Goal: Check status: Check status

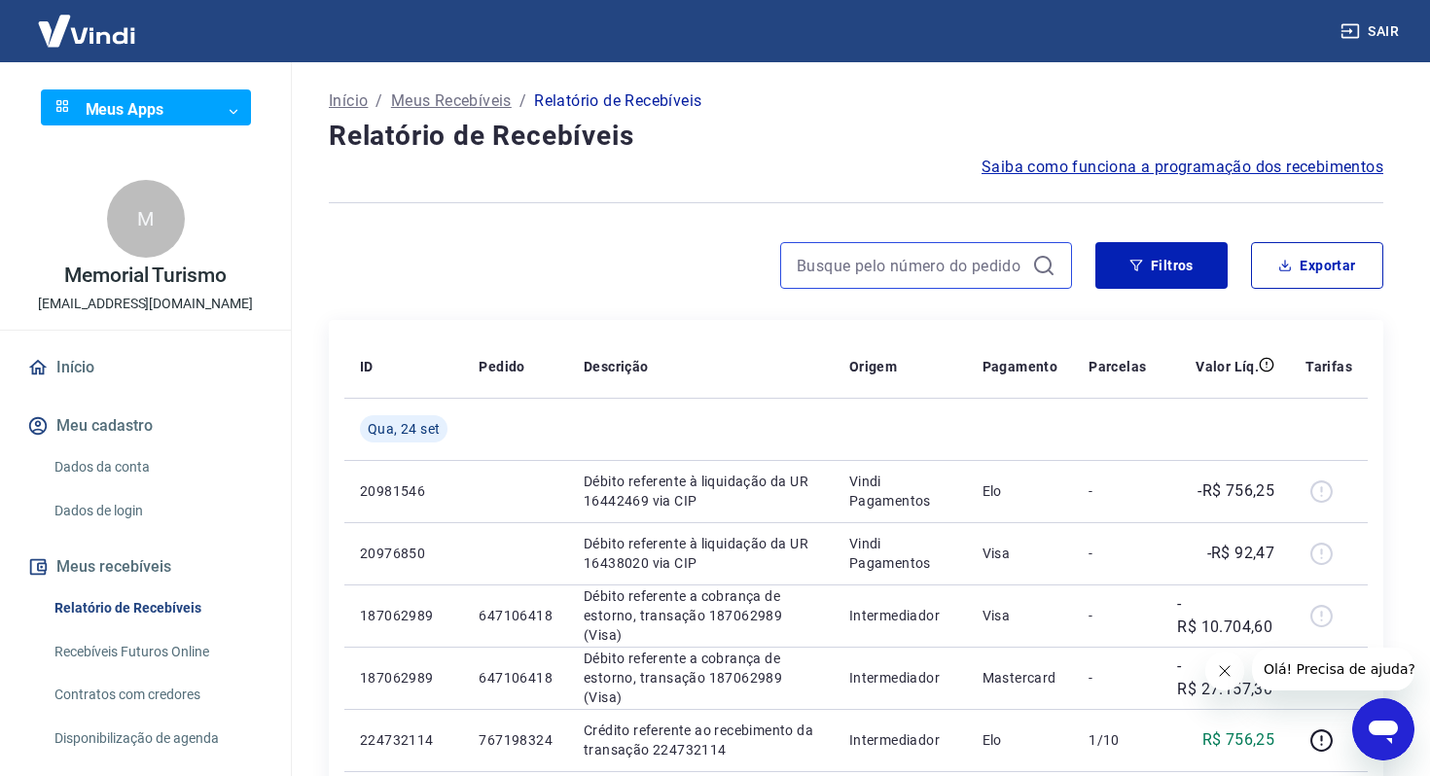
click at [961, 263] on input at bounding box center [911, 265] width 228 height 29
click at [1138, 269] on icon "button" at bounding box center [1137, 266] width 14 height 14
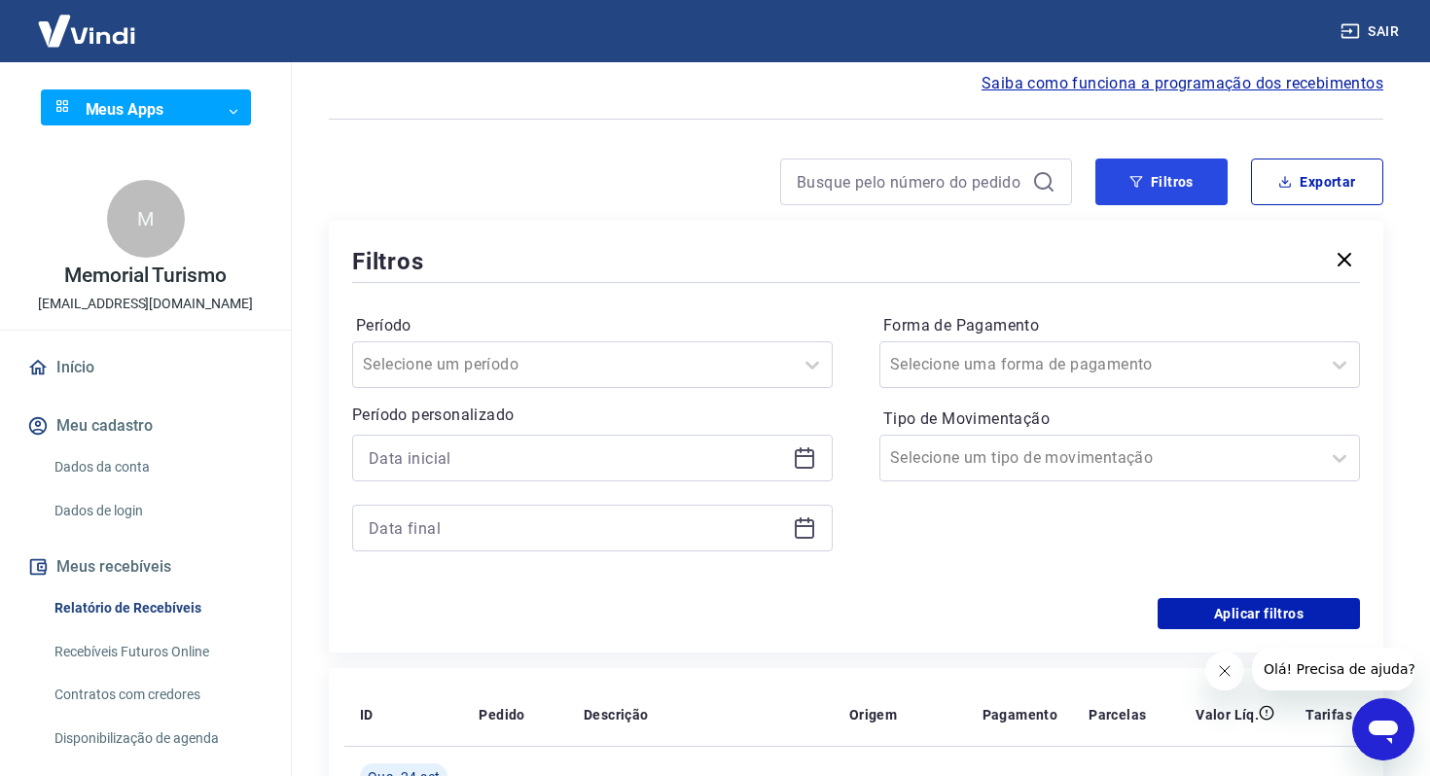
scroll to position [102, 0]
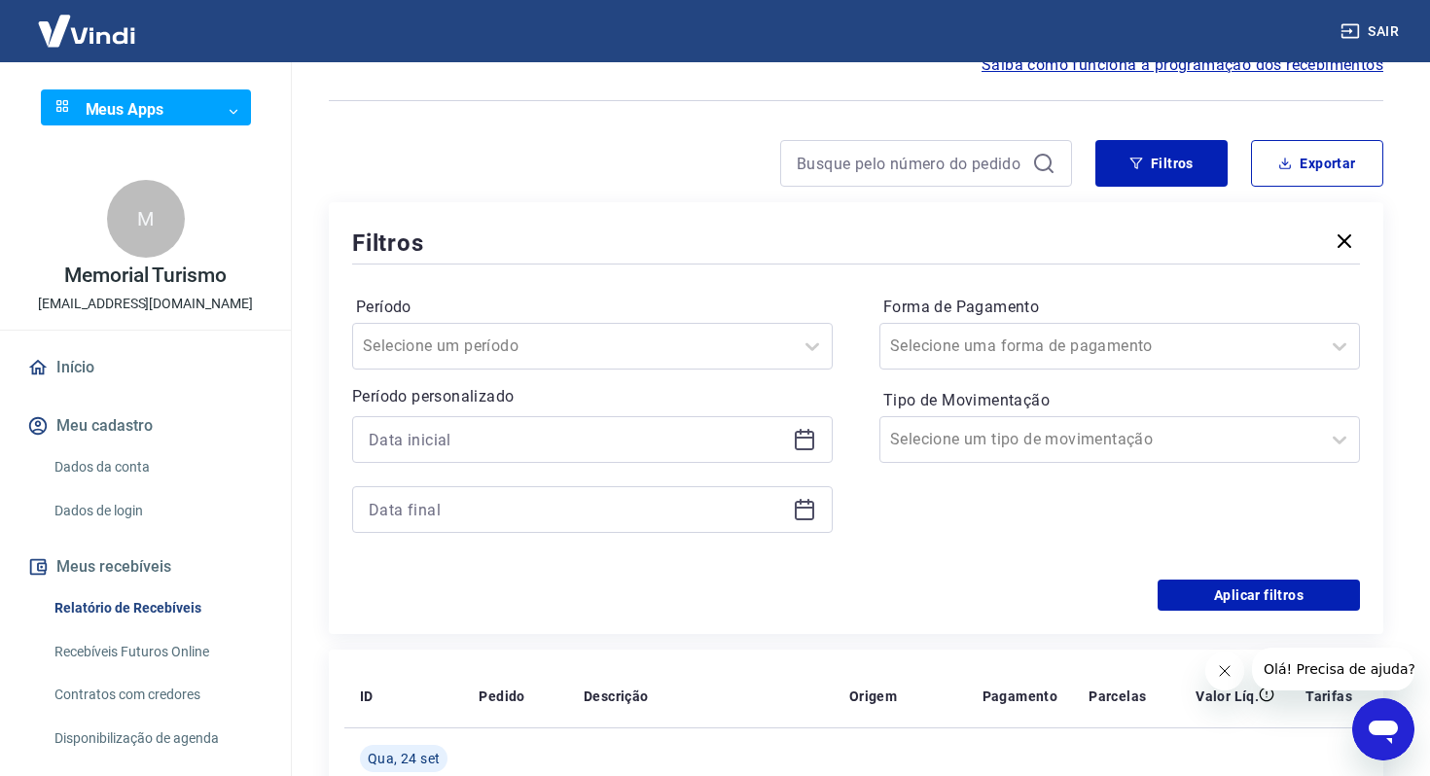
click at [545, 456] on div at bounding box center [592, 439] width 481 height 47
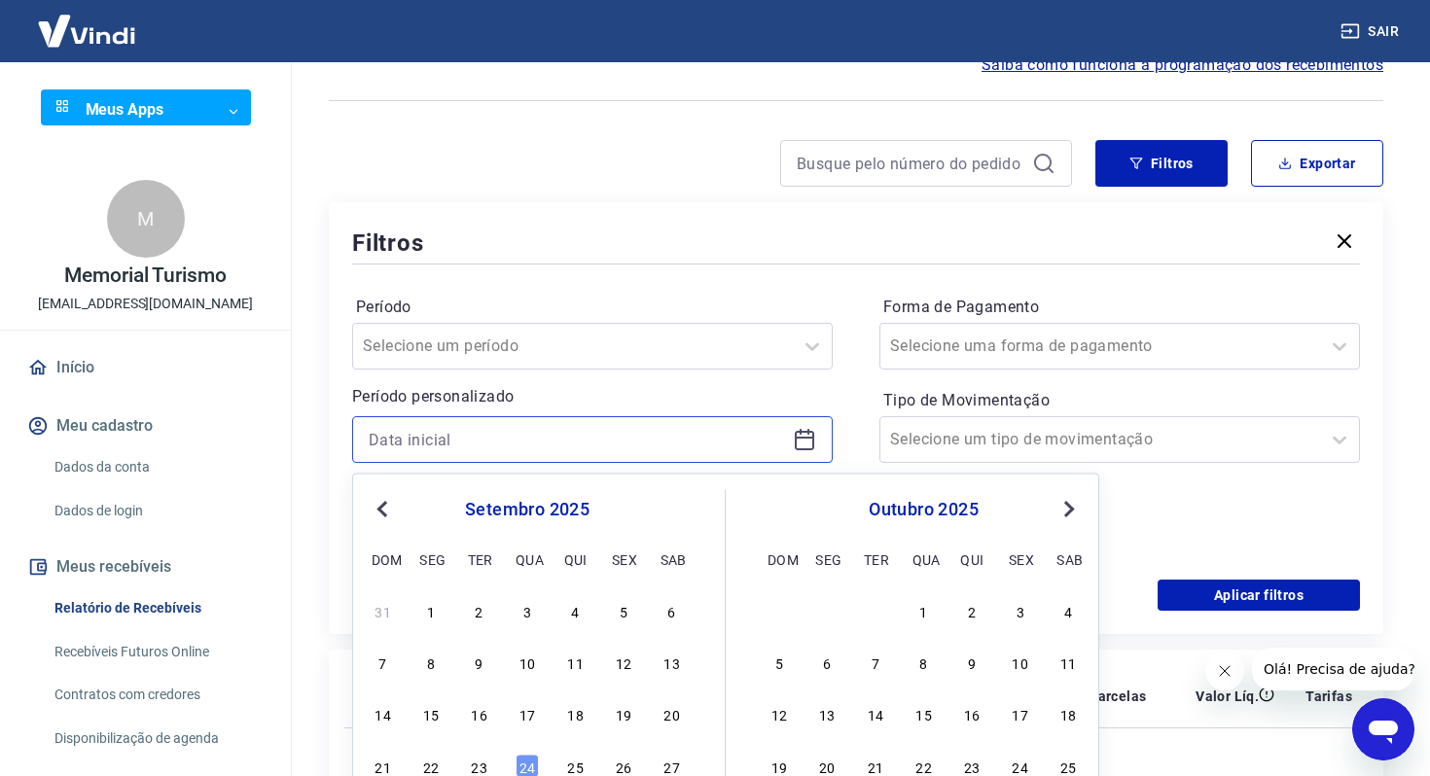
click at [539, 452] on input at bounding box center [577, 439] width 416 height 29
click at [376, 507] on button "Previous Month" at bounding box center [382, 509] width 23 height 23
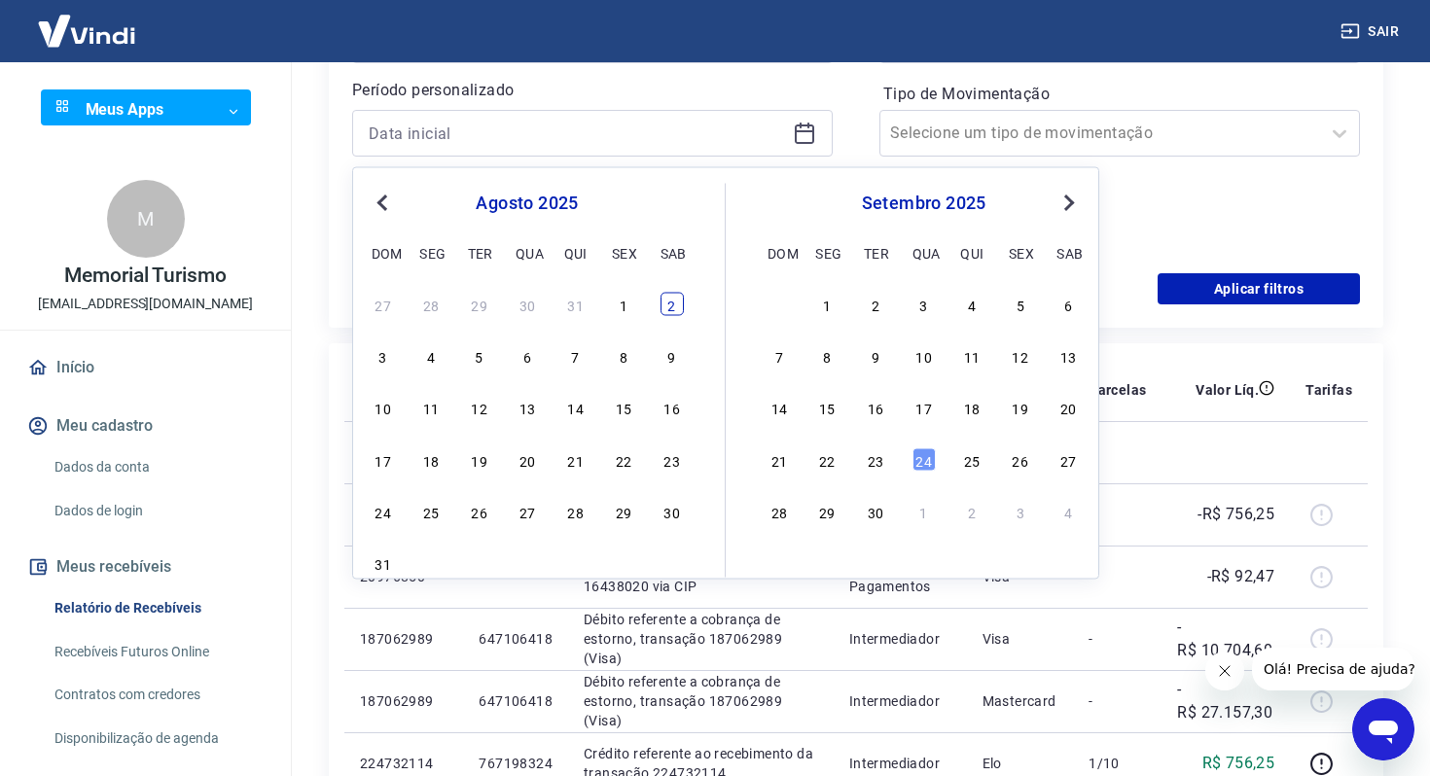
scroll to position [440, 0]
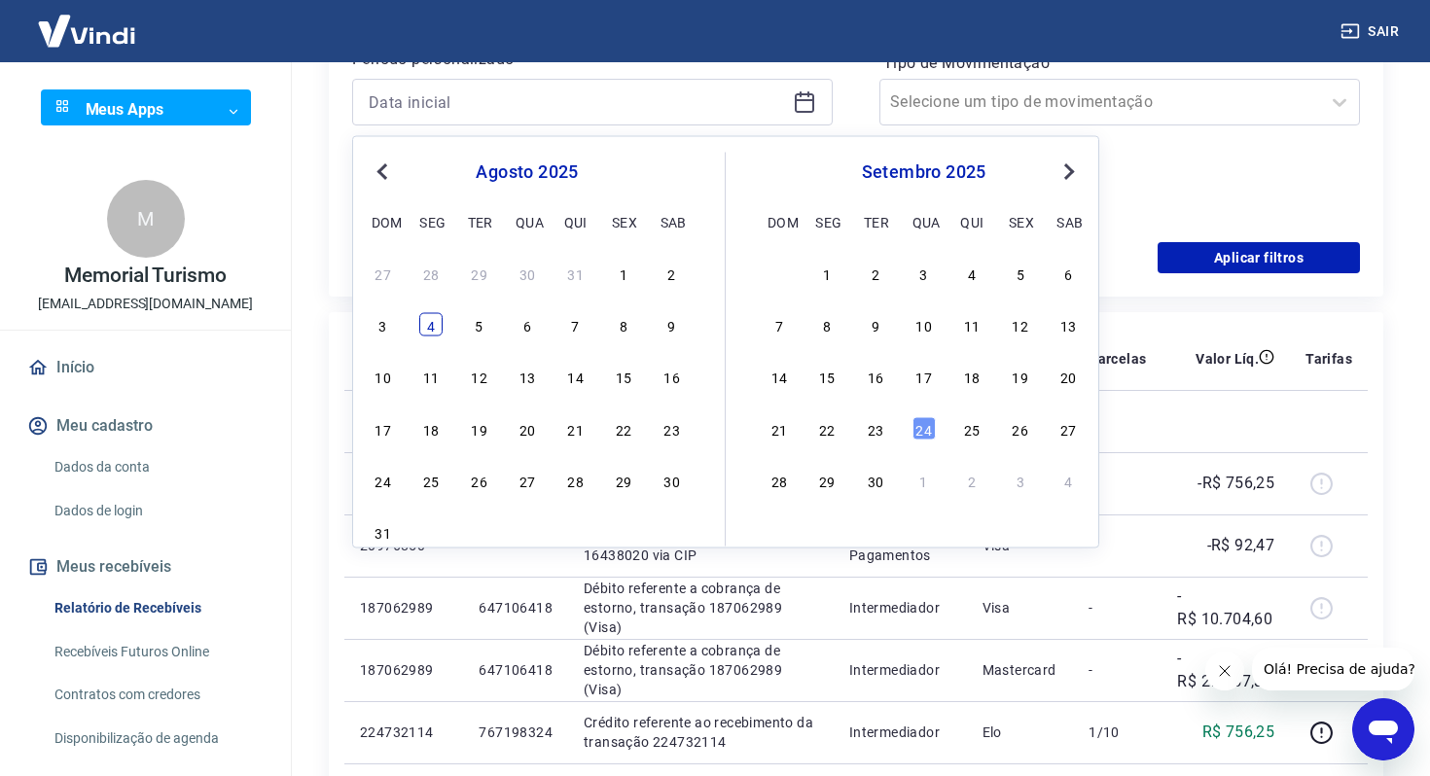
click at [433, 321] on div "4" at bounding box center [430, 324] width 23 height 23
type input "[DATE]"
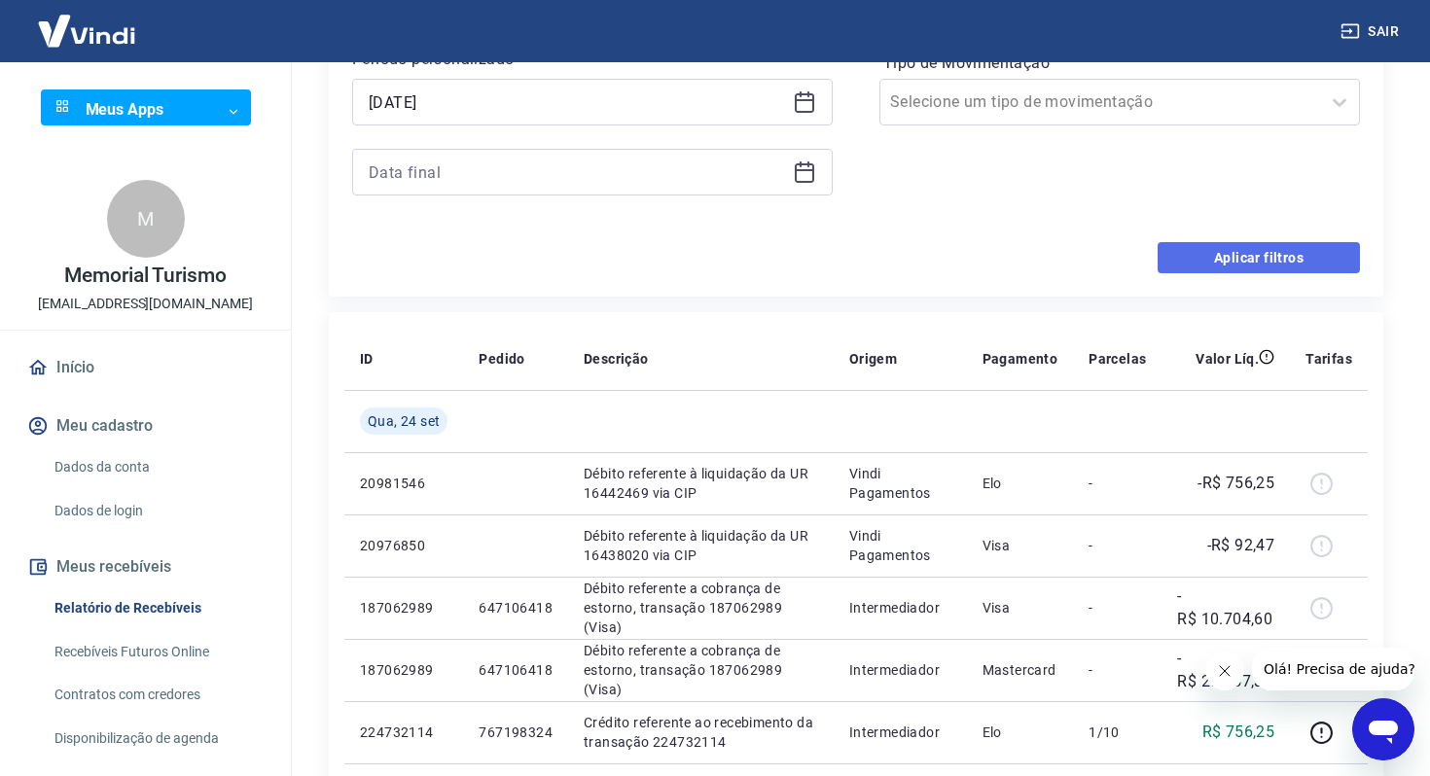
click at [1236, 252] on button "Aplicar filtros" at bounding box center [1259, 257] width 202 height 31
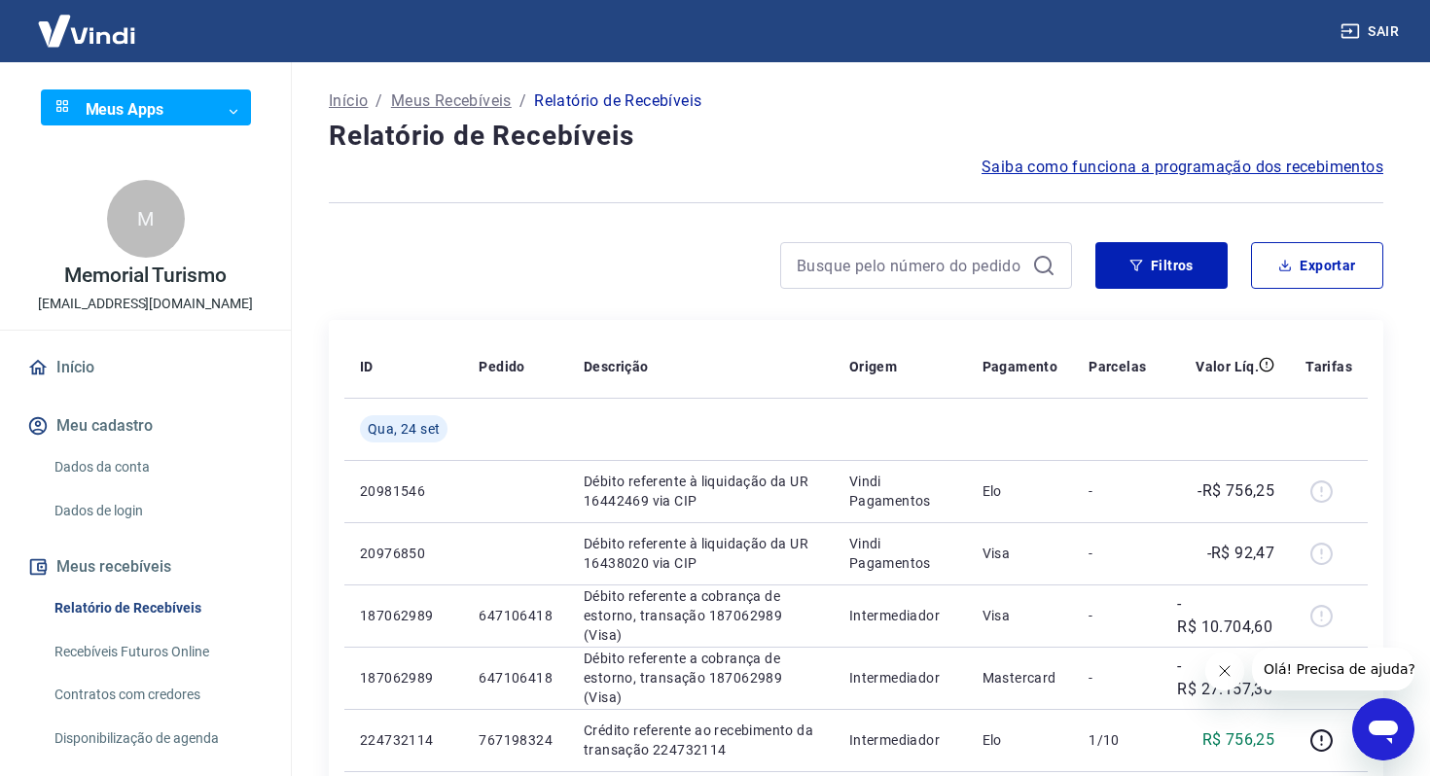
click at [1155, 226] on div at bounding box center [856, 203] width 1055 height 48
click at [1141, 256] on button "Filtros" at bounding box center [1162, 265] width 132 height 47
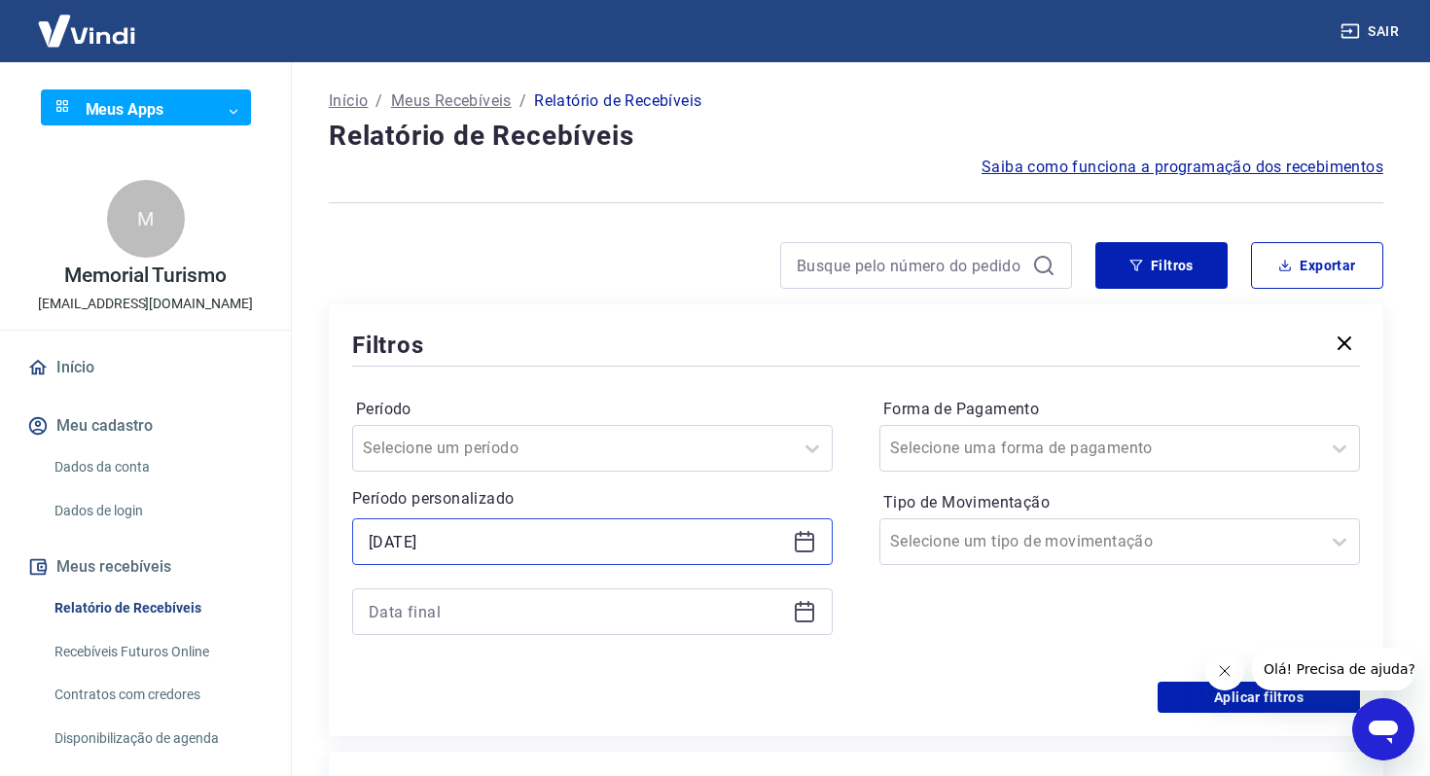
click at [468, 534] on input "[DATE]" at bounding box center [577, 541] width 416 height 29
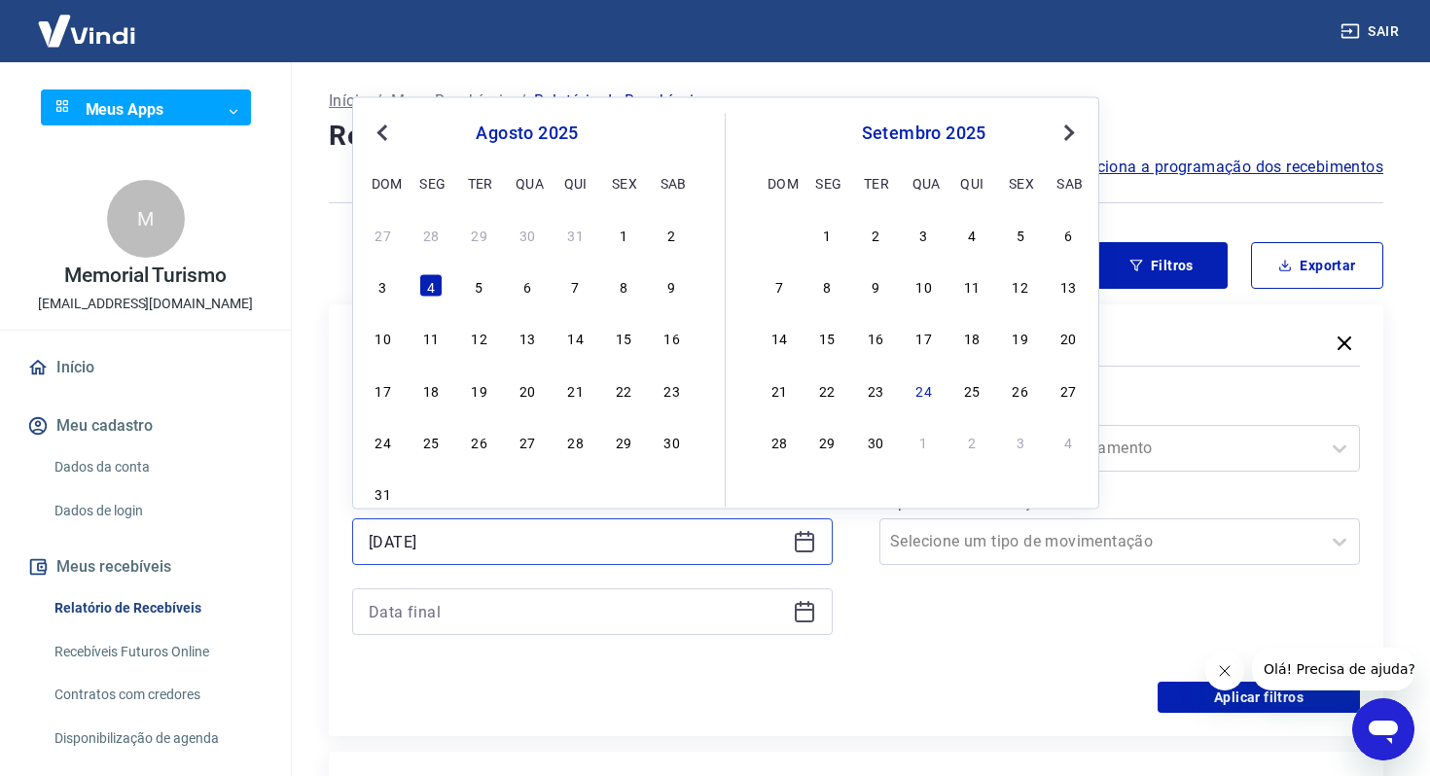
click at [468, 534] on input "[DATE]" at bounding box center [577, 541] width 416 height 29
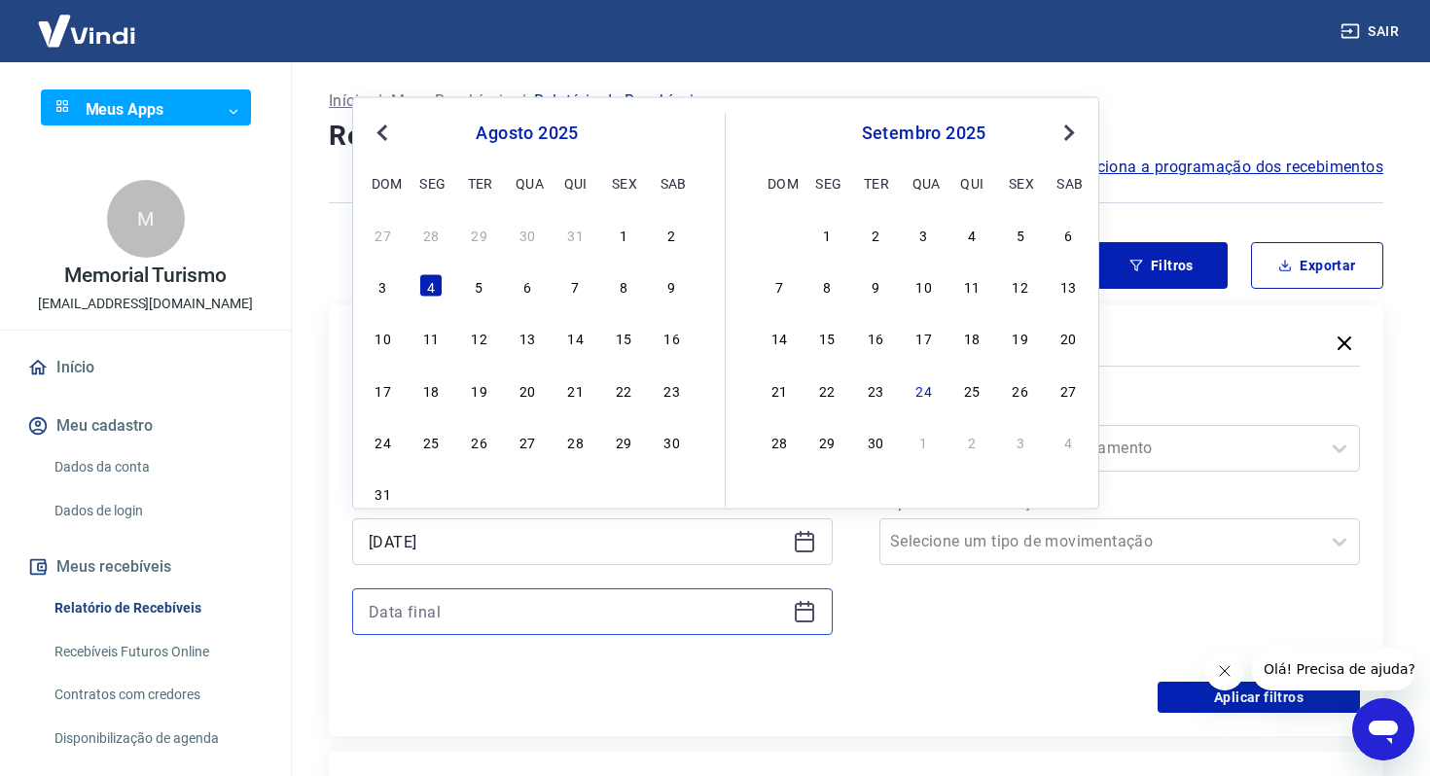
click at [455, 599] on input at bounding box center [577, 611] width 416 height 29
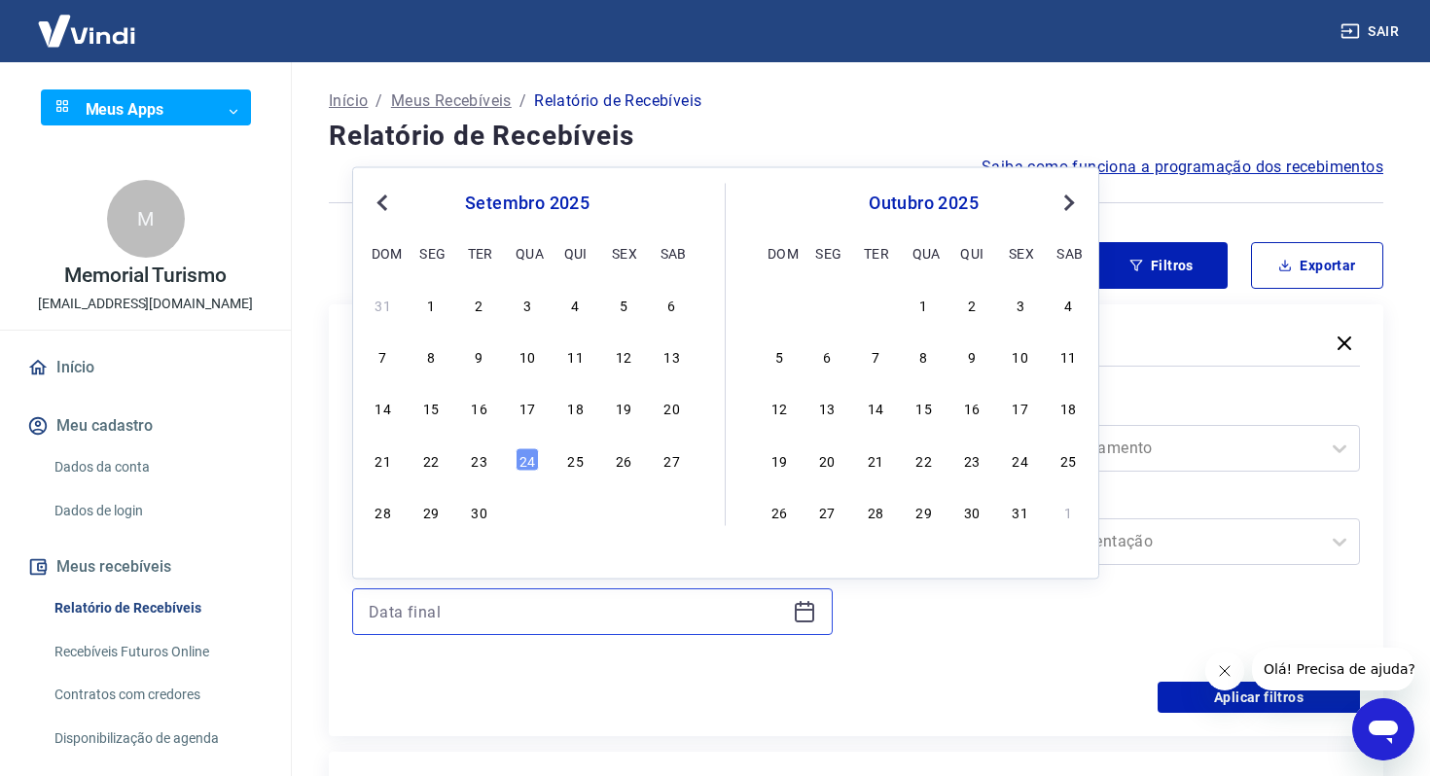
paste input "[DATE]"
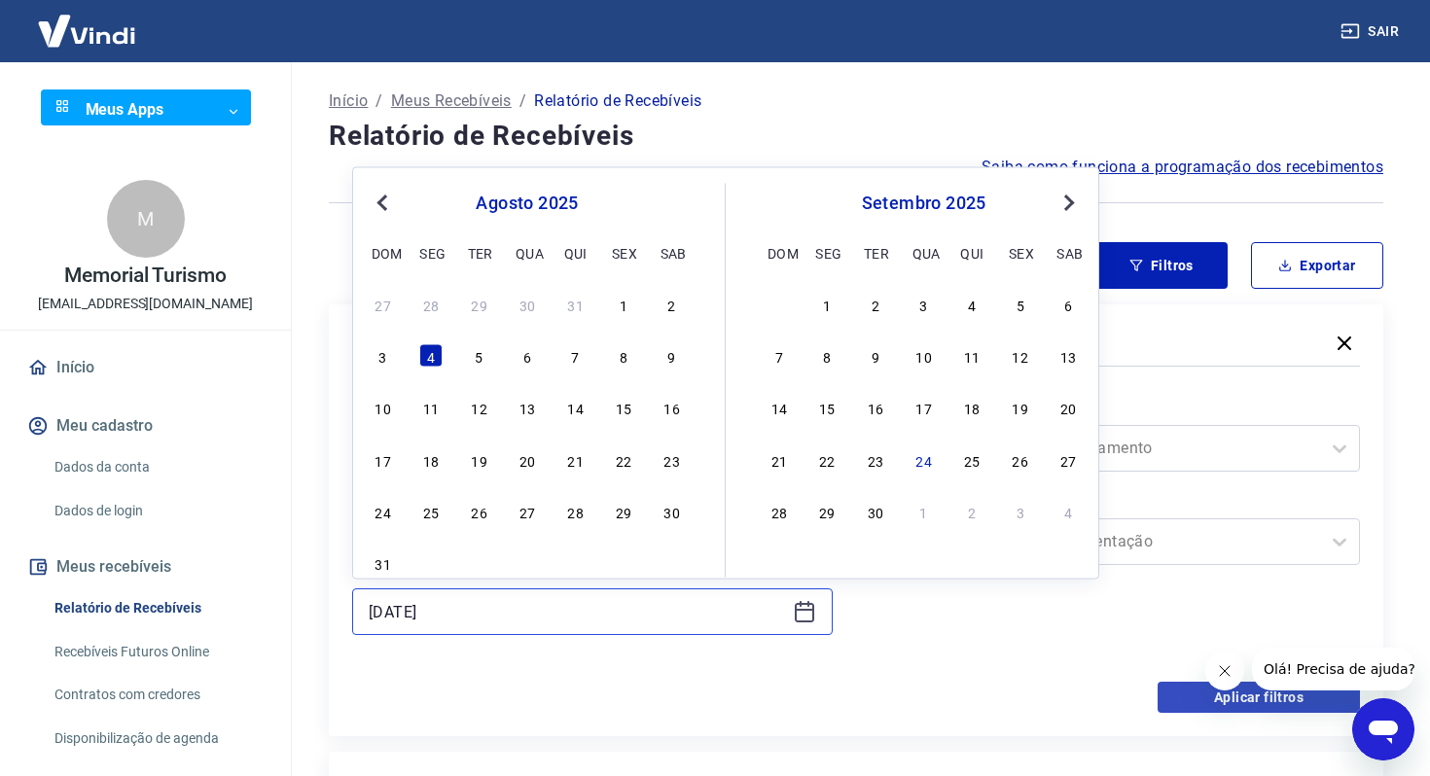
type input "[DATE]"
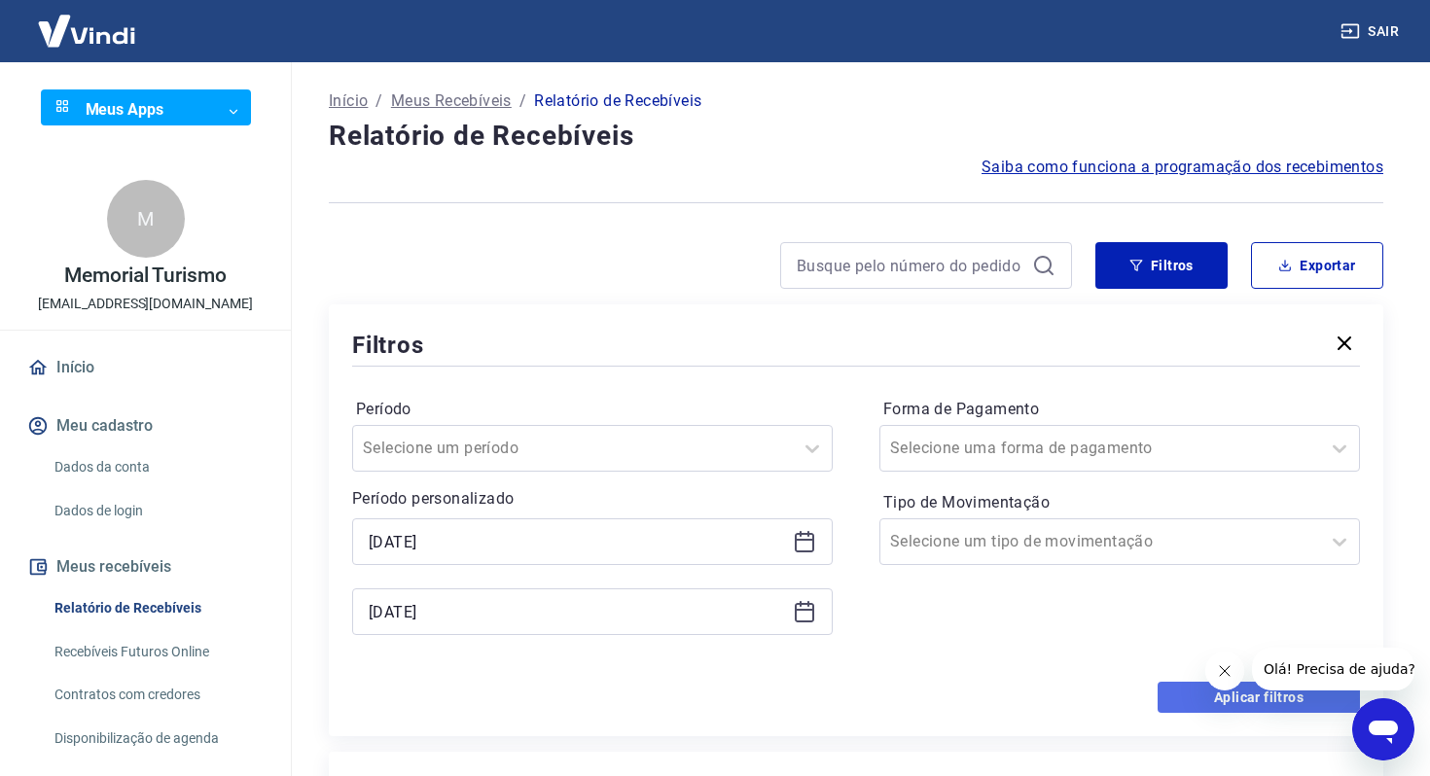
click at [1170, 703] on button "Aplicar filtros" at bounding box center [1259, 697] width 202 height 31
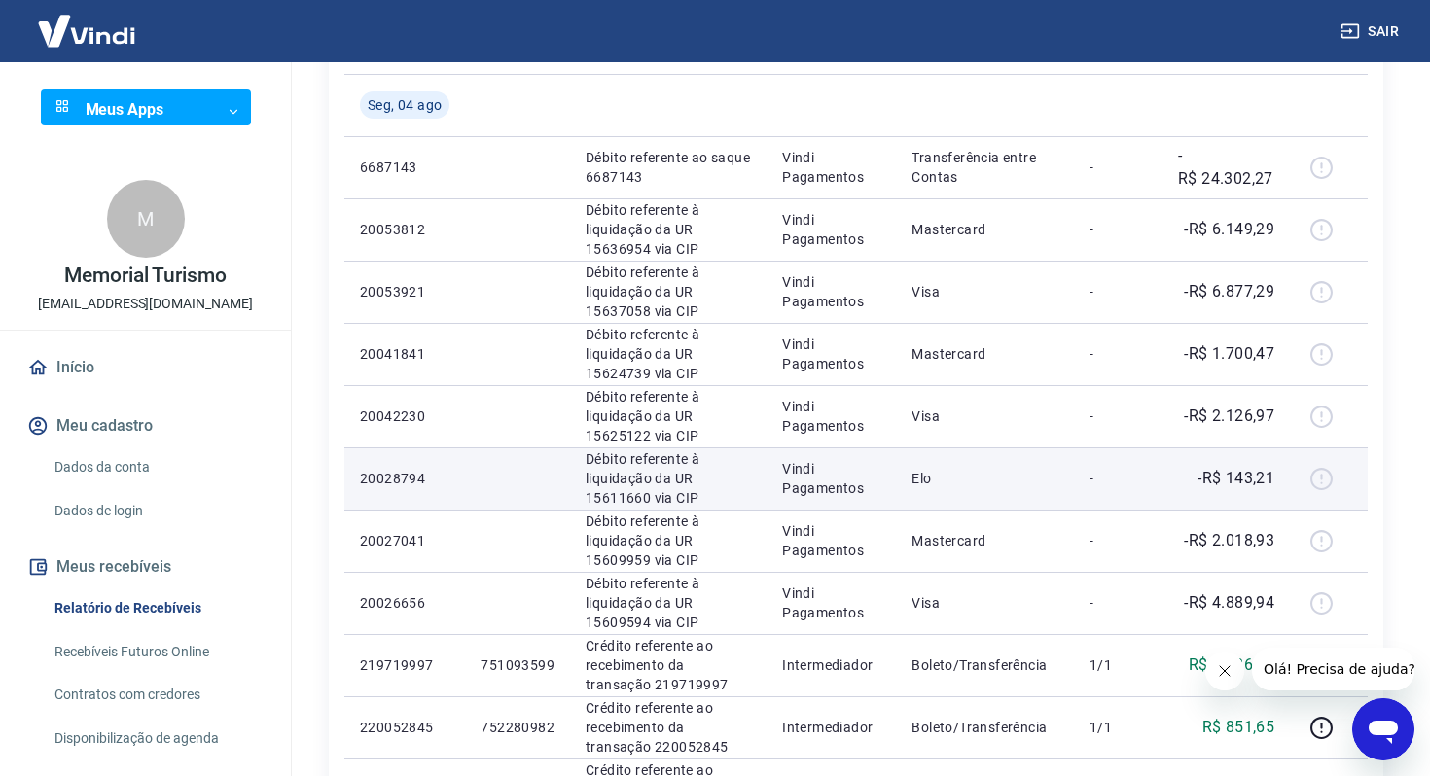
scroll to position [311, 0]
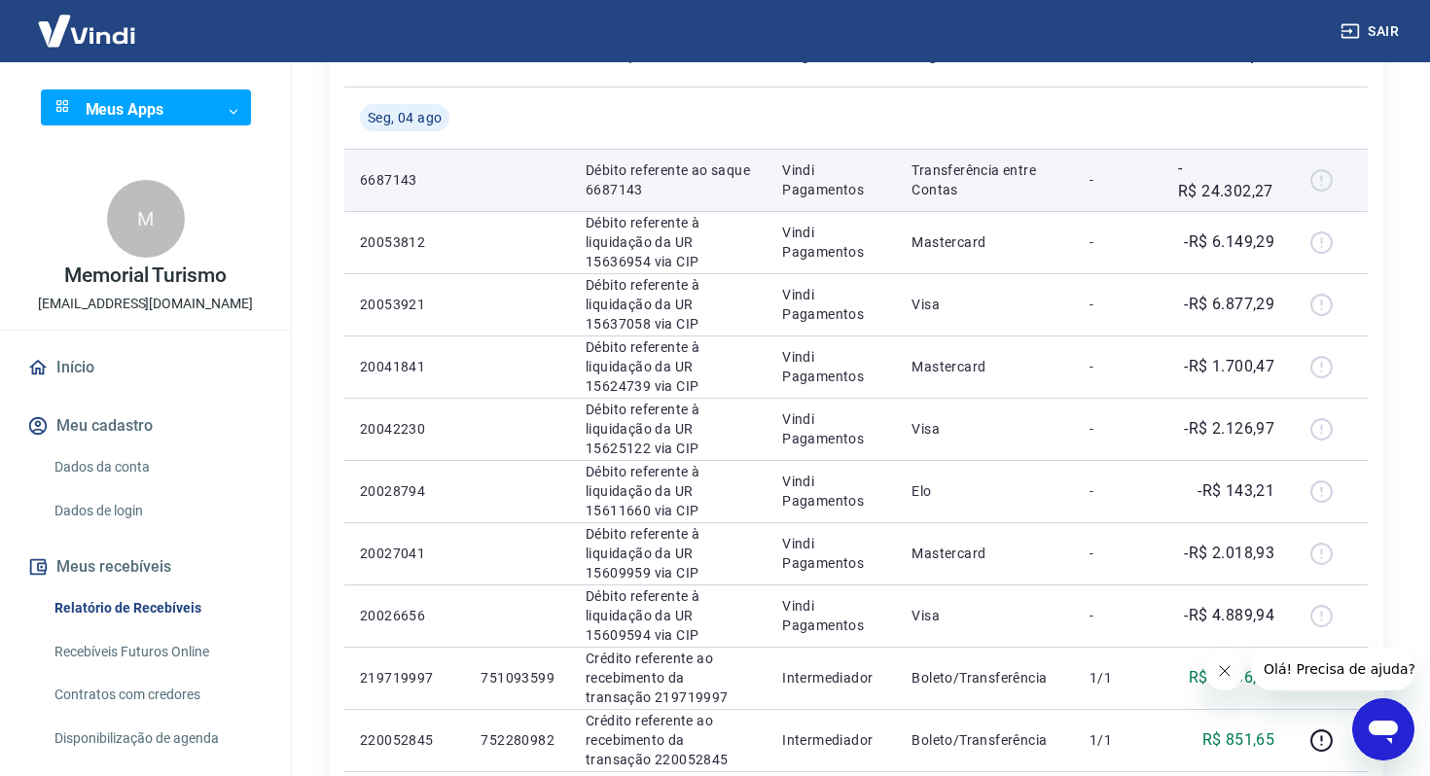
click at [387, 169] on td "6687143" at bounding box center [404, 180] width 121 height 62
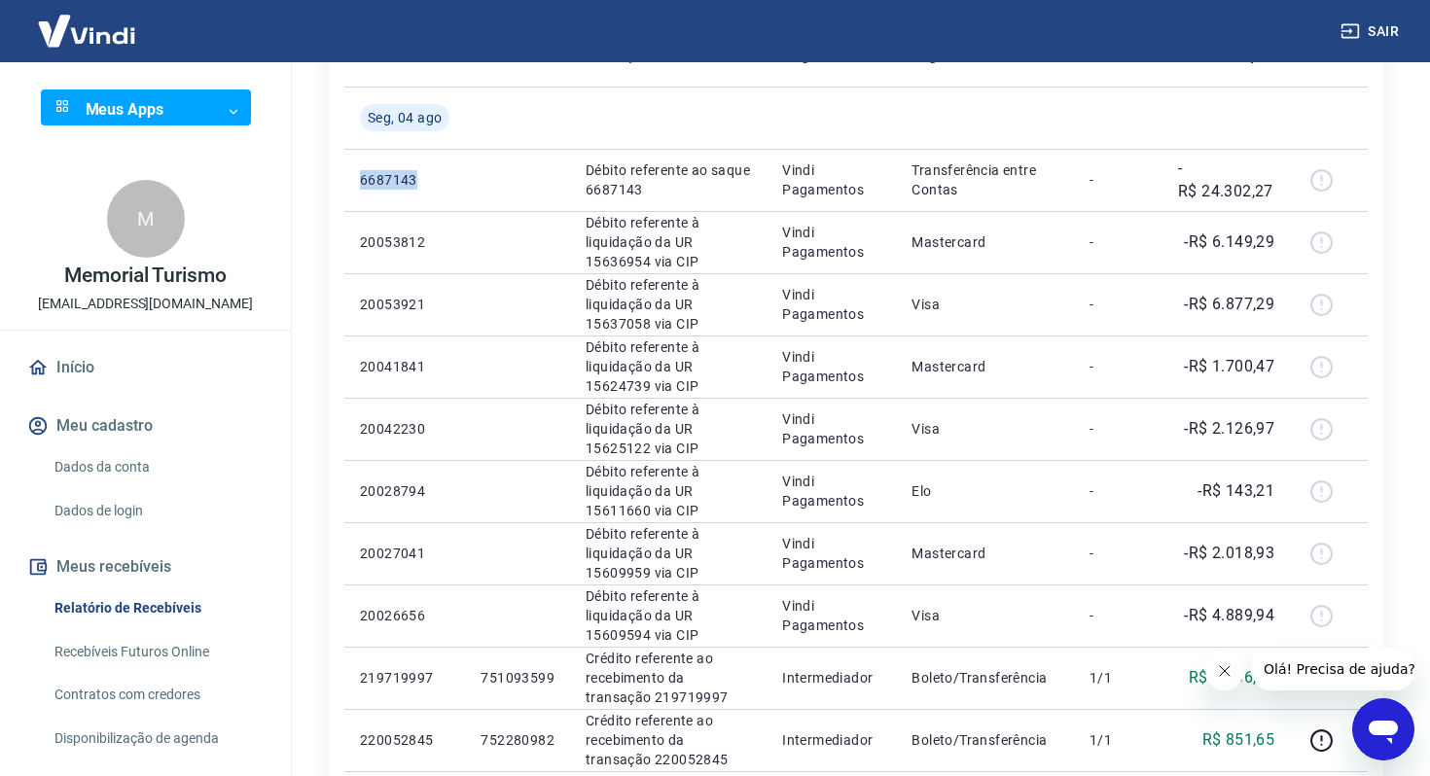
copy p "6687143"
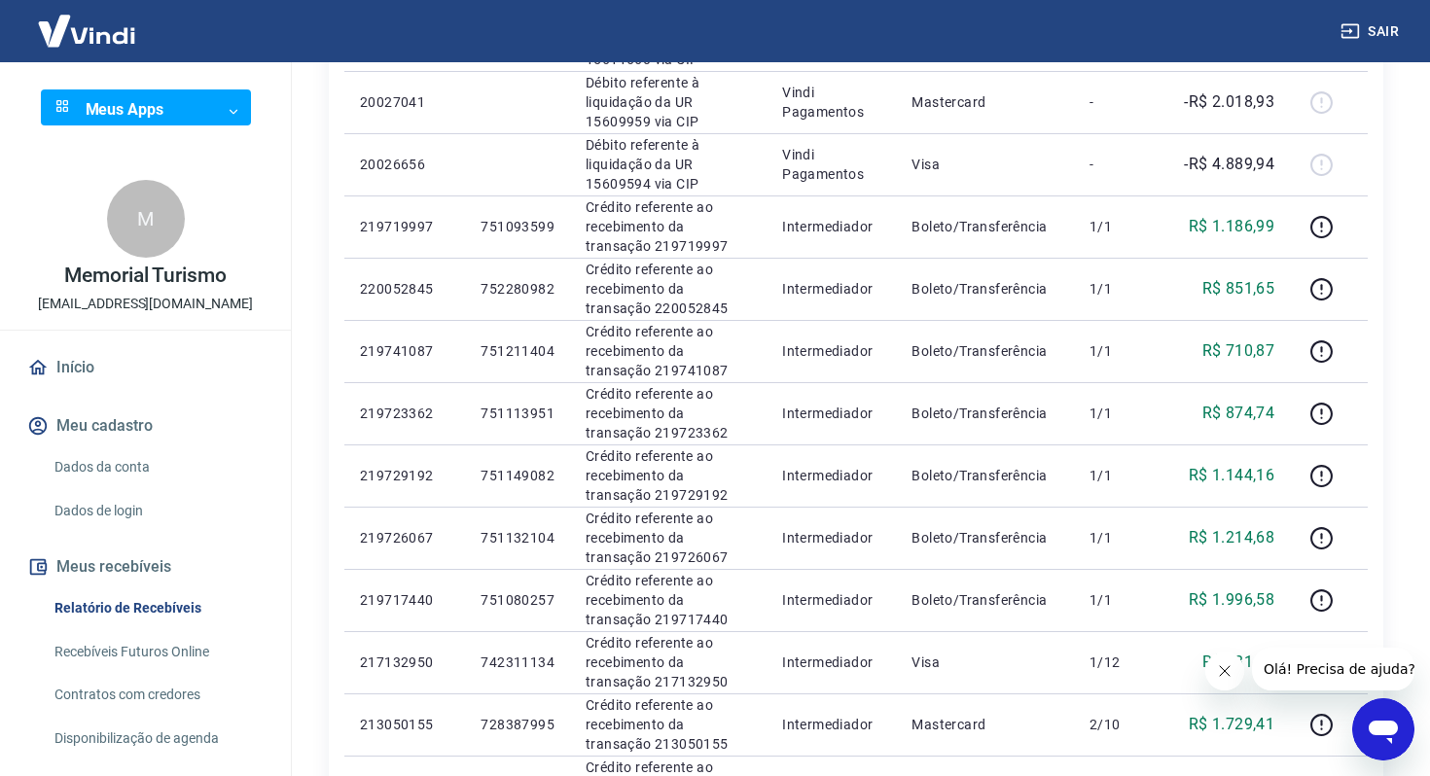
scroll to position [764, 0]
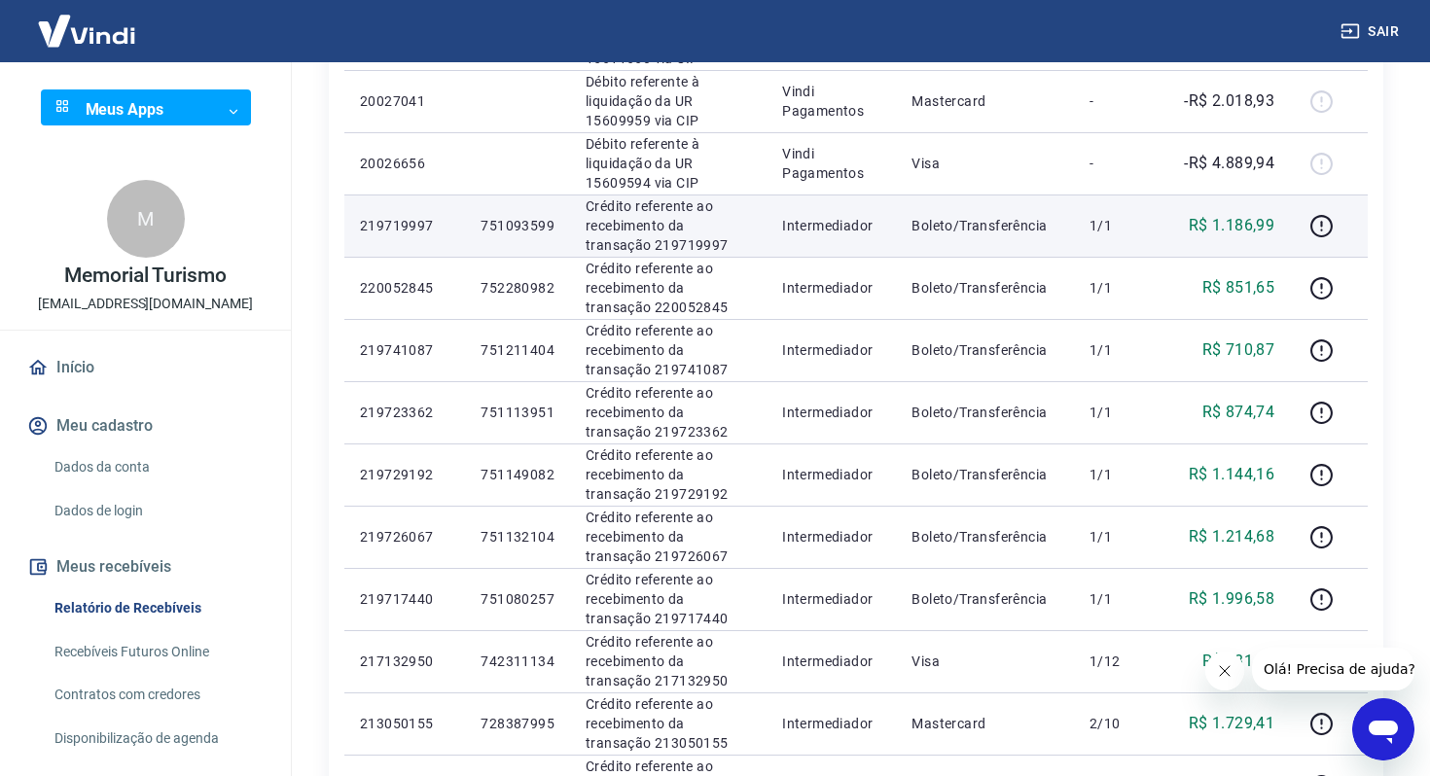
click at [1231, 232] on p "R$ 1.186,99" at bounding box center [1232, 225] width 86 height 23
copy p "1.186,99"
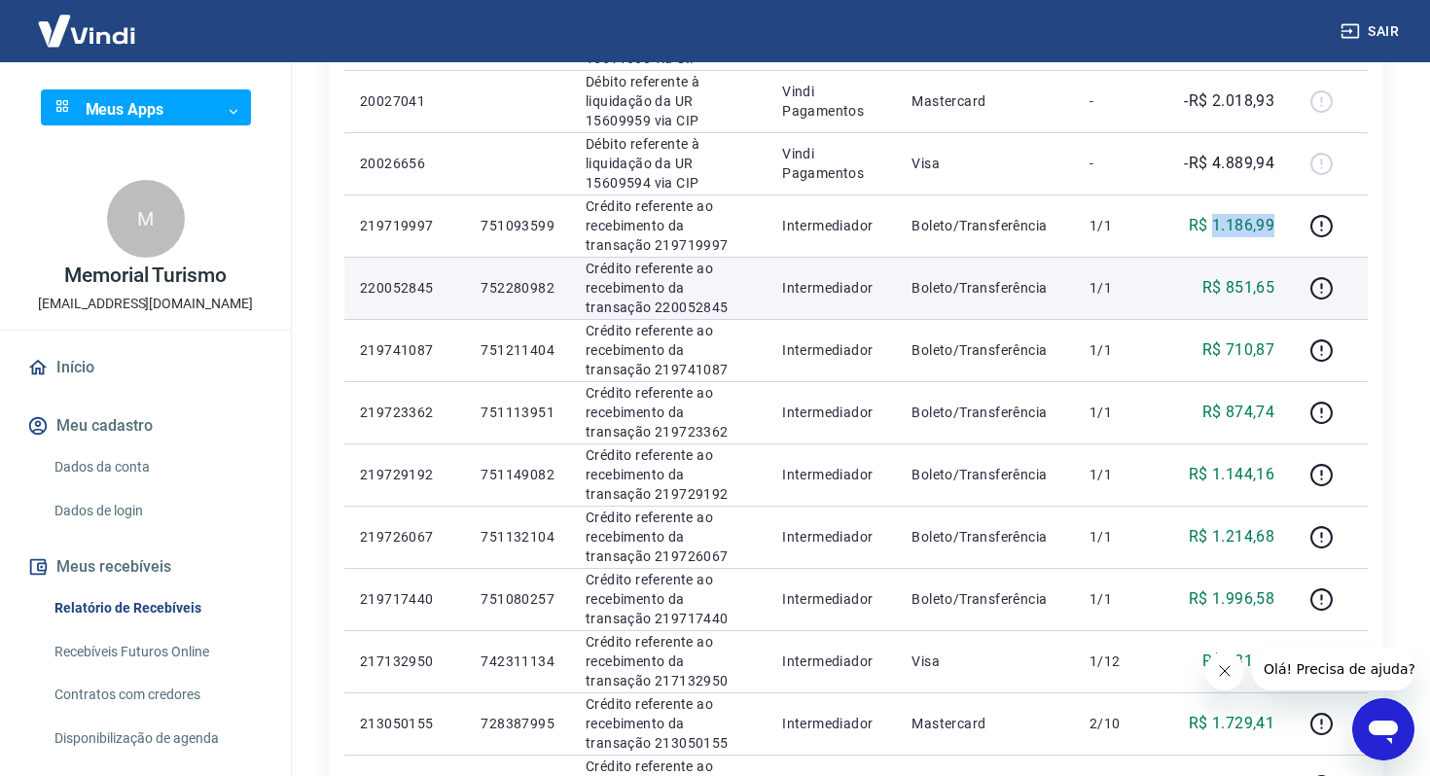
click at [1251, 286] on p "R$ 851,65" at bounding box center [1239, 287] width 73 height 23
copy p "851,65"
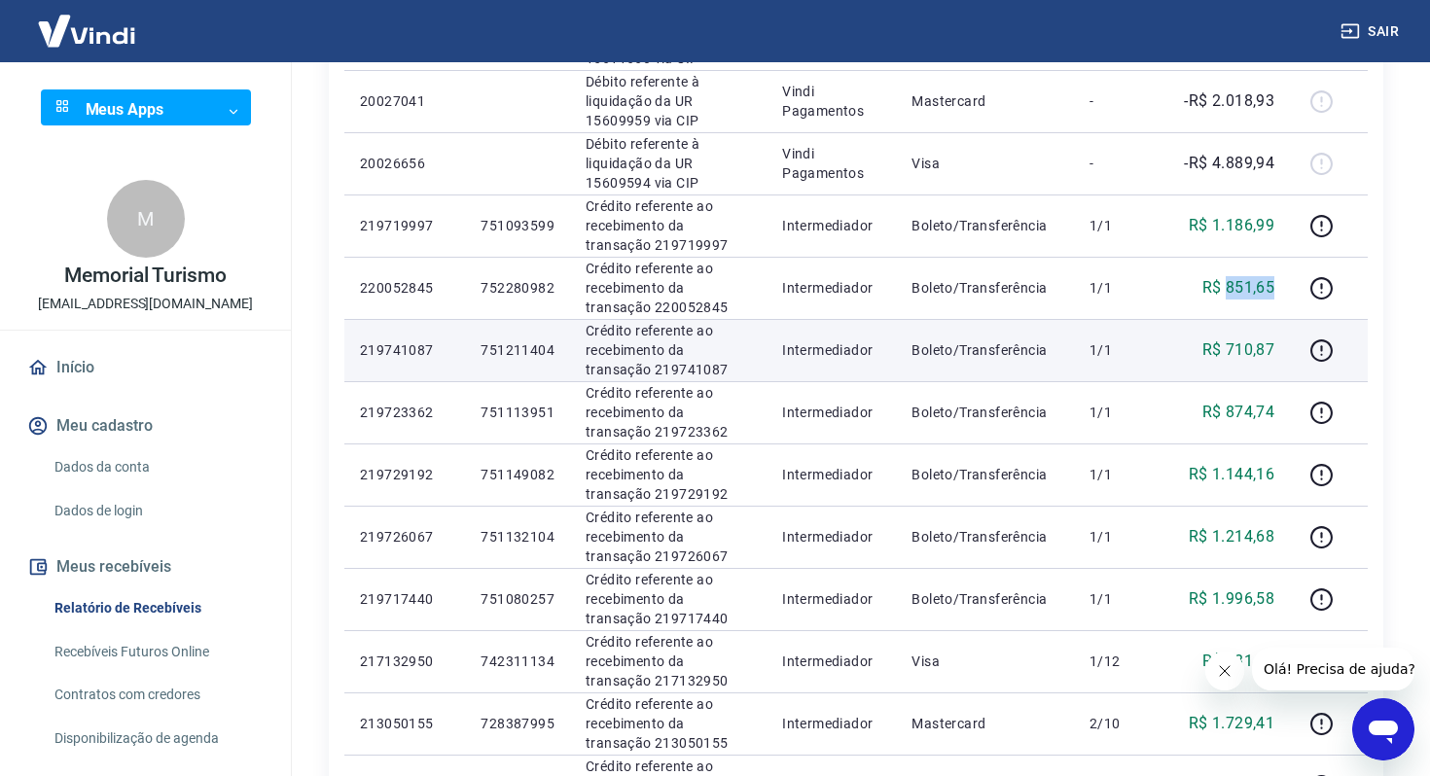
click at [1255, 352] on p "R$ 710,87" at bounding box center [1239, 350] width 73 height 23
copy p "710,87"
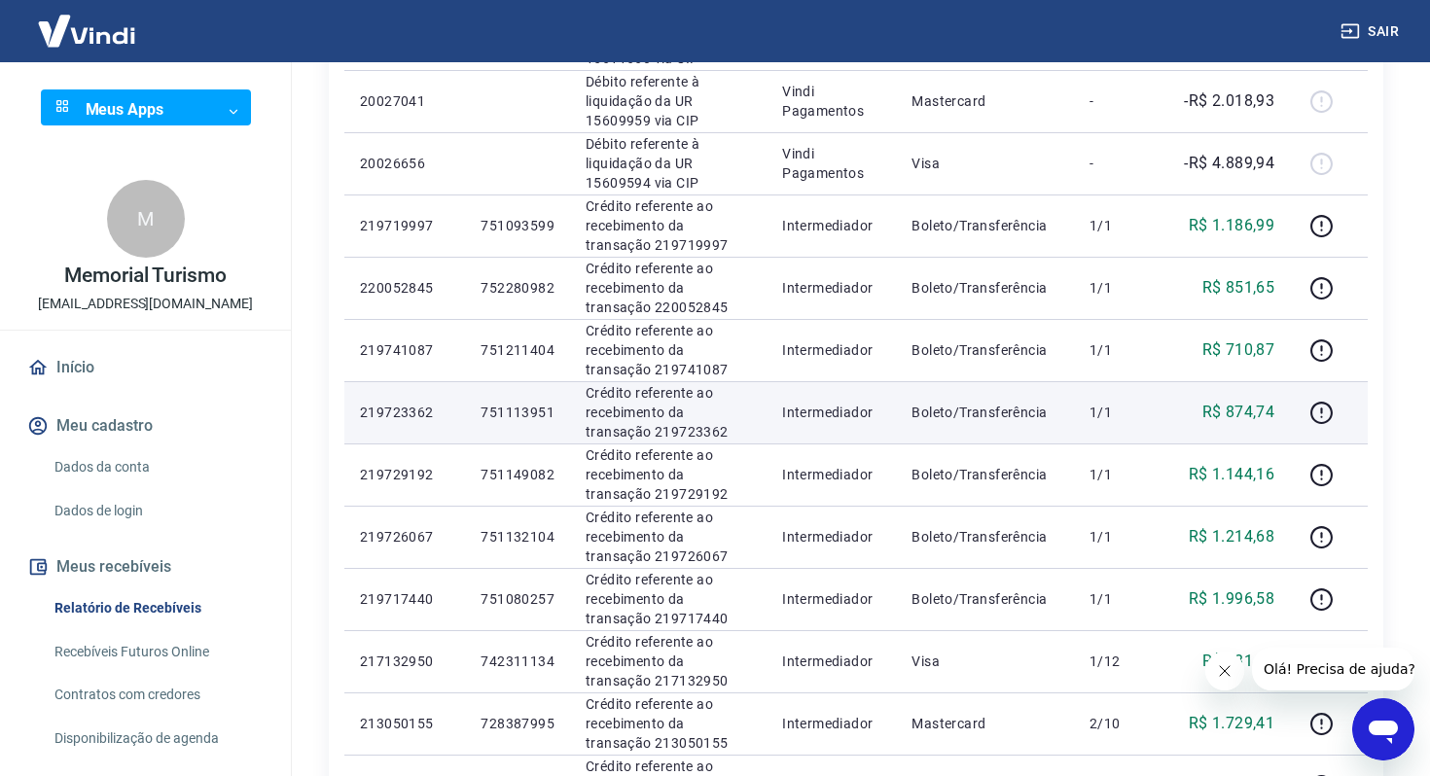
click at [1249, 409] on p "R$ 874,74" at bounding box center [1239, 412] width 73 height 23
copy p "874,74"
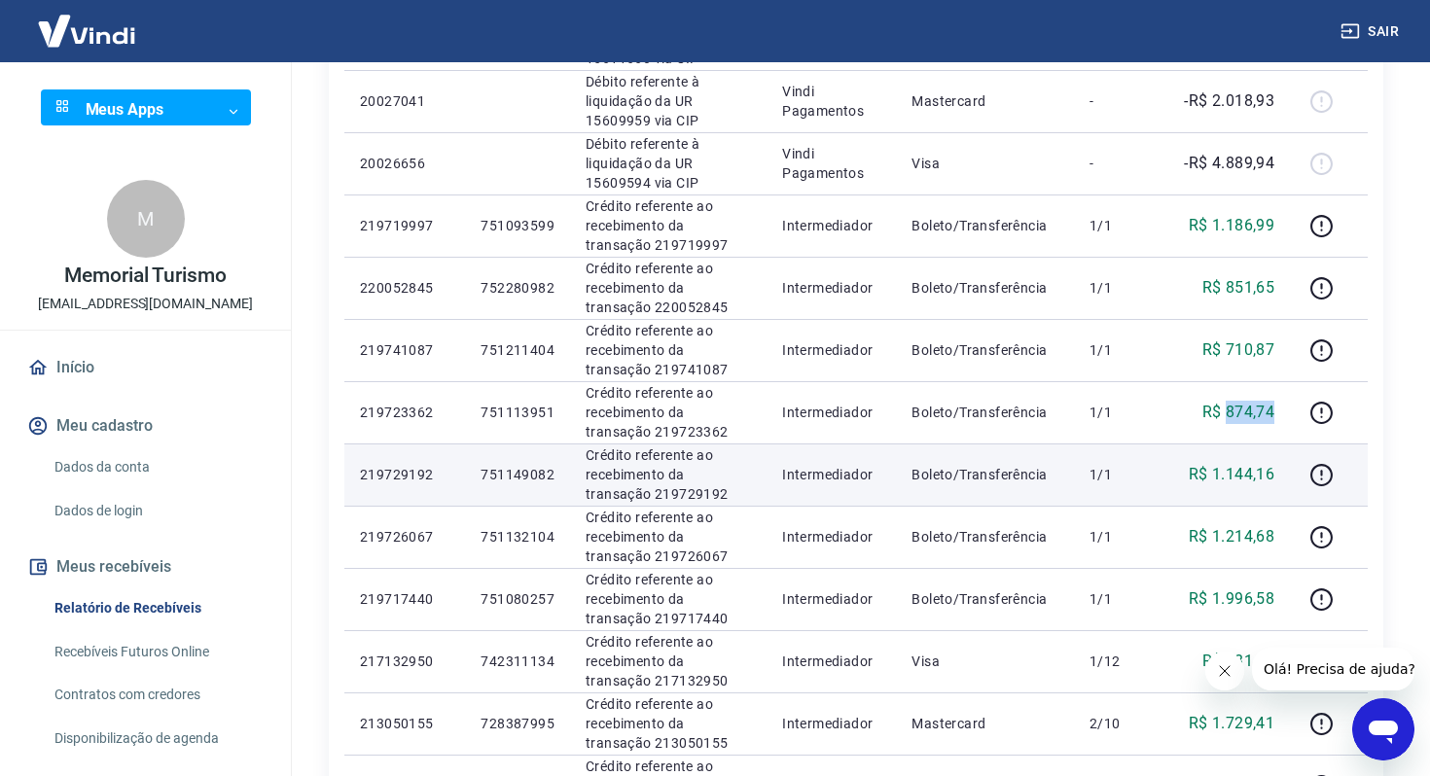
click at [1255, 471] on p "R$ 1.144,16" at bounding box center [1232, 474] width 86 height 23
copy p "1.144,16"
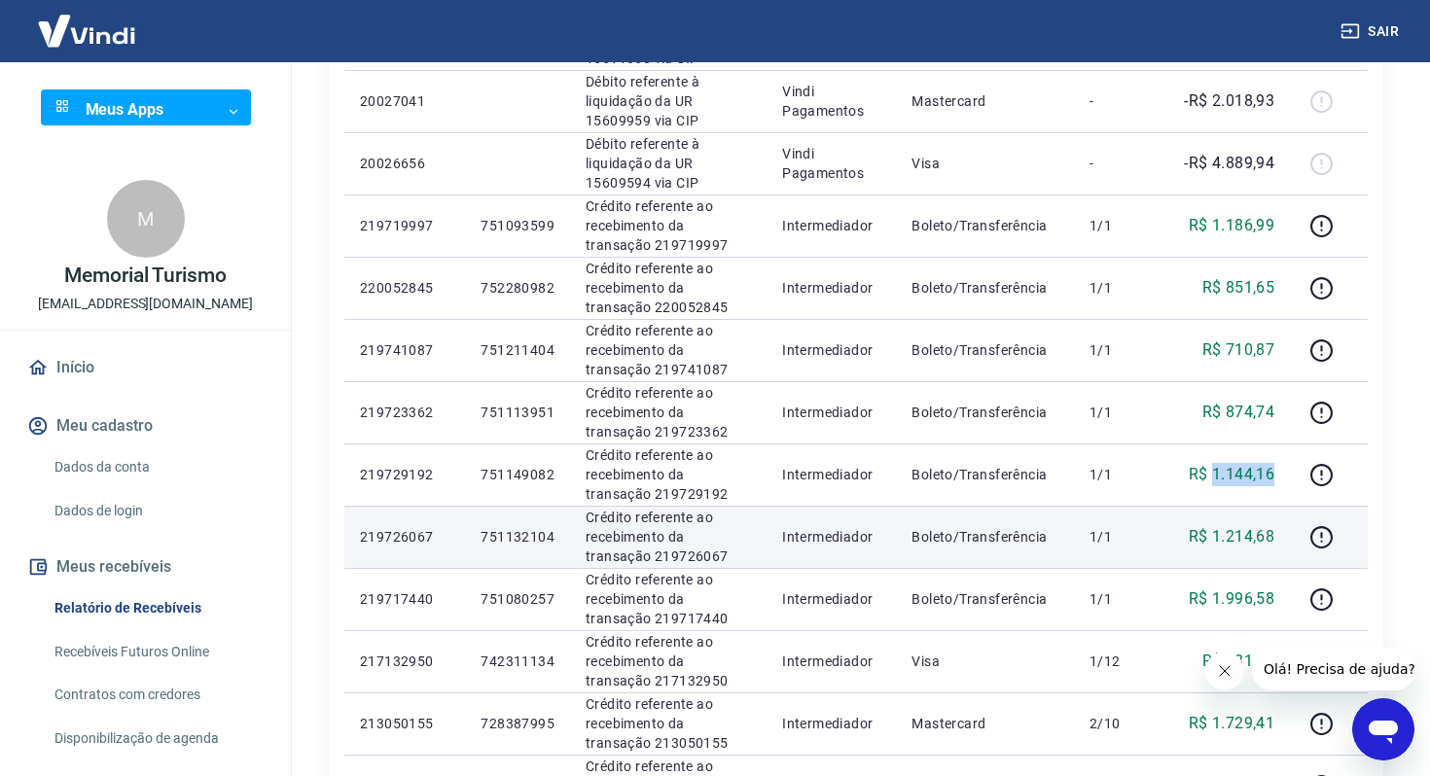
click at [1232, 545] on p "R$ 1.214,68" at bounding box center [1232, 536] width 86 height 23
copy p "1.214,68"
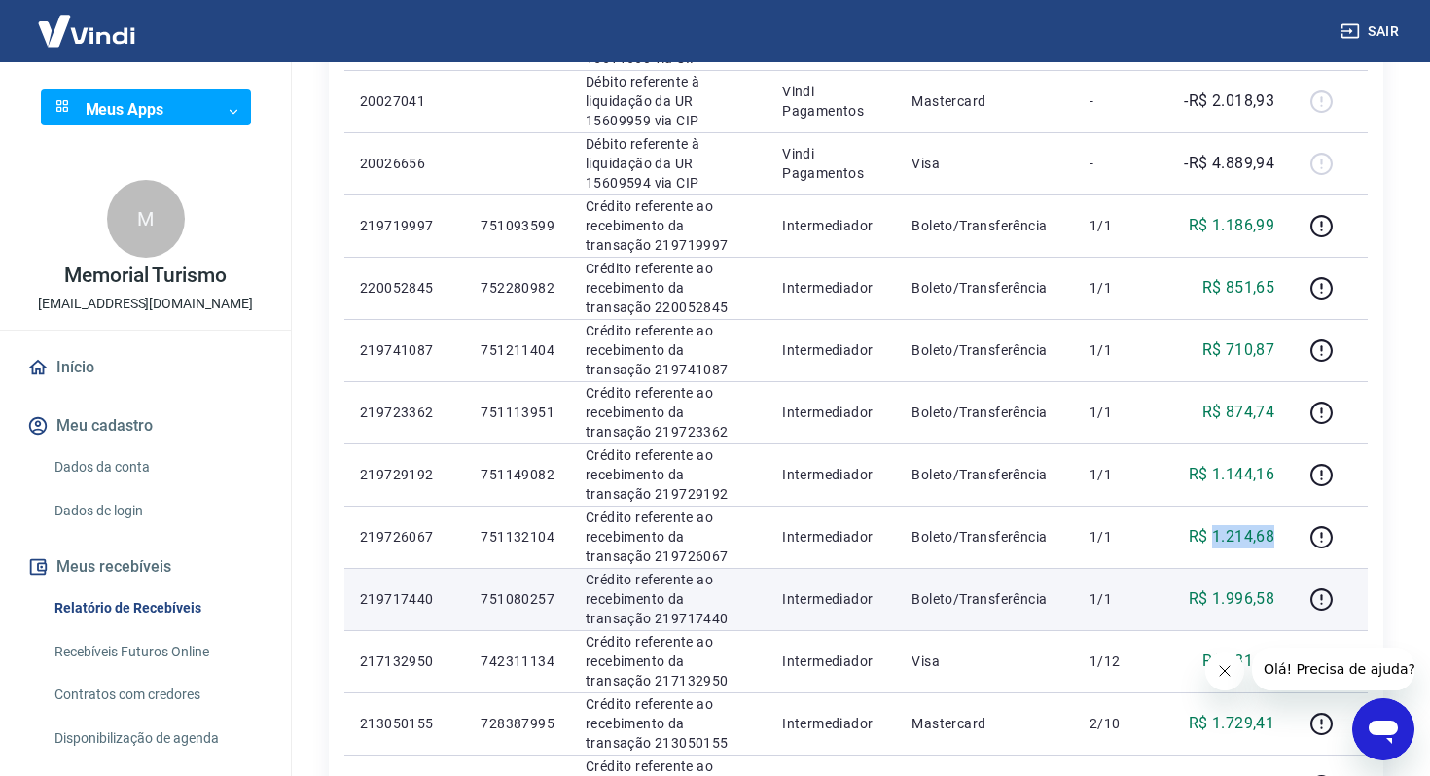
click at [1240, 590] on p "R$ 1.996,58" at bounding box center [1232, 599] width 86 height 23
copy p "1.996,58"
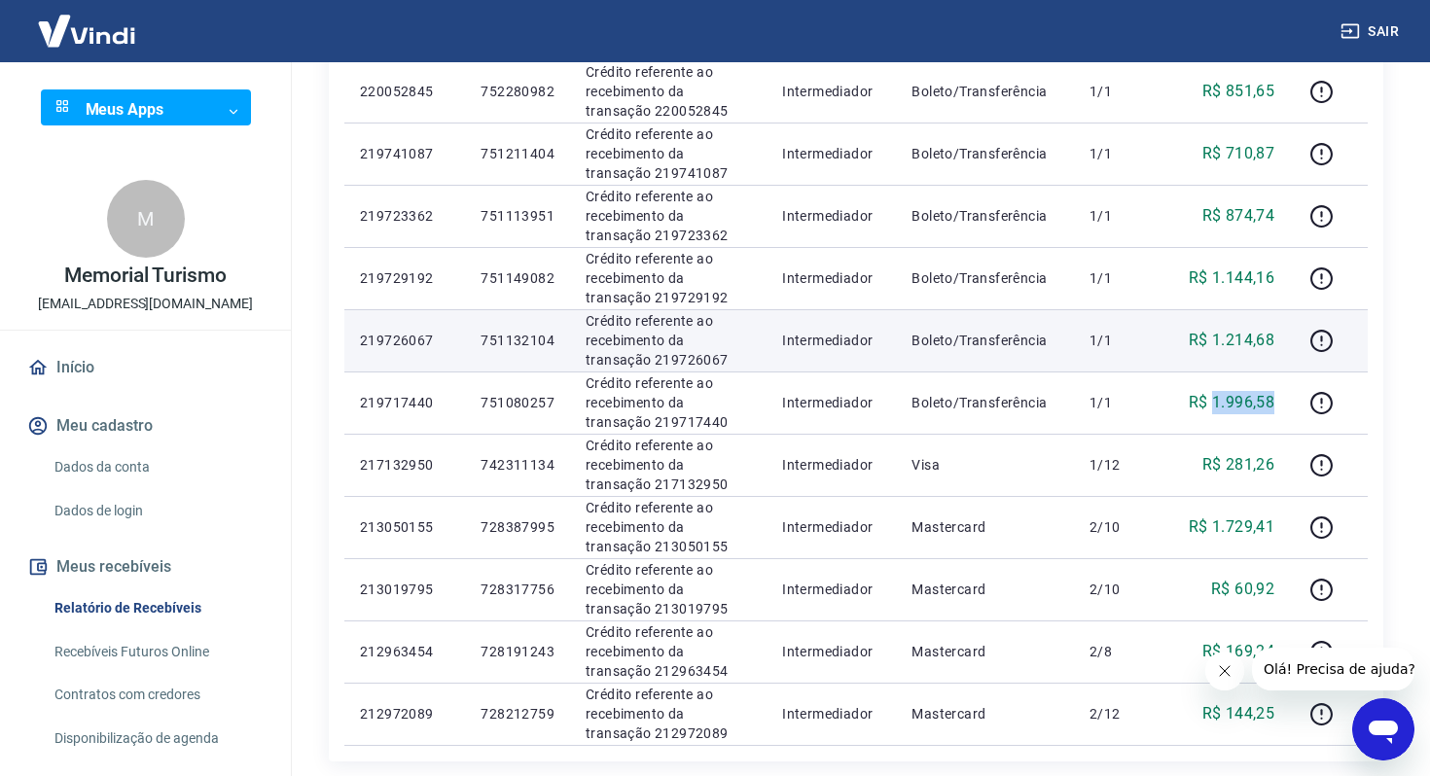
scroll to position [961, 0]
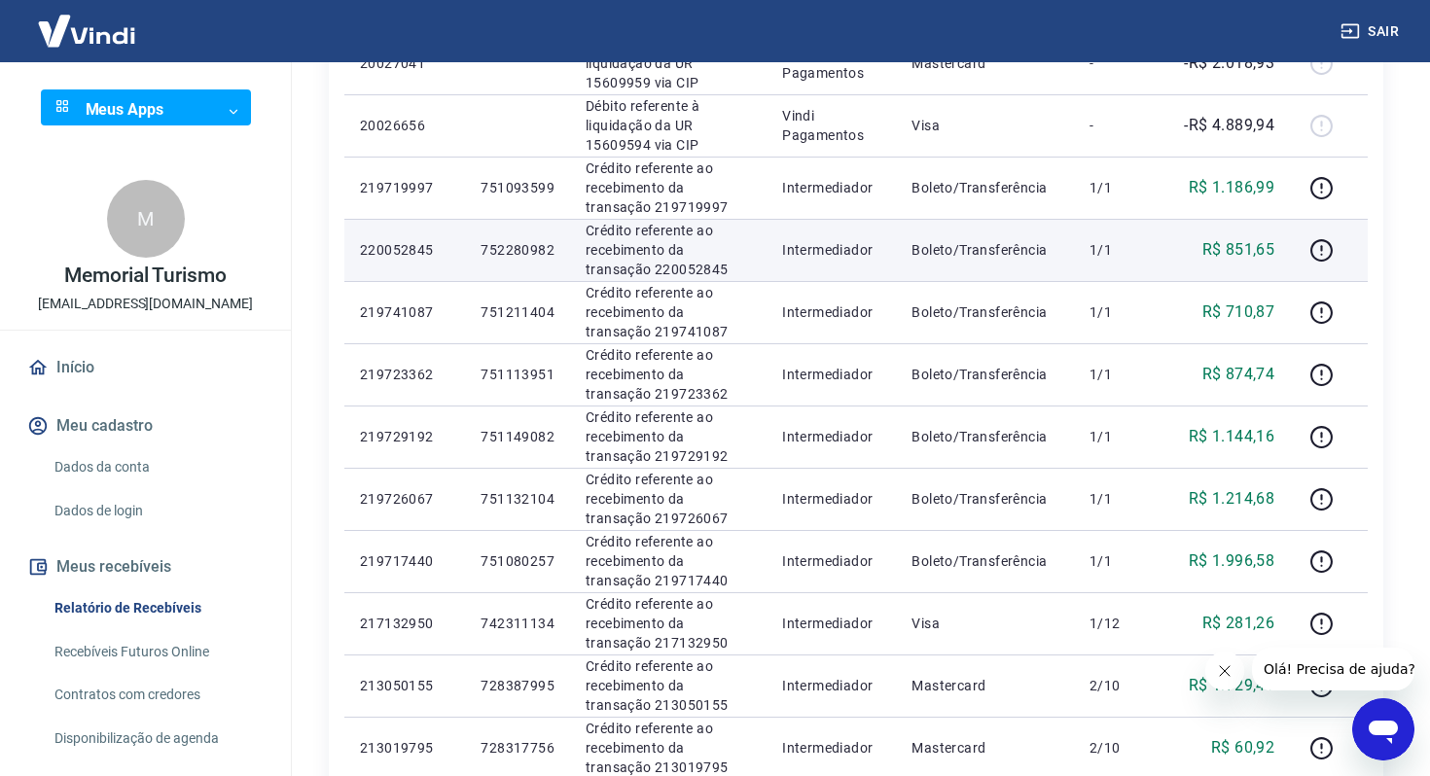
scroll to position [1173, 0]
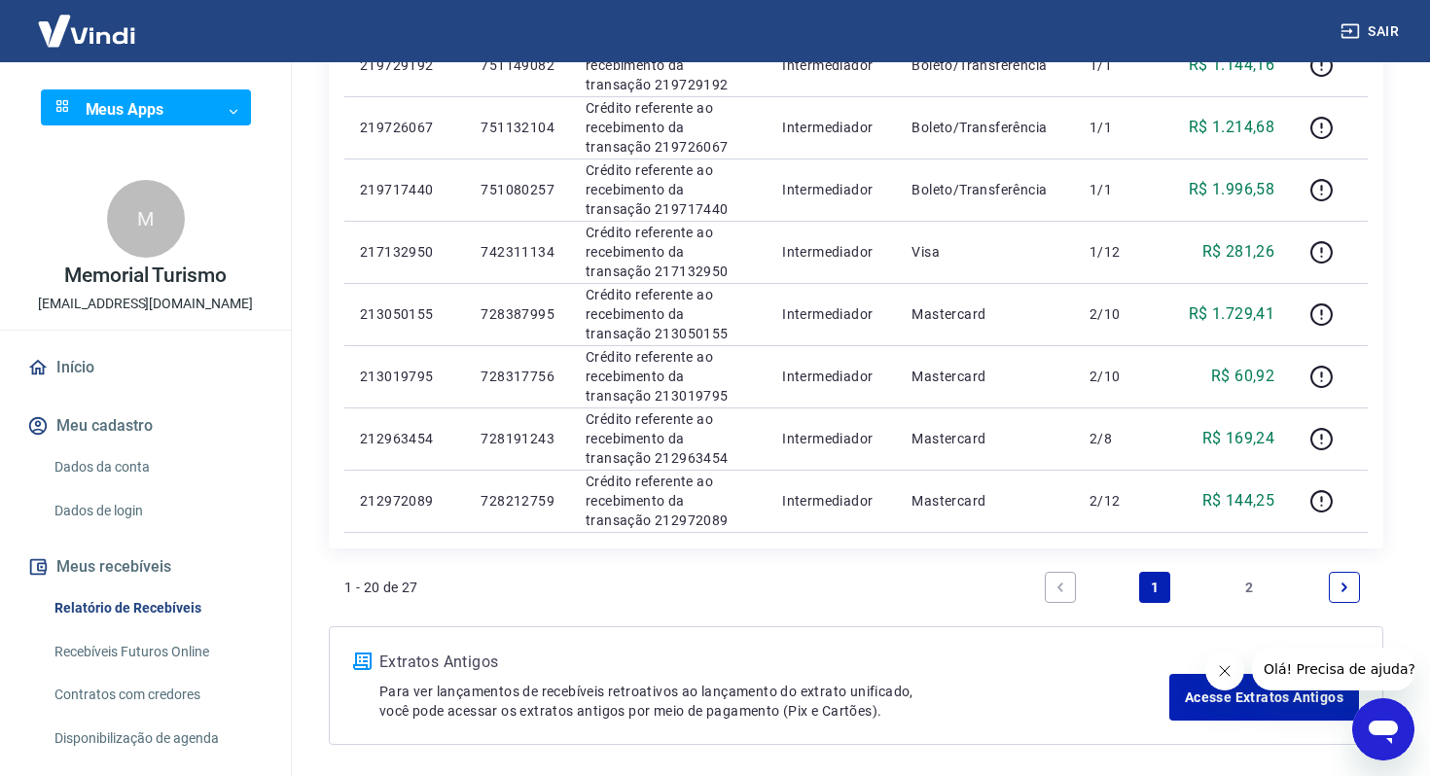
click at [1236, 573] on link "2" at bounding box center [1250, 587] width 31 height 31
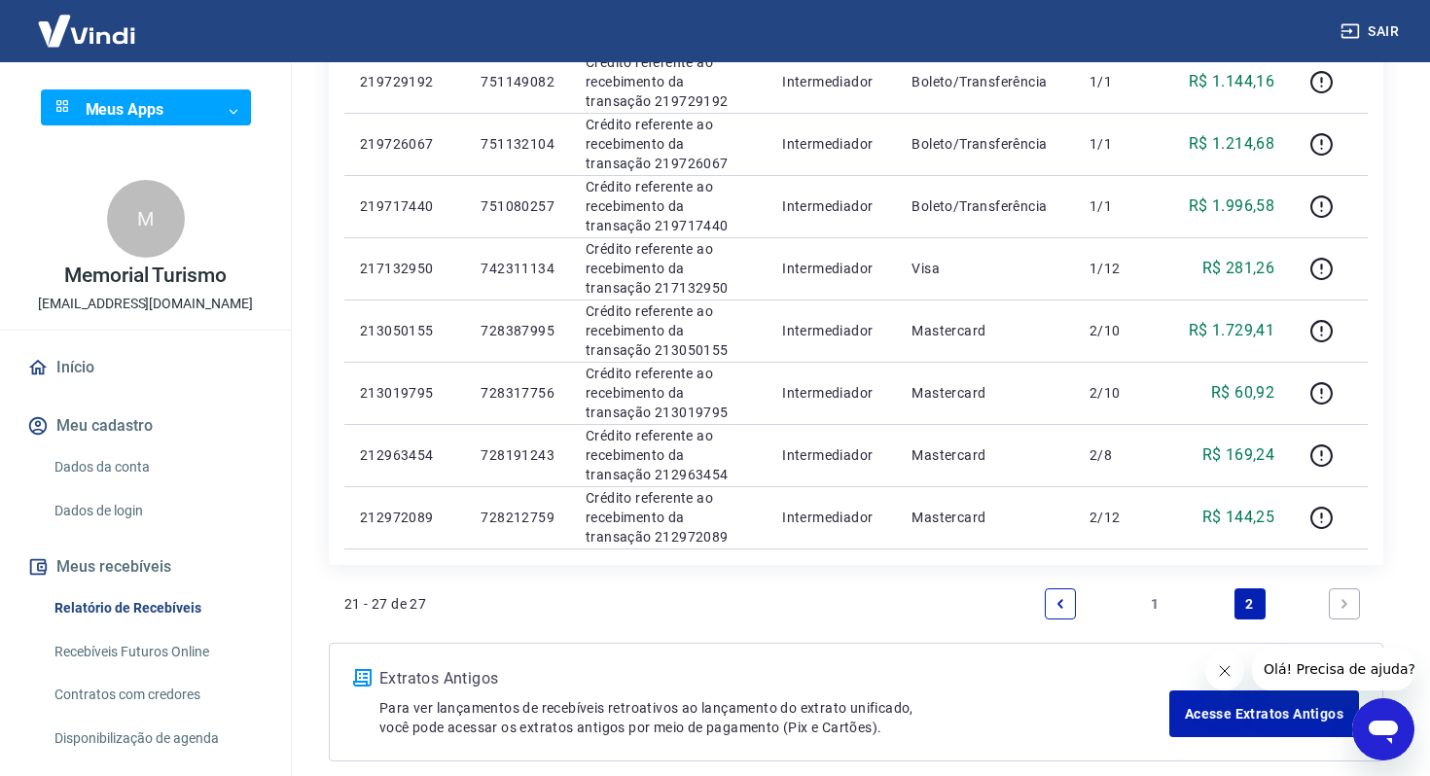
scroll to position [1210, 0]
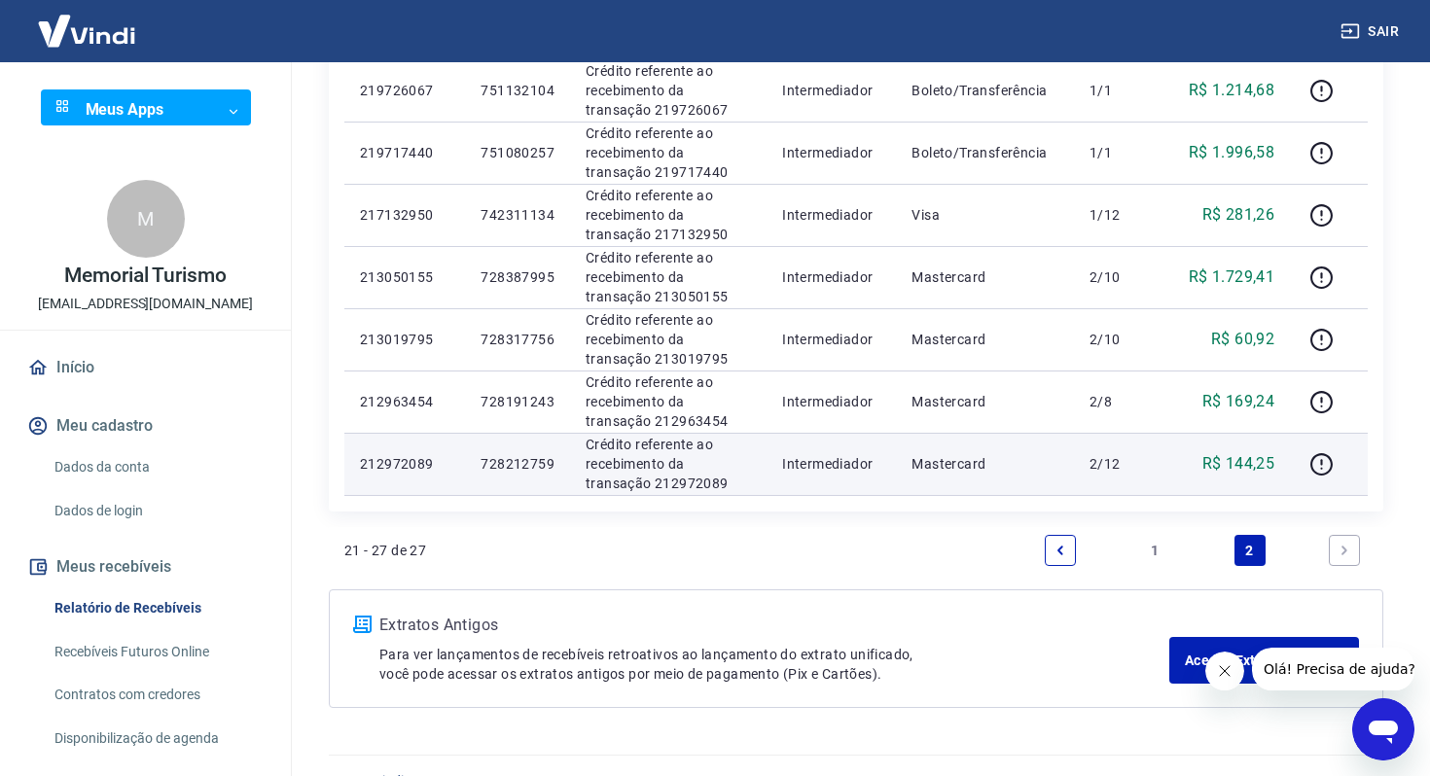
click at [1256, 455] on p "R$ 144,25" at bounding box center [1239, 463] width 73 height 23
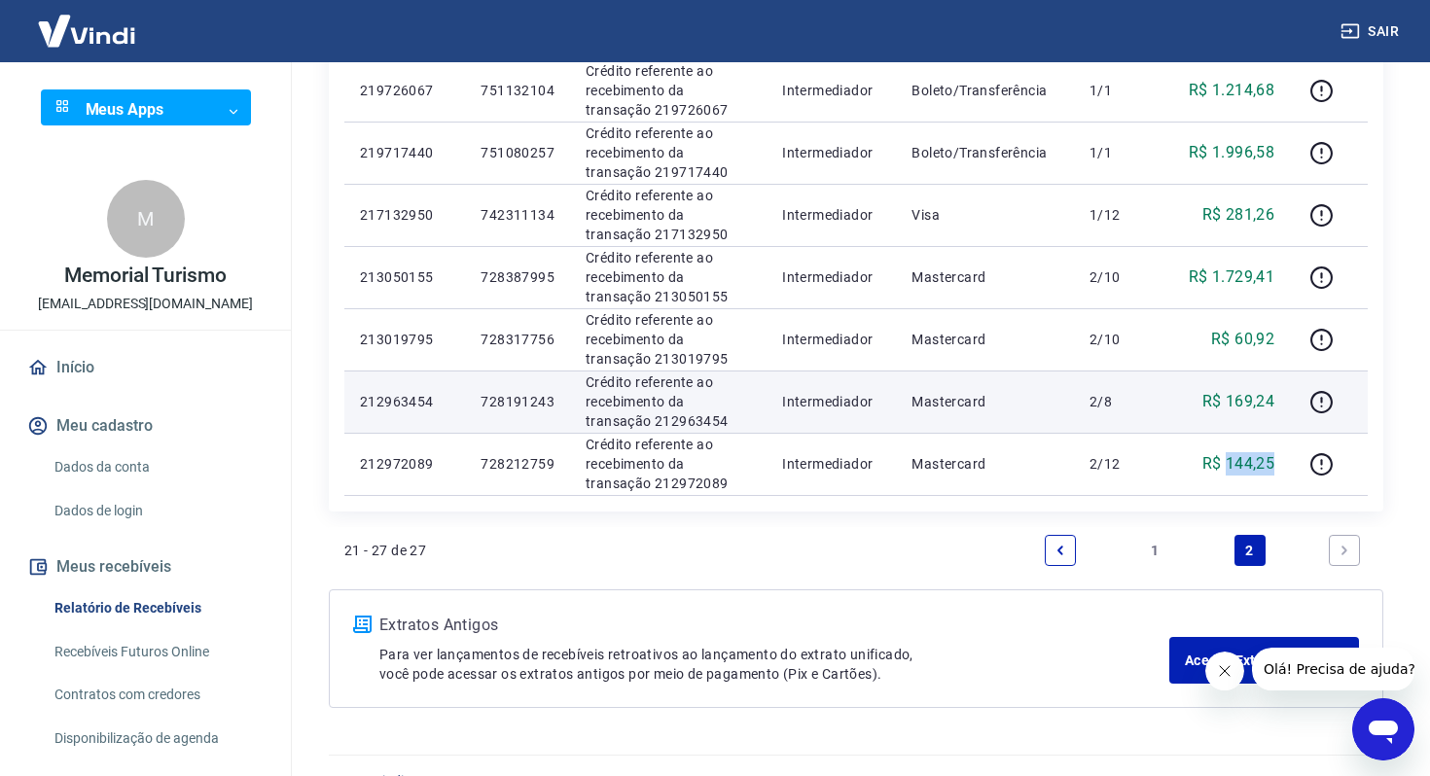
click at [1234, 394] on p "R$ 169,24" at bounding box center [1239, 401] width 73 height 23
copy p "169,24"
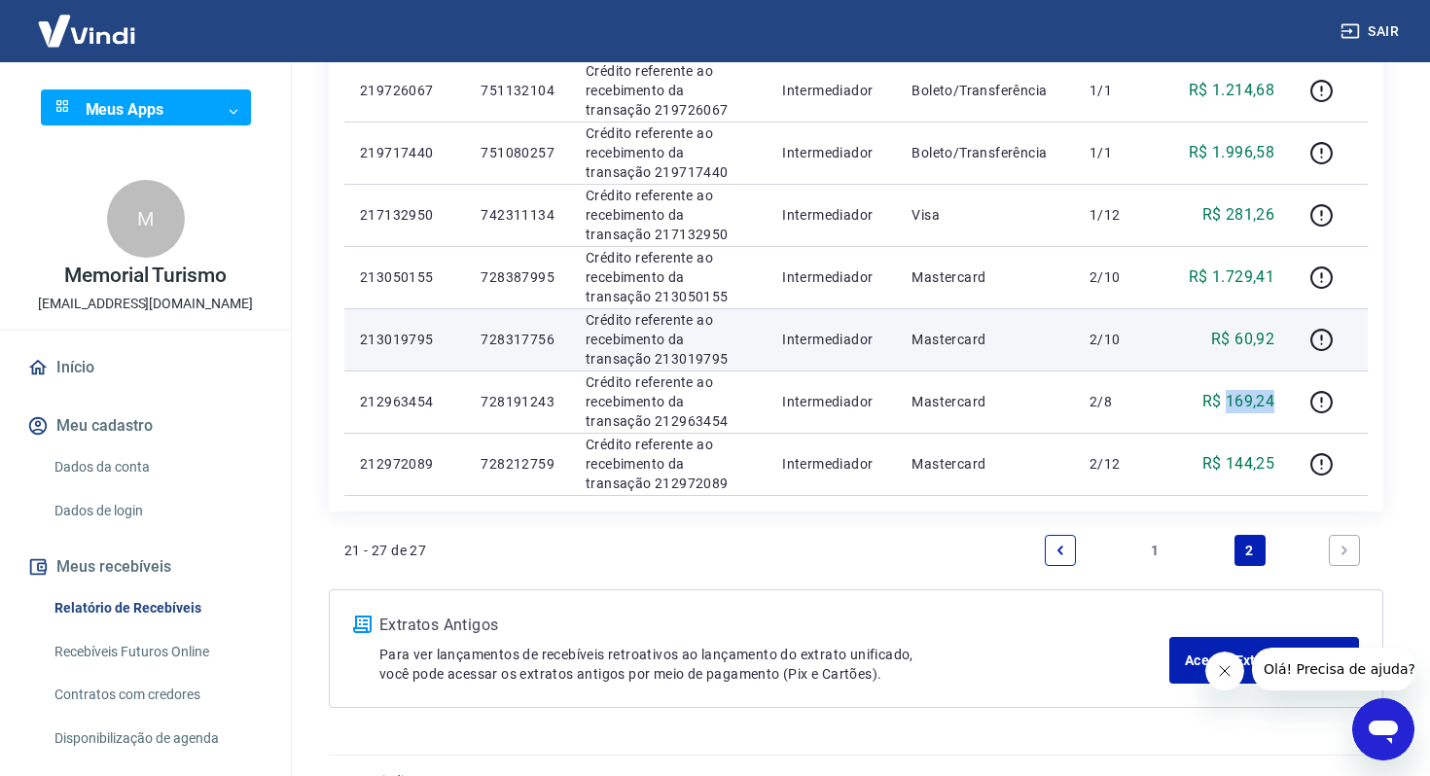
click at [1249, 336] on p "R$ 60,92" at bounding box center [1242, 339] width 63 height 23
copy p "60,92"
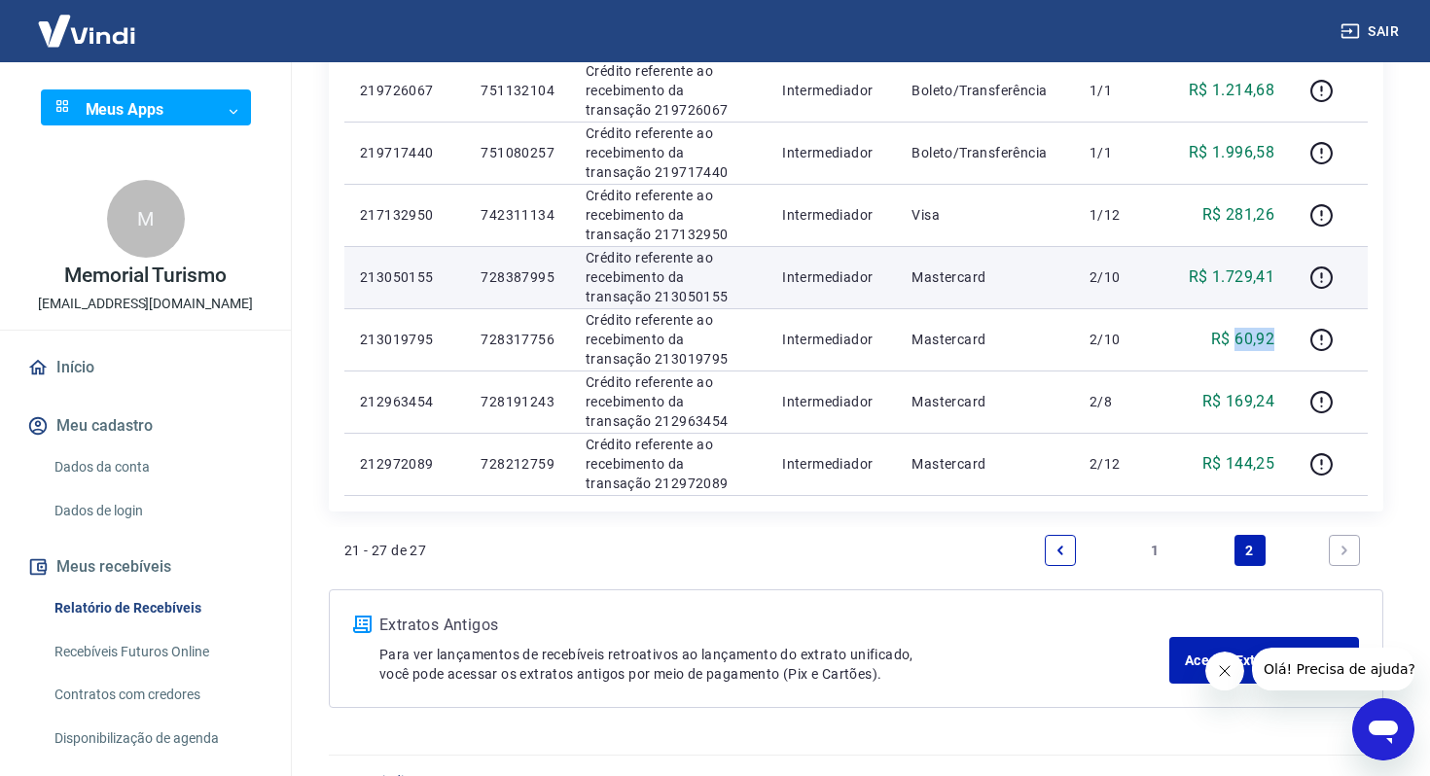
click at [1265, 274] on p "R$ 1.729,41" at bounding box center [1232, 277] width 86 height 23
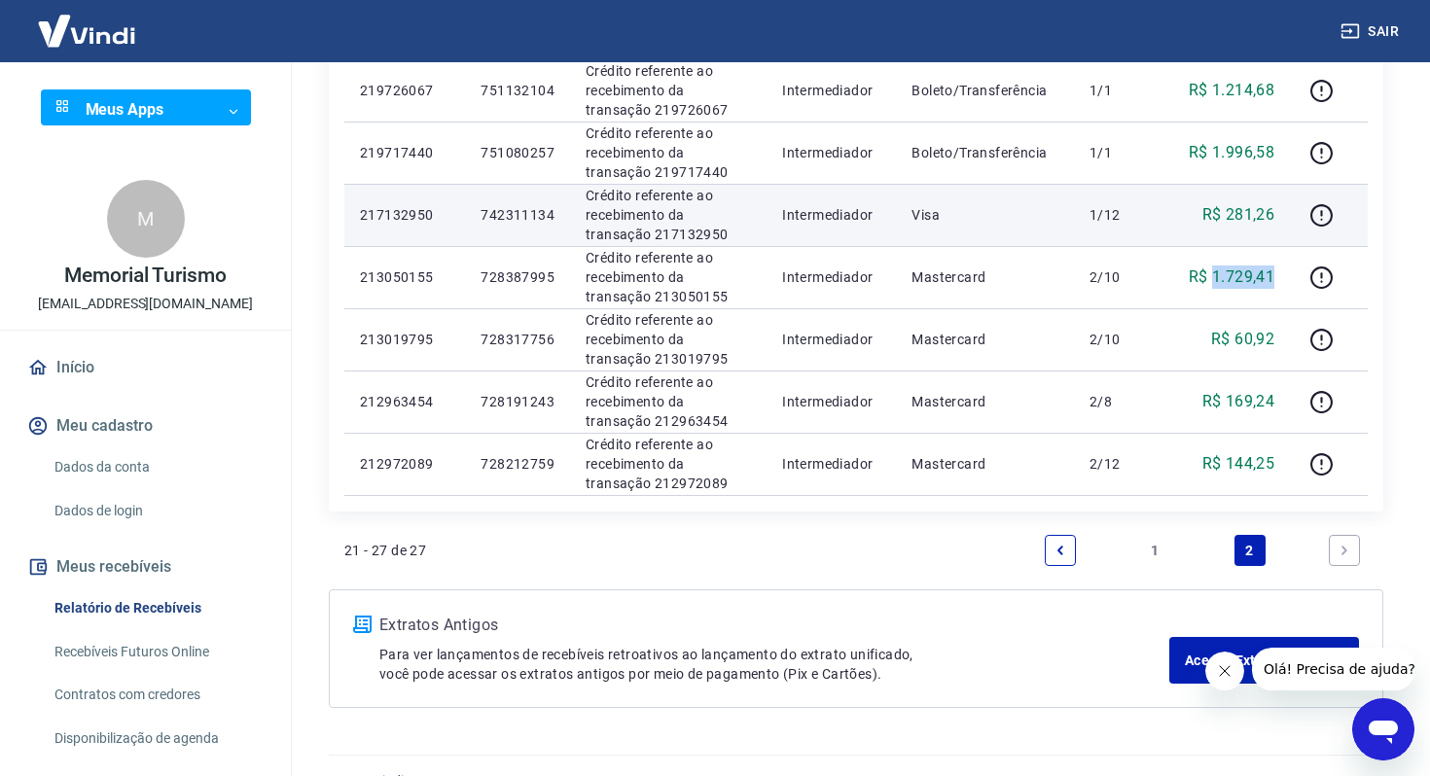
click at [1246, 212] on p "R$ 281,26" at bounding box center [1239, 214] width 73 height 23
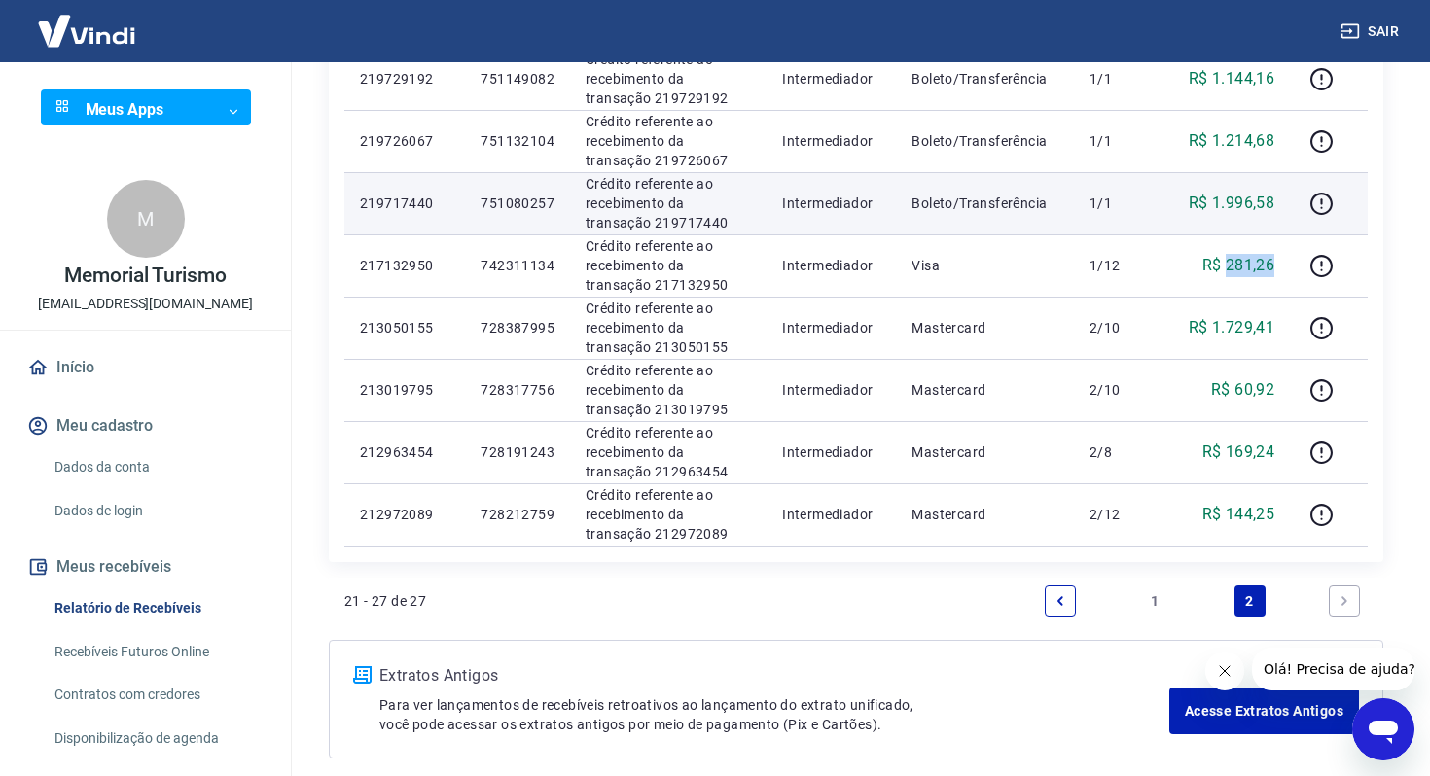
click at [1246, 206] on p "R$ 1.996,58" at bounding box center [1232, 203] width 86 height 23
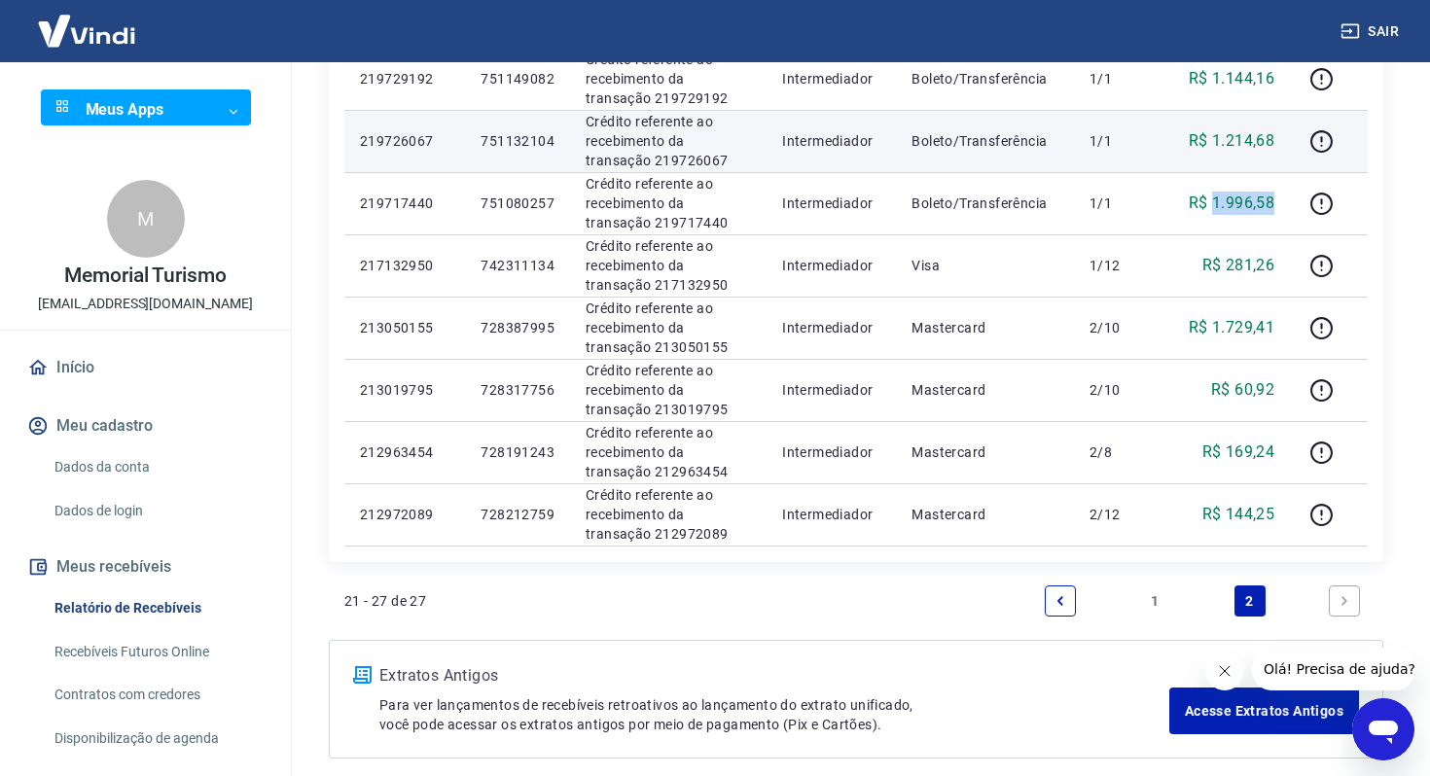
click at [1247, 145] on p "R$ 1.214,68" at bounding box center [1232, 140] width 86 height 23
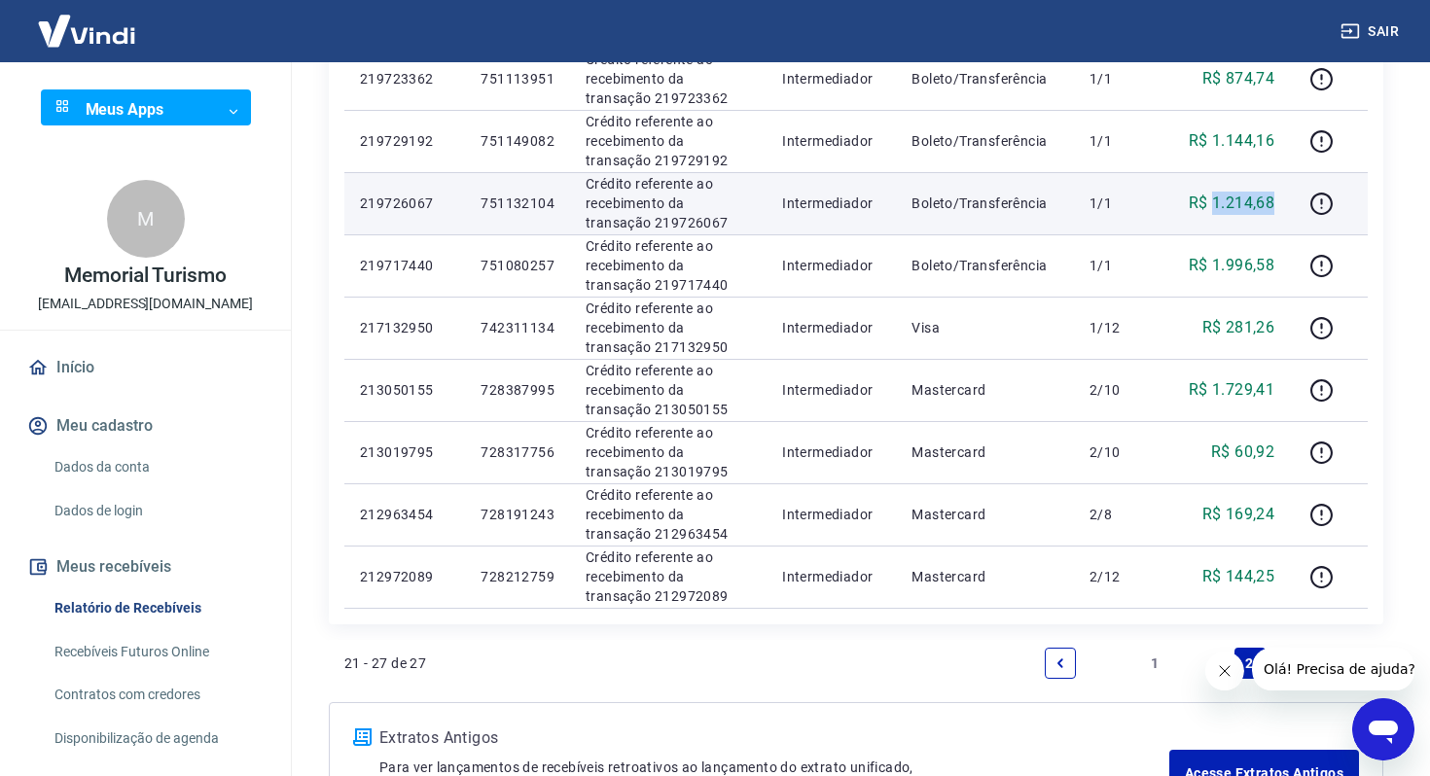
scroll to position [1080, 0]
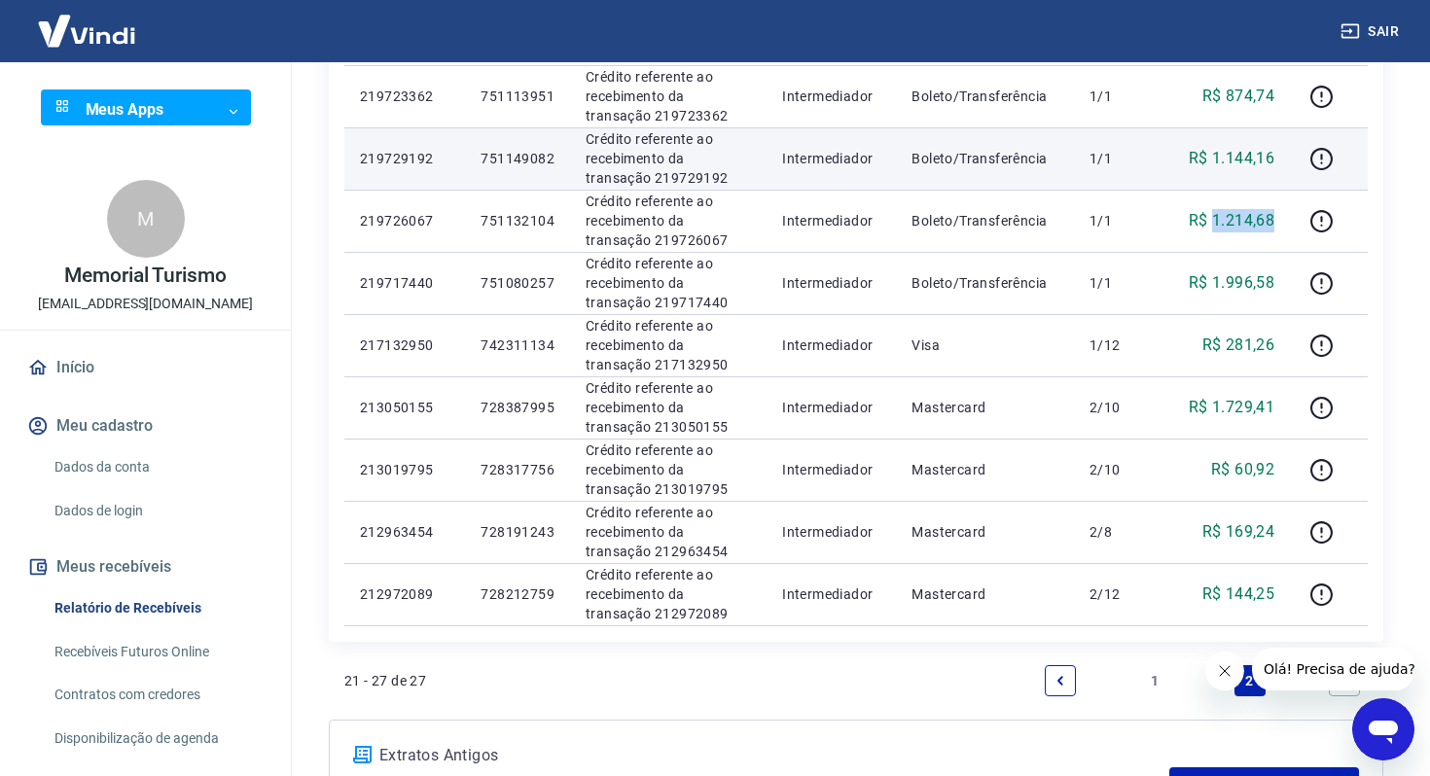
click at [1248, 153] on p "R$ 1.144,16" at bounding box center [1232, 158] width 86 height 23
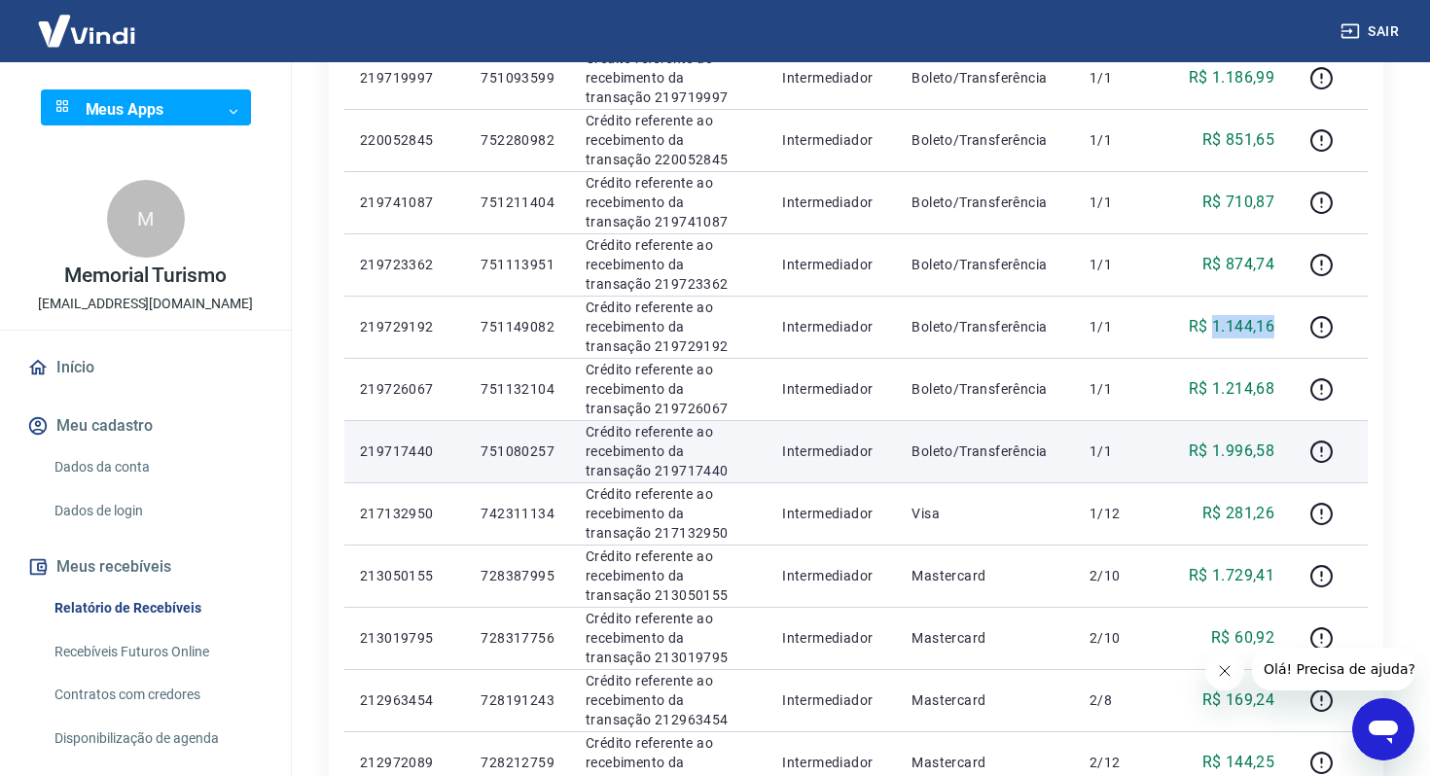
scroll to position [906, 0]
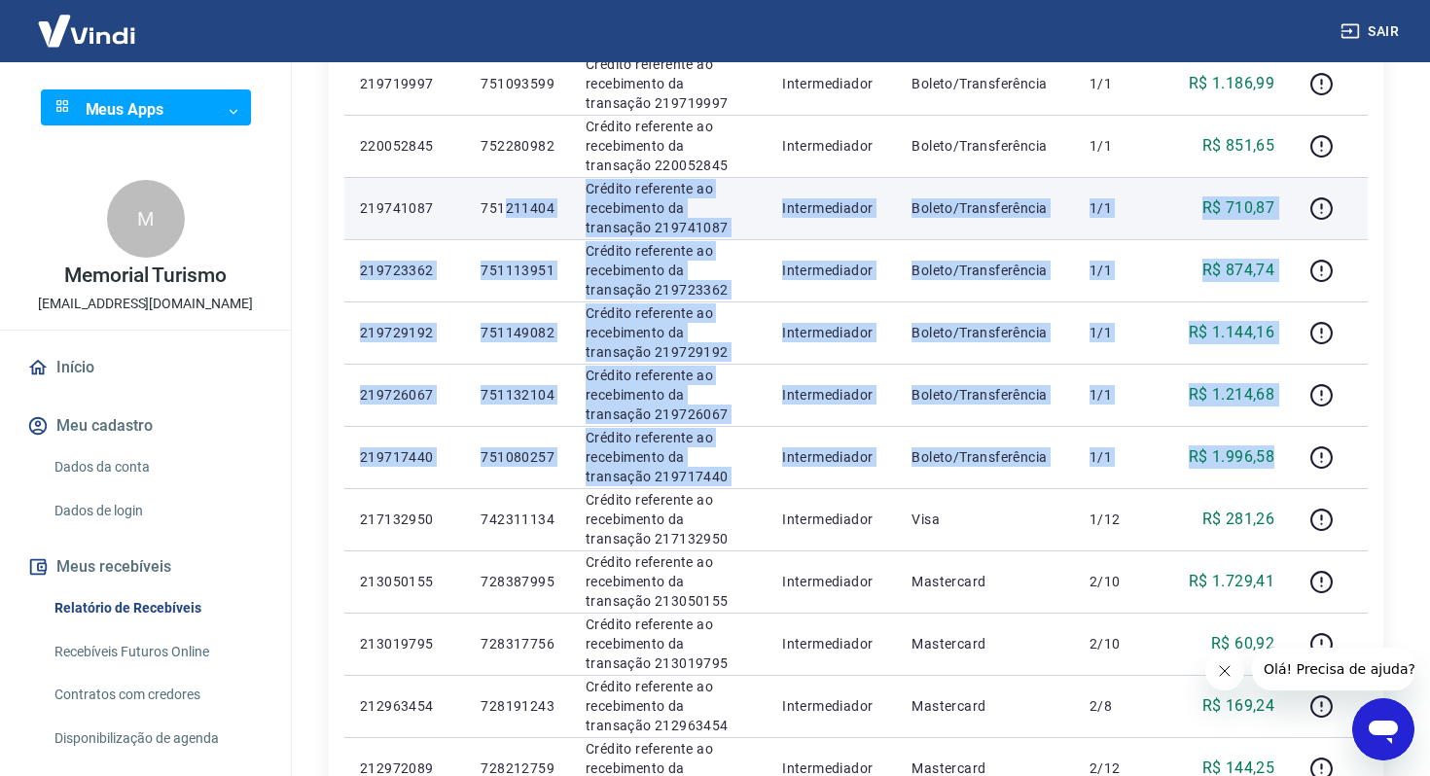
drag, startPoint x: 1289, startPoint y: 460, endPoint x: 507, endPoint y: 205, distance: 822.8
click at [507, 205] on tbody "Seg, 04 ago 6687143 Débito referente ao saque 6687143 Vindi Pagamentos Transfer…" at bounding box center [856, 146] width 1024 height 1308
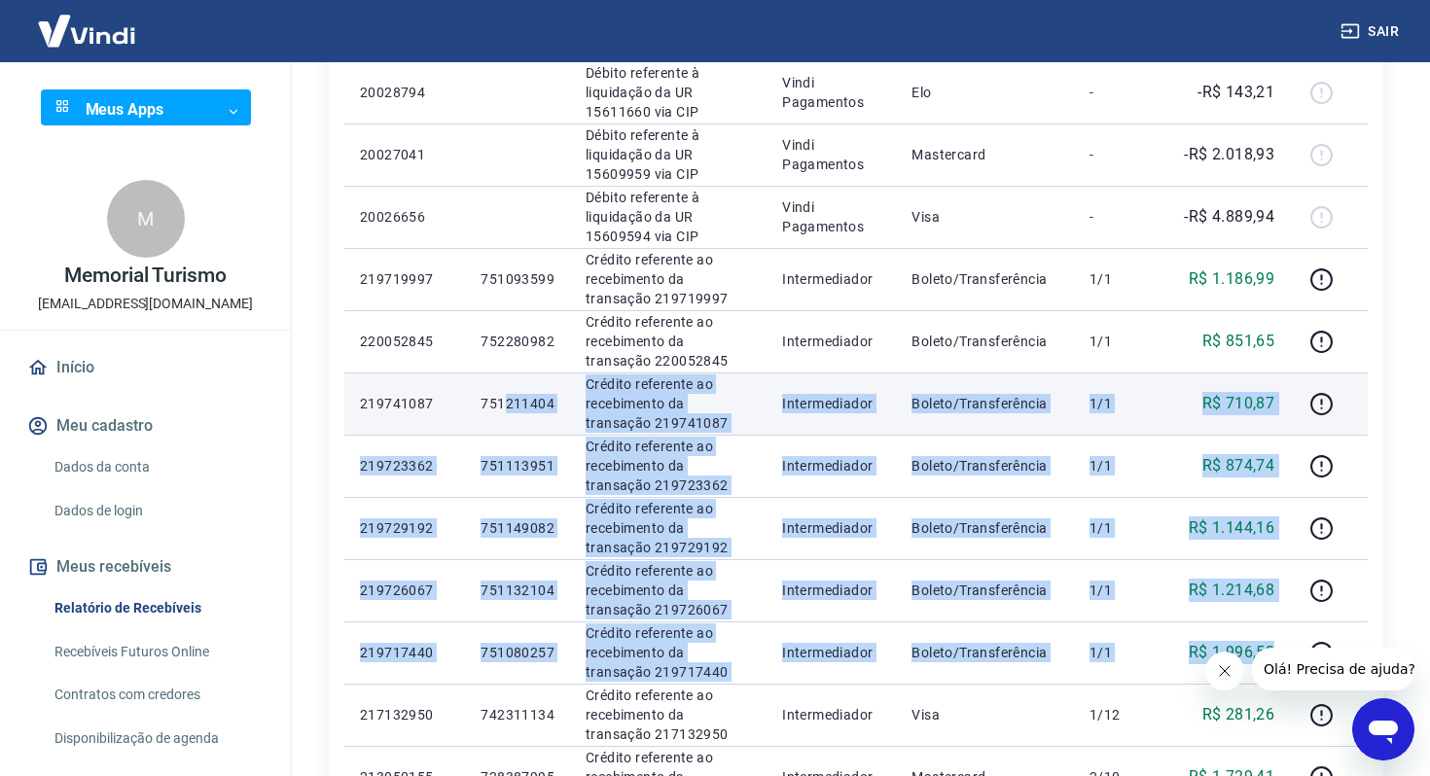
scroll to position [696, 0]
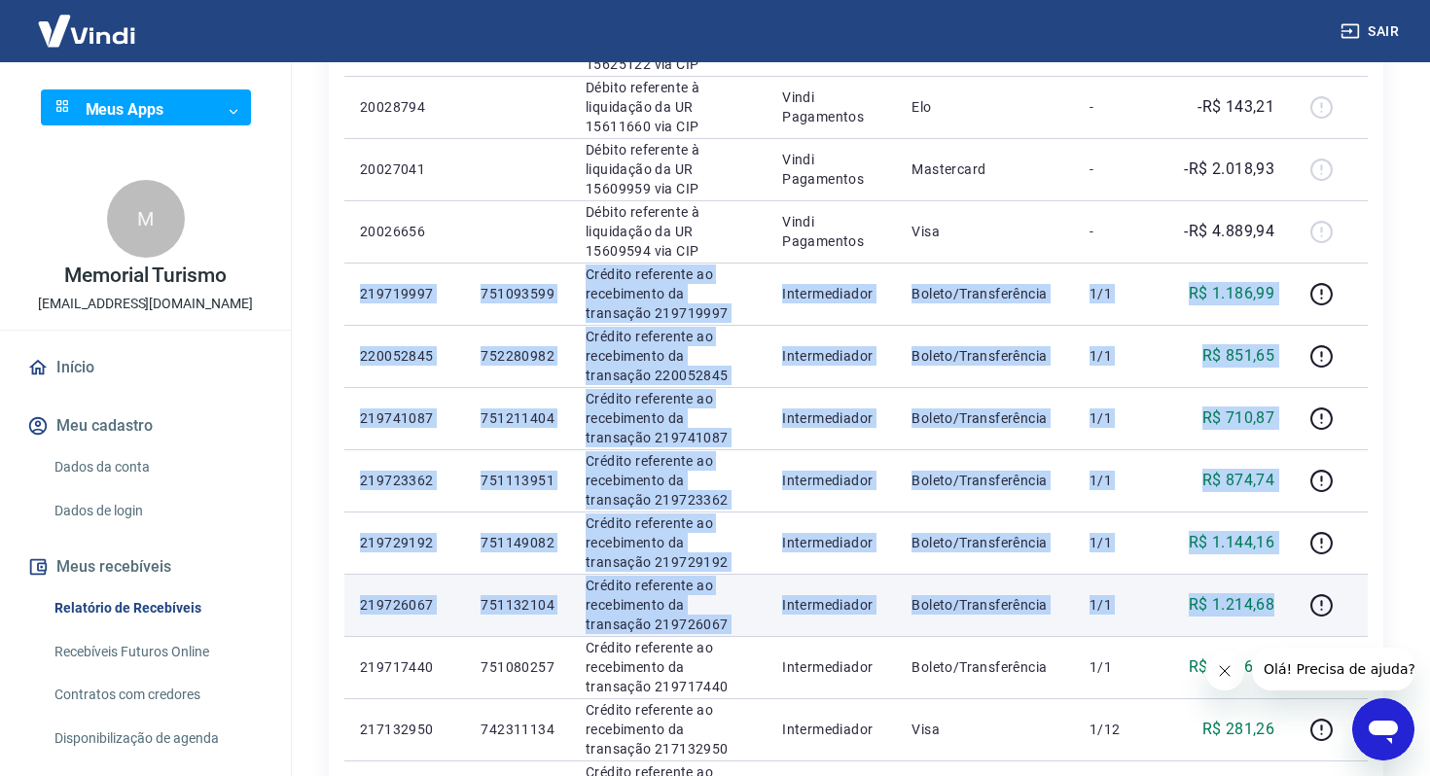
drag, startPoint x: 353, startPoint y: 283, endPoint x: 1265, endPoint y: 634, distance: 977.0
click at [1265, 634] on tbody "Seg, 04 ago 6687143 Débito referente ao saque 6687143 Vindi Pagamentos Transfer…" at bounding box center [856, 356] width 1024 height 1308
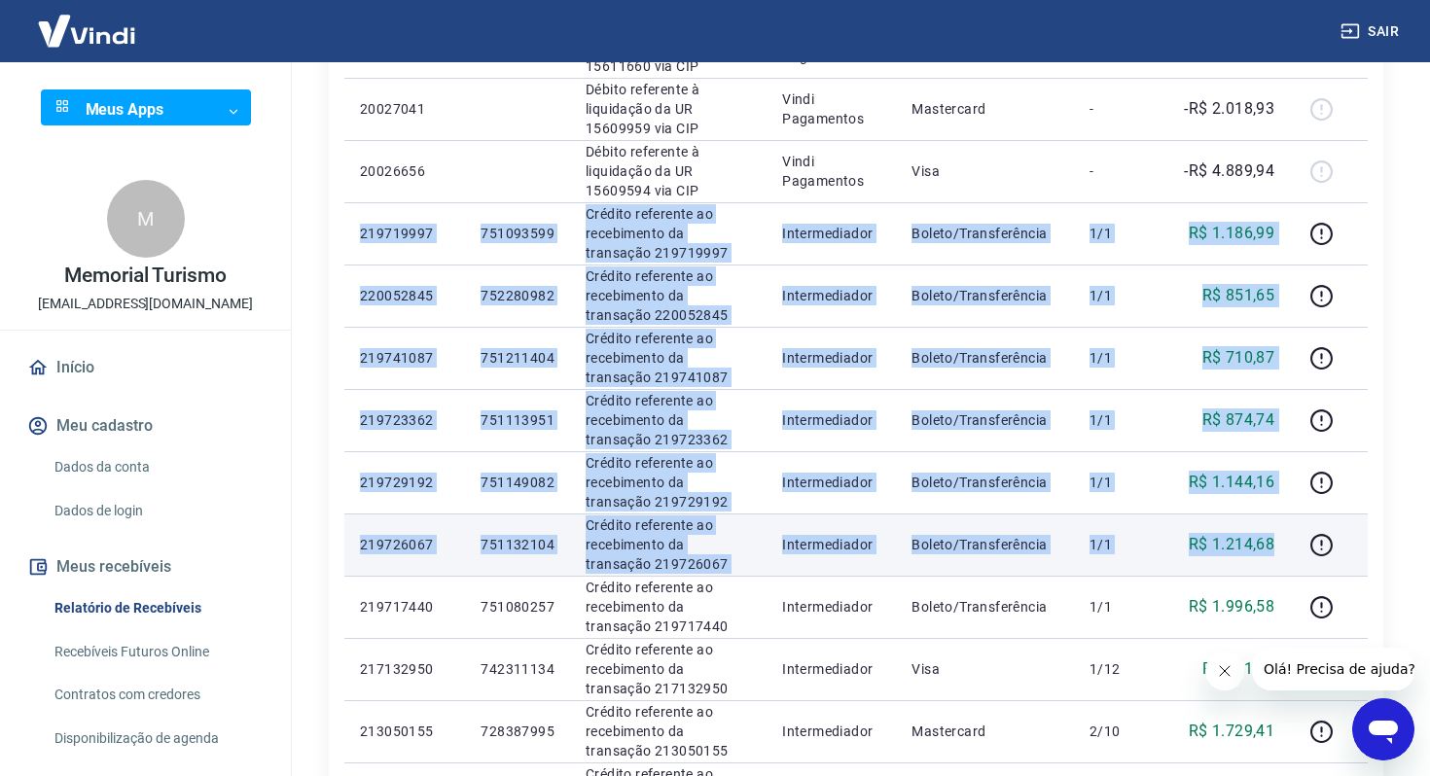
scroll to position [765, 0]
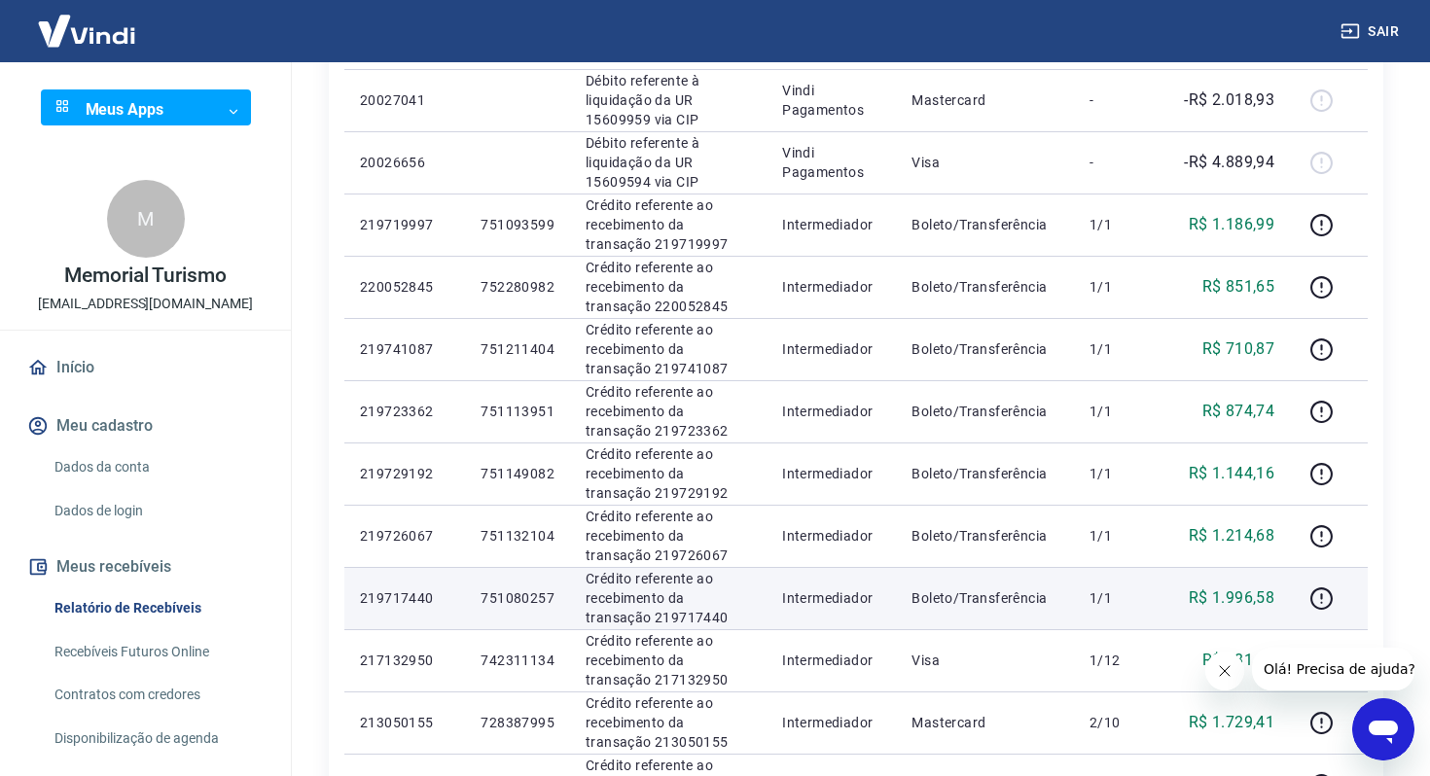
click at [1303, 588] on td at bounding box center [1329, 598] width 78 height 62
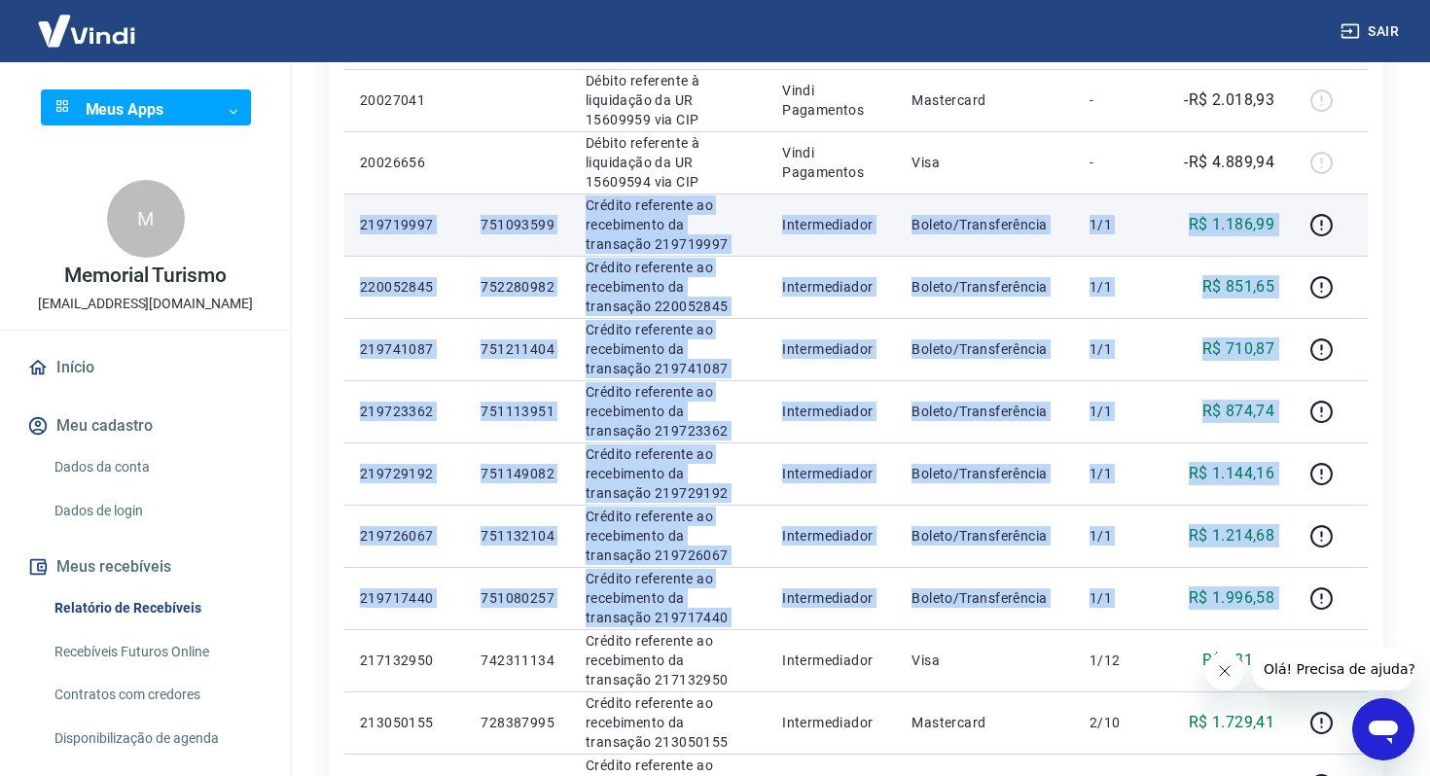
drag, startPoint x: 1294, startPoint y: 596, endPoint x: 357, endPoint y: 225, distance: 1008.0
click at [357, 225] on tbody "Seg, 04 ago 6687143 Débito referente ao saque 6687143 Vindi Pagamentos Transfer…" at bounding box center [856, 287] width 1024 height 1308
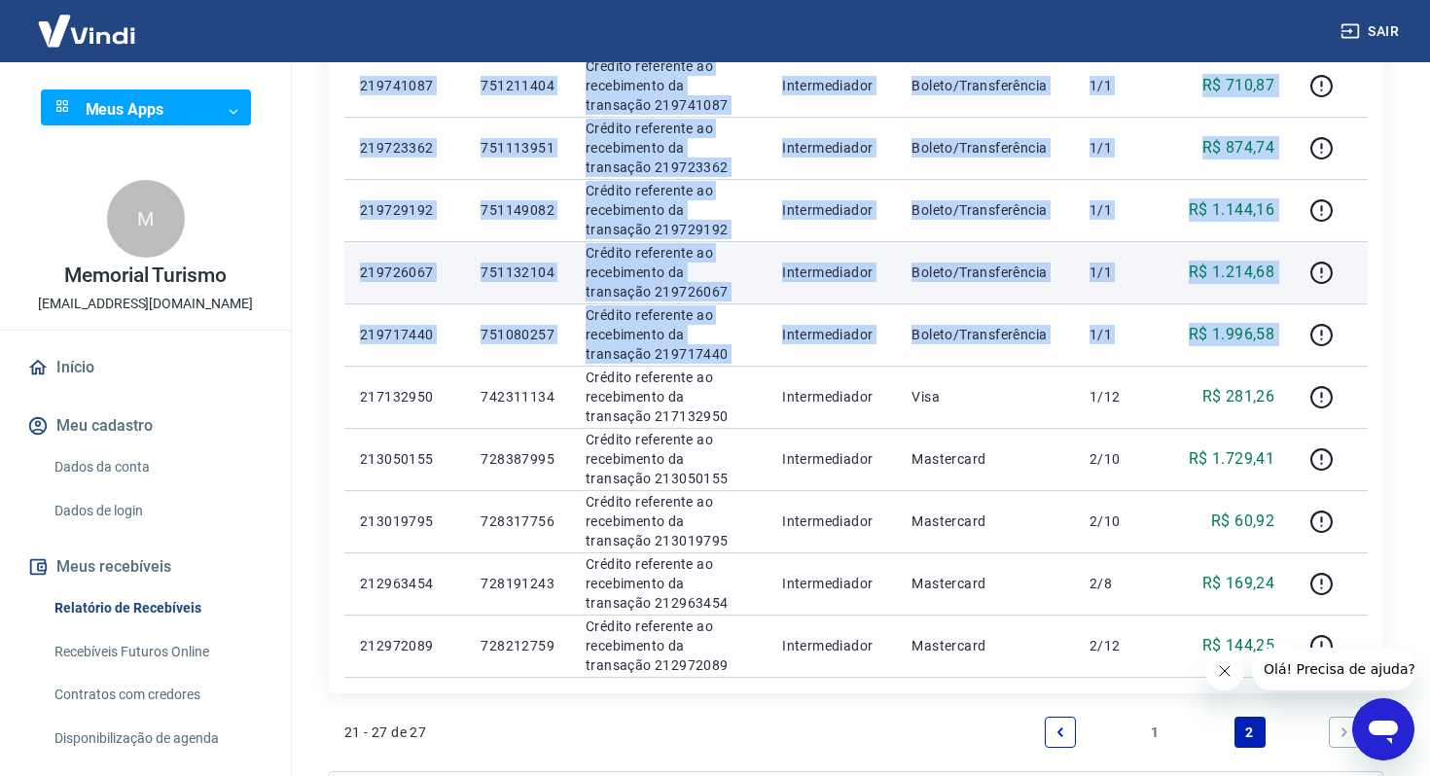
scroll to position [1153, 0]
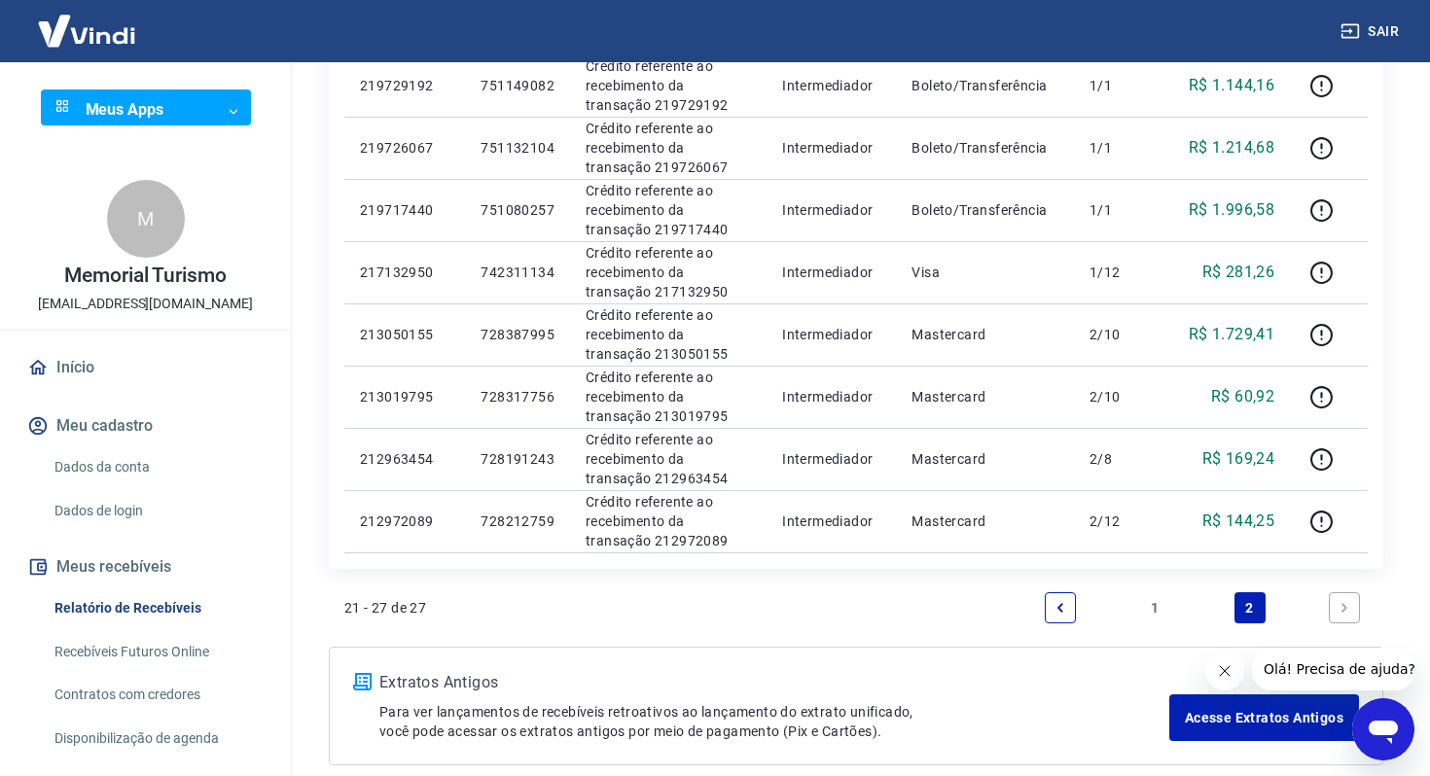
click at [1161, 602] on link "1" at bounding box center [1154, 608] width 31 height 31
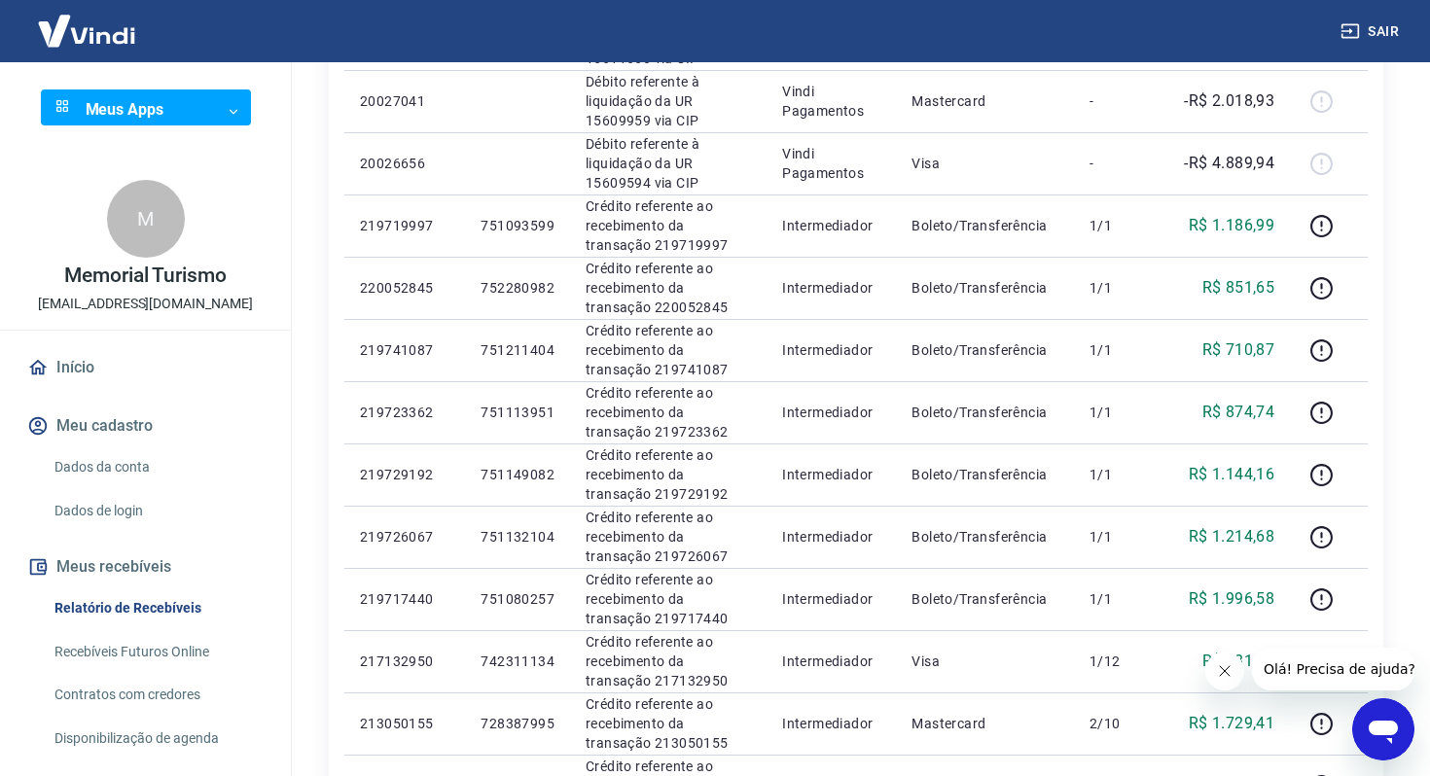
scroll to position [778, 0]
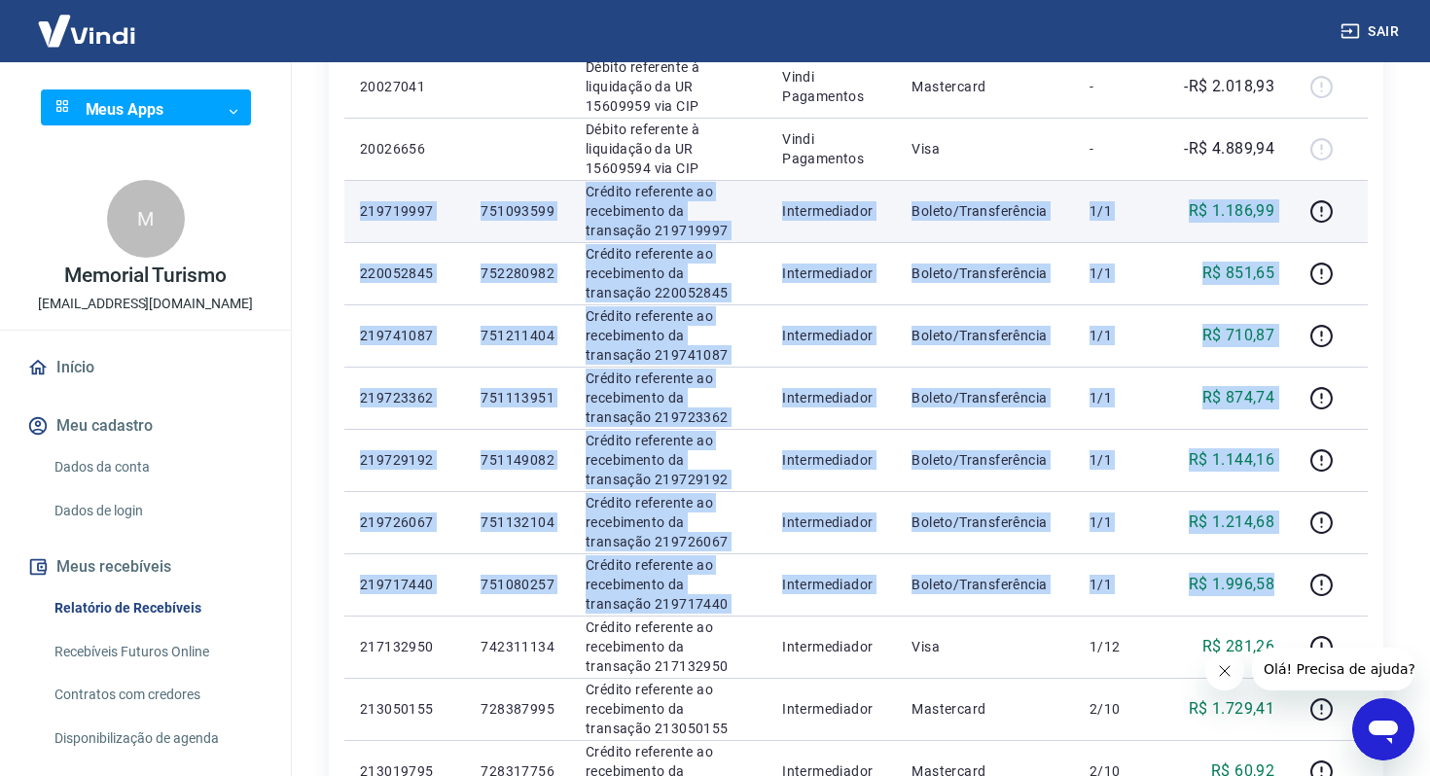
drag, startPoint x: 1286, startPoint y: 577, endPoint x: 347, endPoint y: 215, distance: 1006.3
click at [347, 215] on tbody "Seg, 04 ago 6687143 Débito referente ao saque 6687143 Vindi Pagamentos Transfer…" at bounding box center [856, 274] width 1024 height 1308
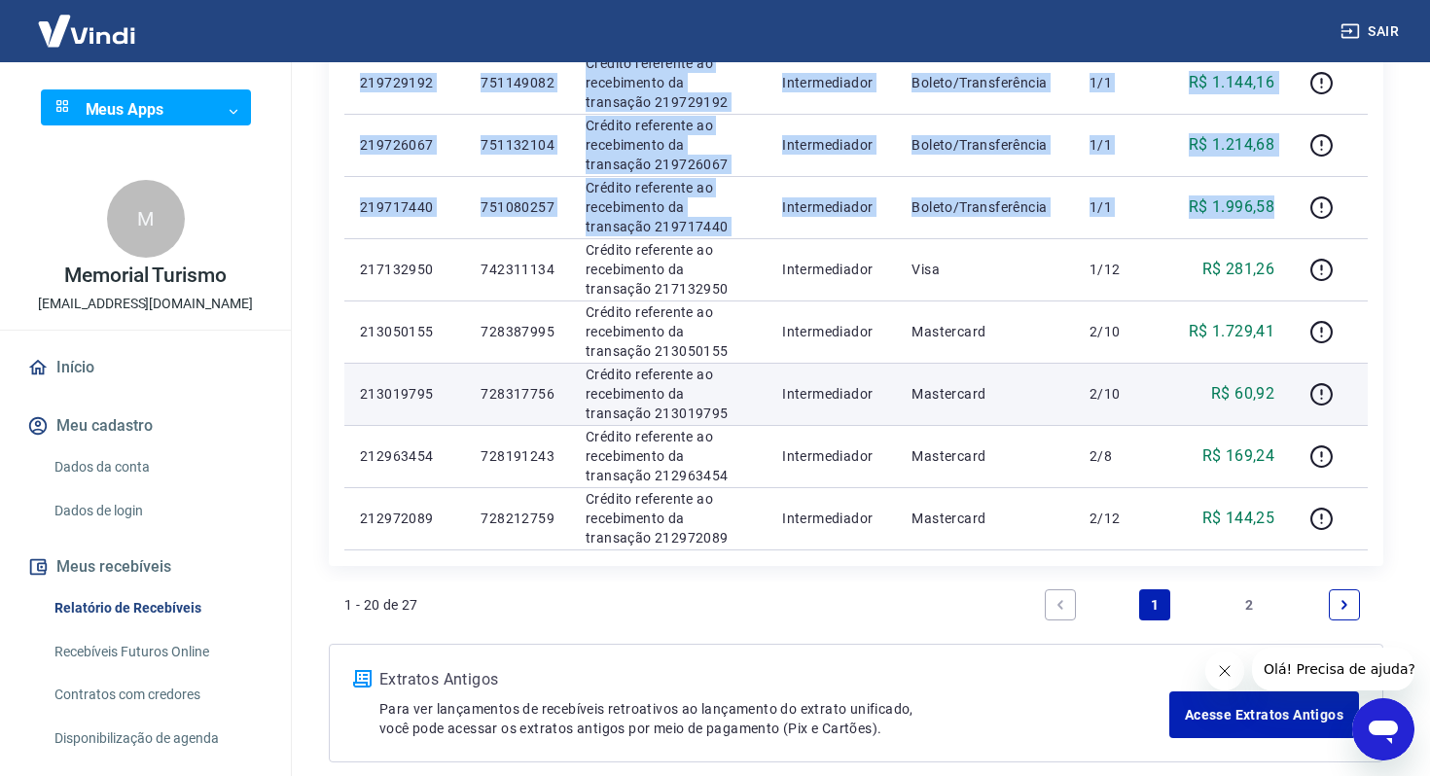
scroll to position [1163, 0]
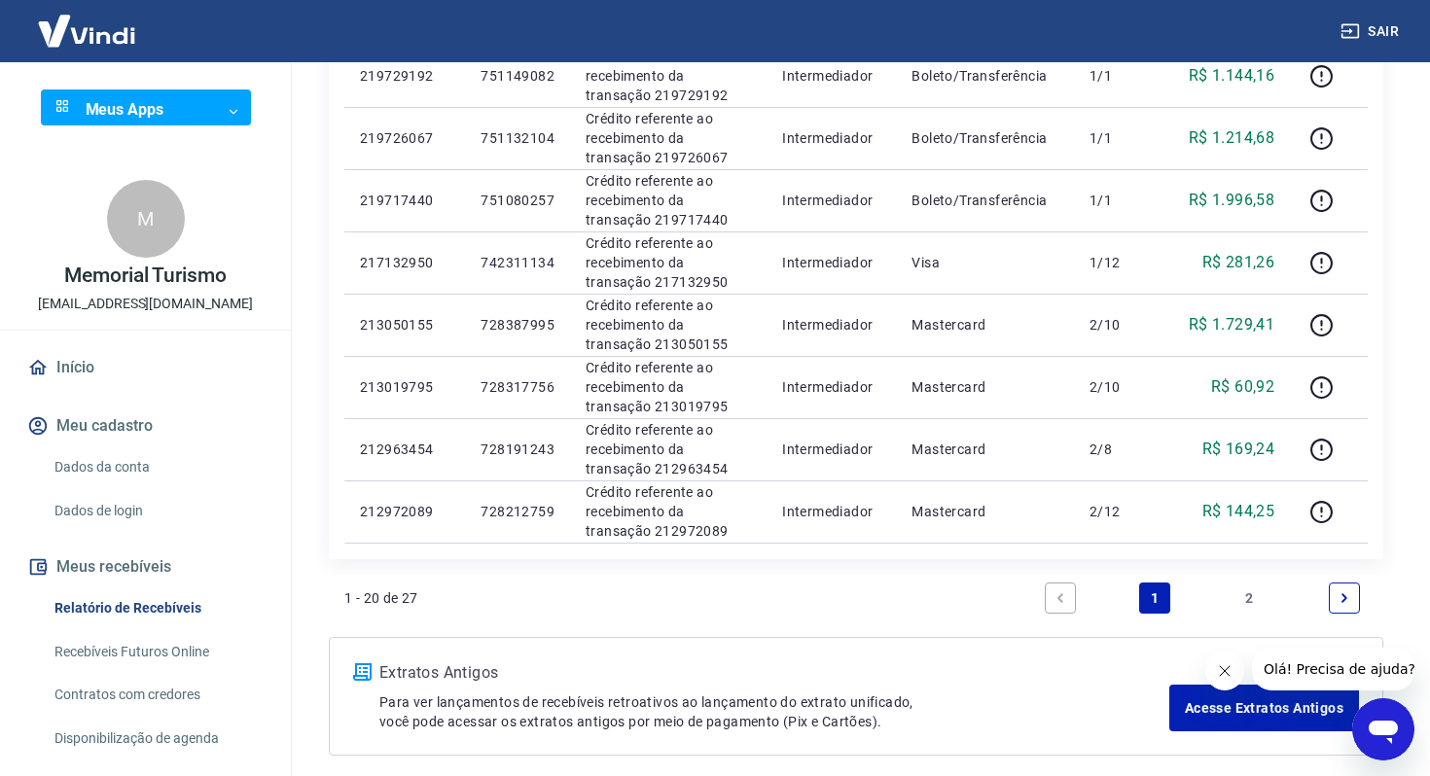
click at [1242, 594] on link "2" at bounding box center [1250, 598] width 31 height 31
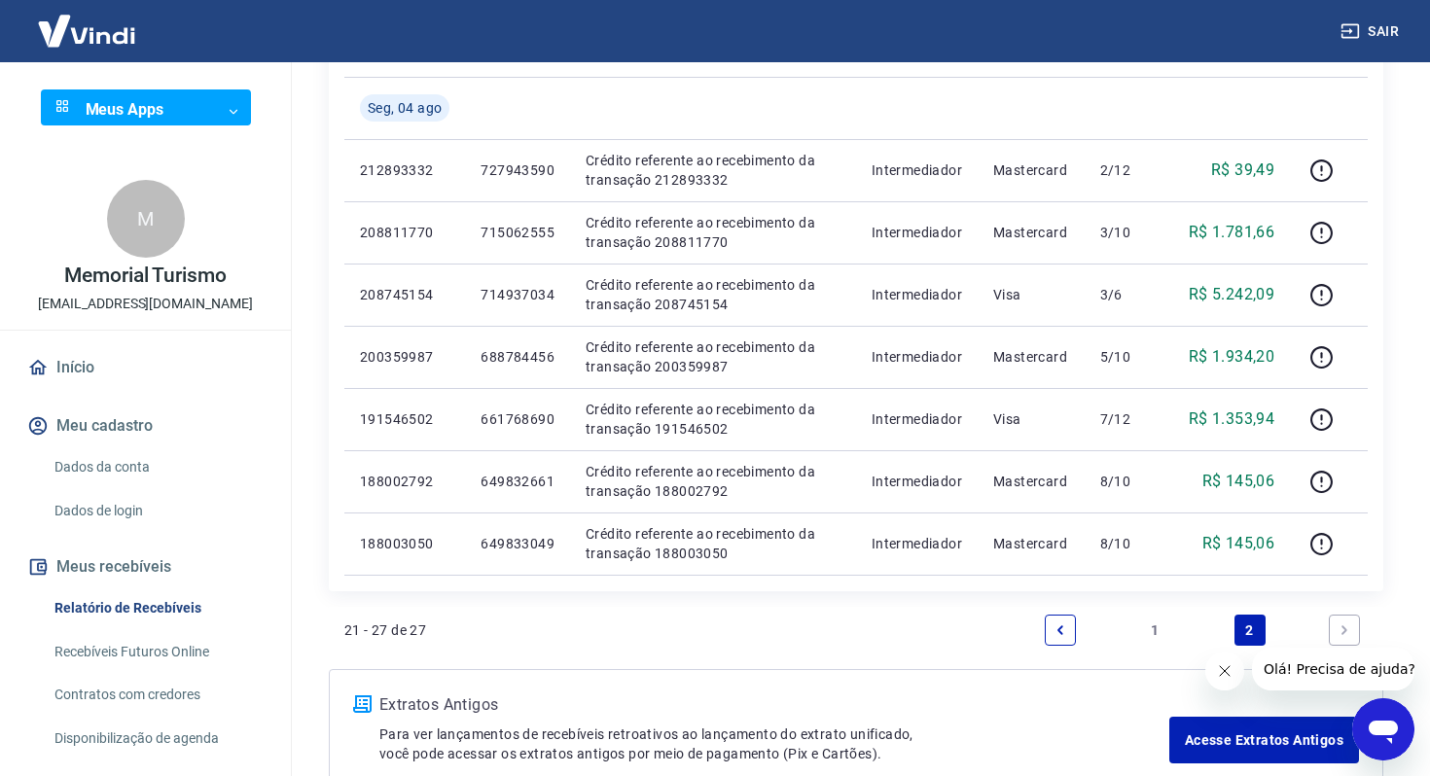
scroll to position [439, 0]
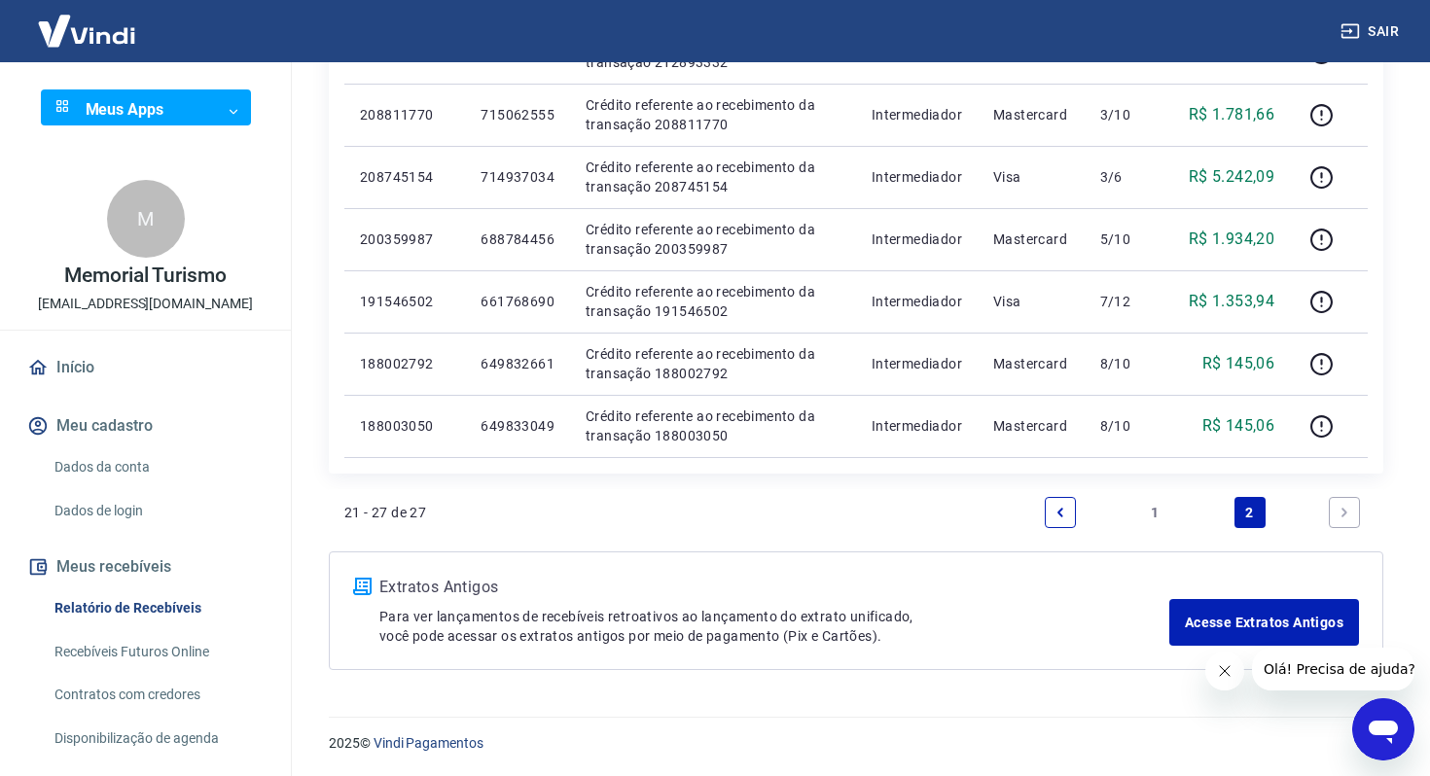
click at [1158, 511] on link "1" at bounding box center [1154, 512] width 31 height 31
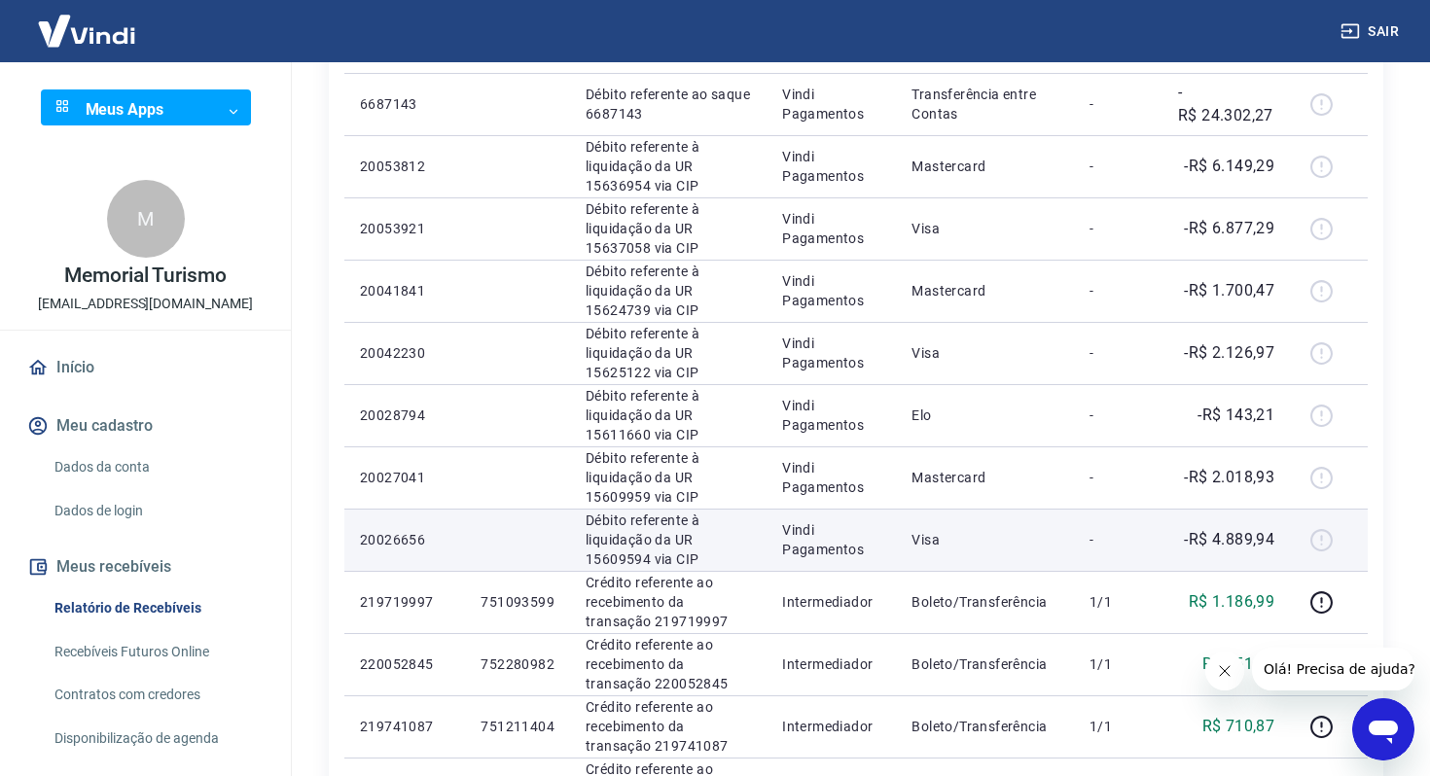
scroll to position [306, 0]
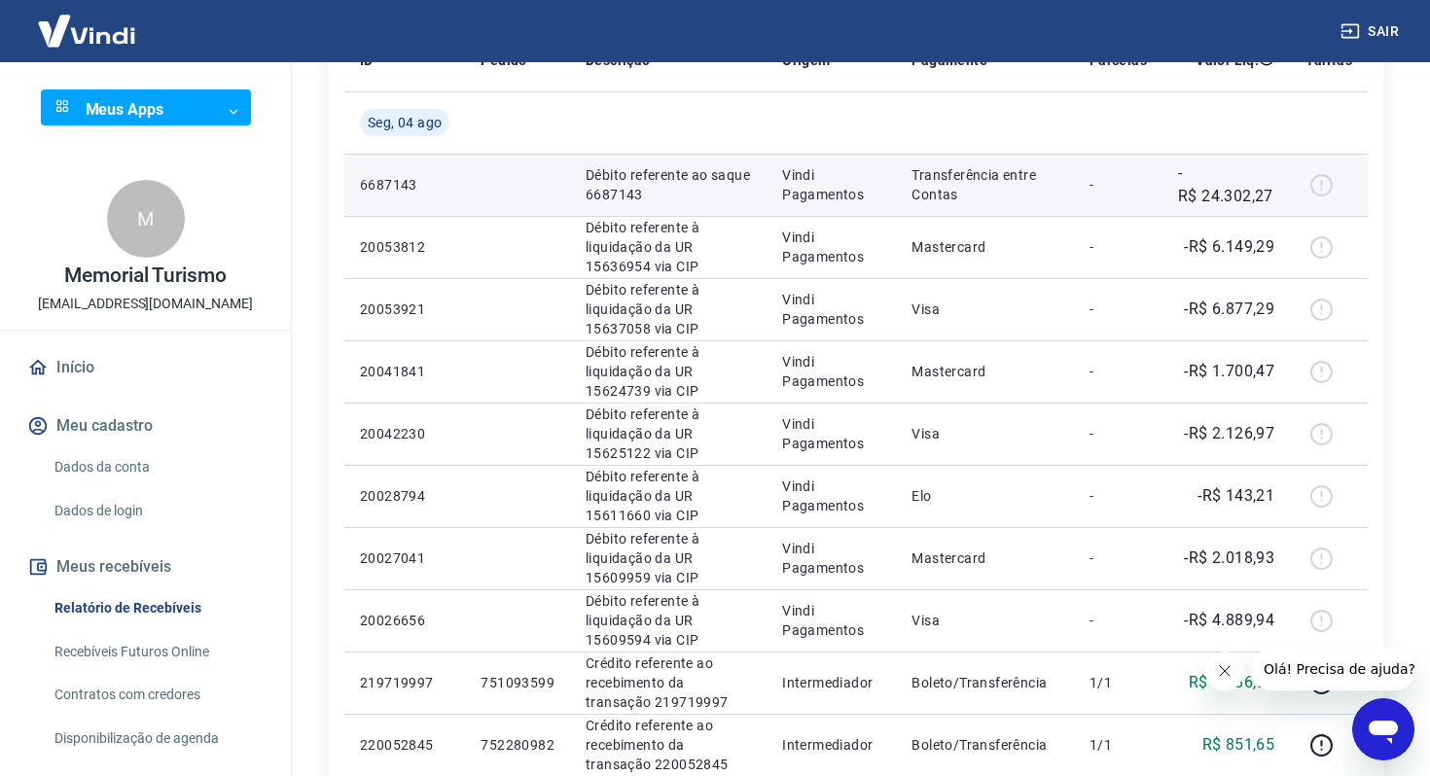
click at [666, 179] on p "Débito referente ao saque 6687143" at bounding box center [668, 184] width 165 height 39
click at [620, 197] on p "Débito referente ao saque 6687143" at bounding box center [668, 184] width 165 height 39
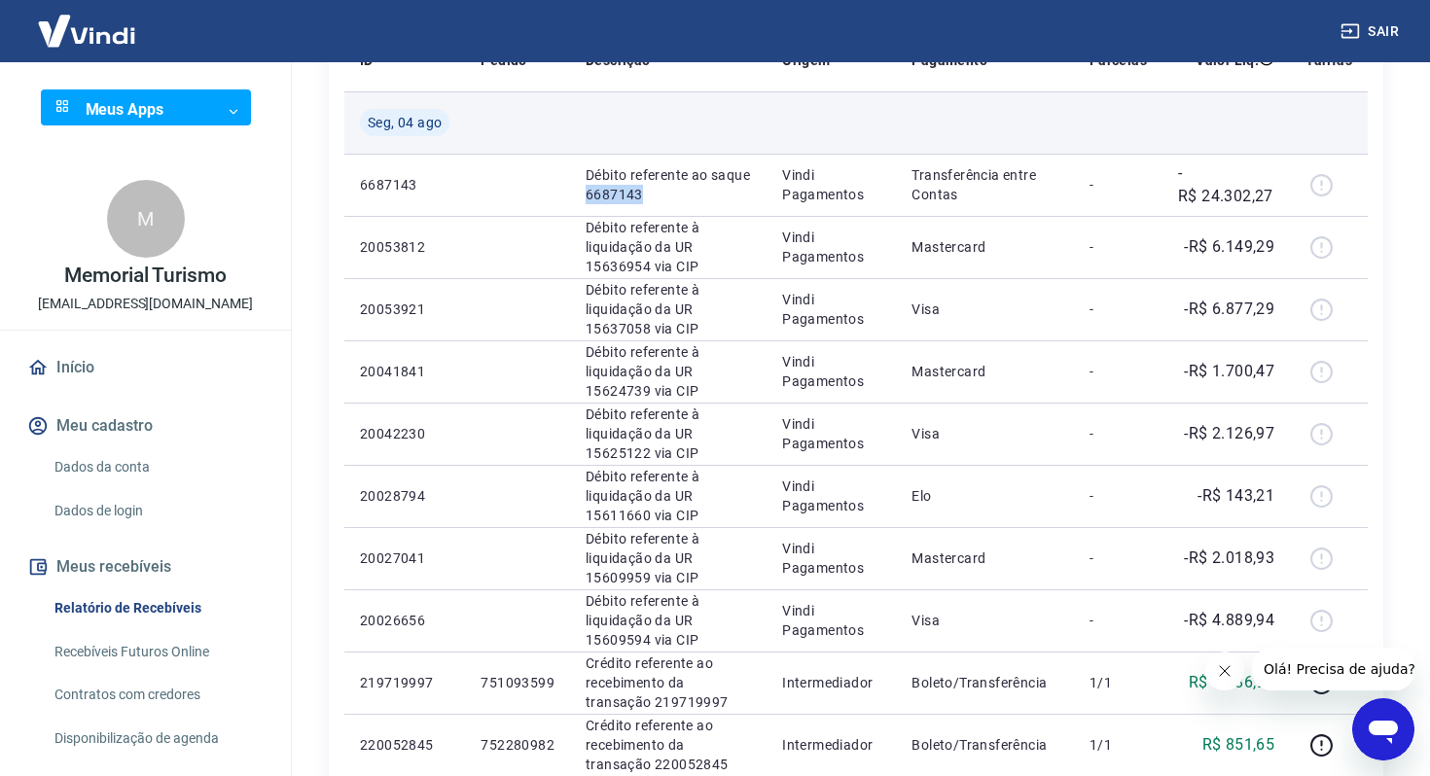
scroll to position [193, 0]
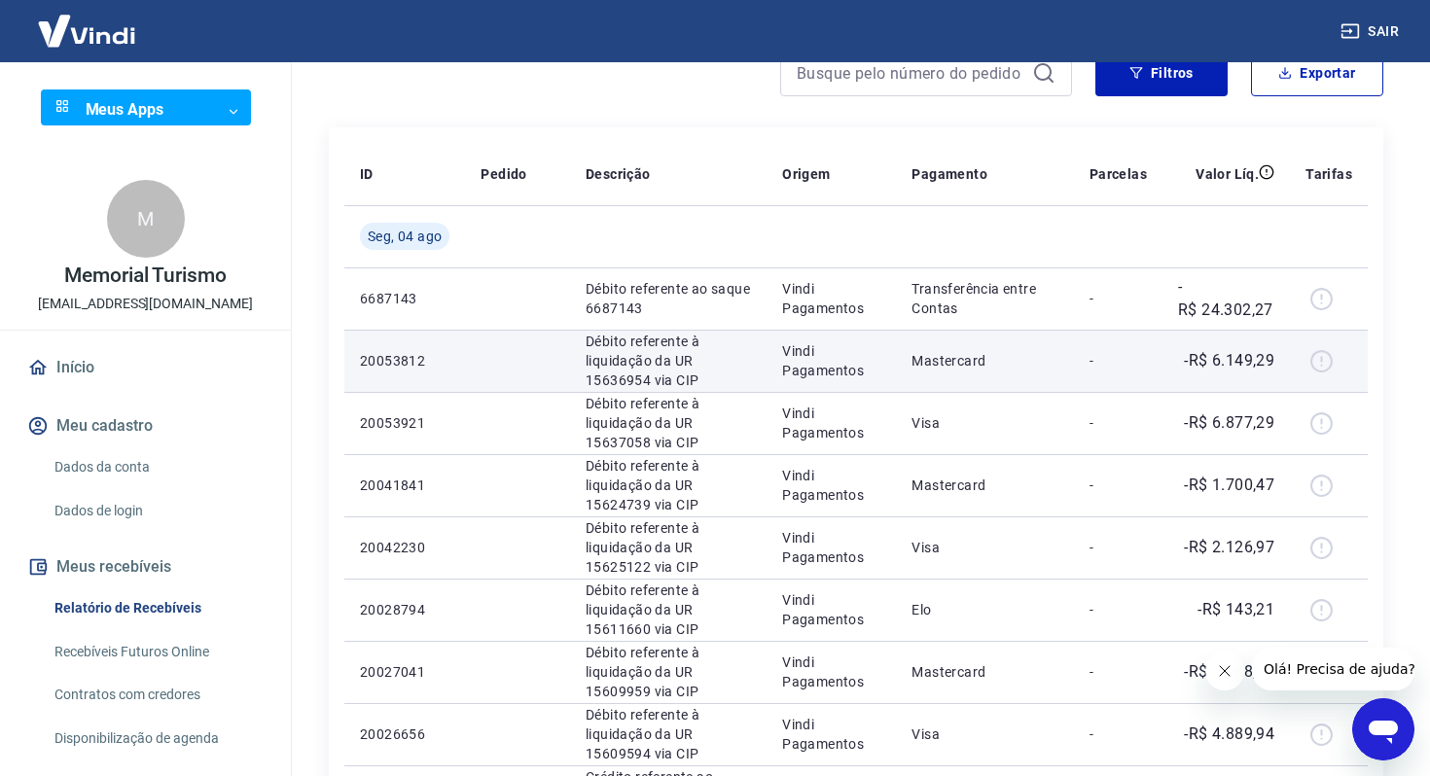
click at [804, 332] on td "Vindi Pagamentos" at bounding box center [831, 361] width 129 height 62
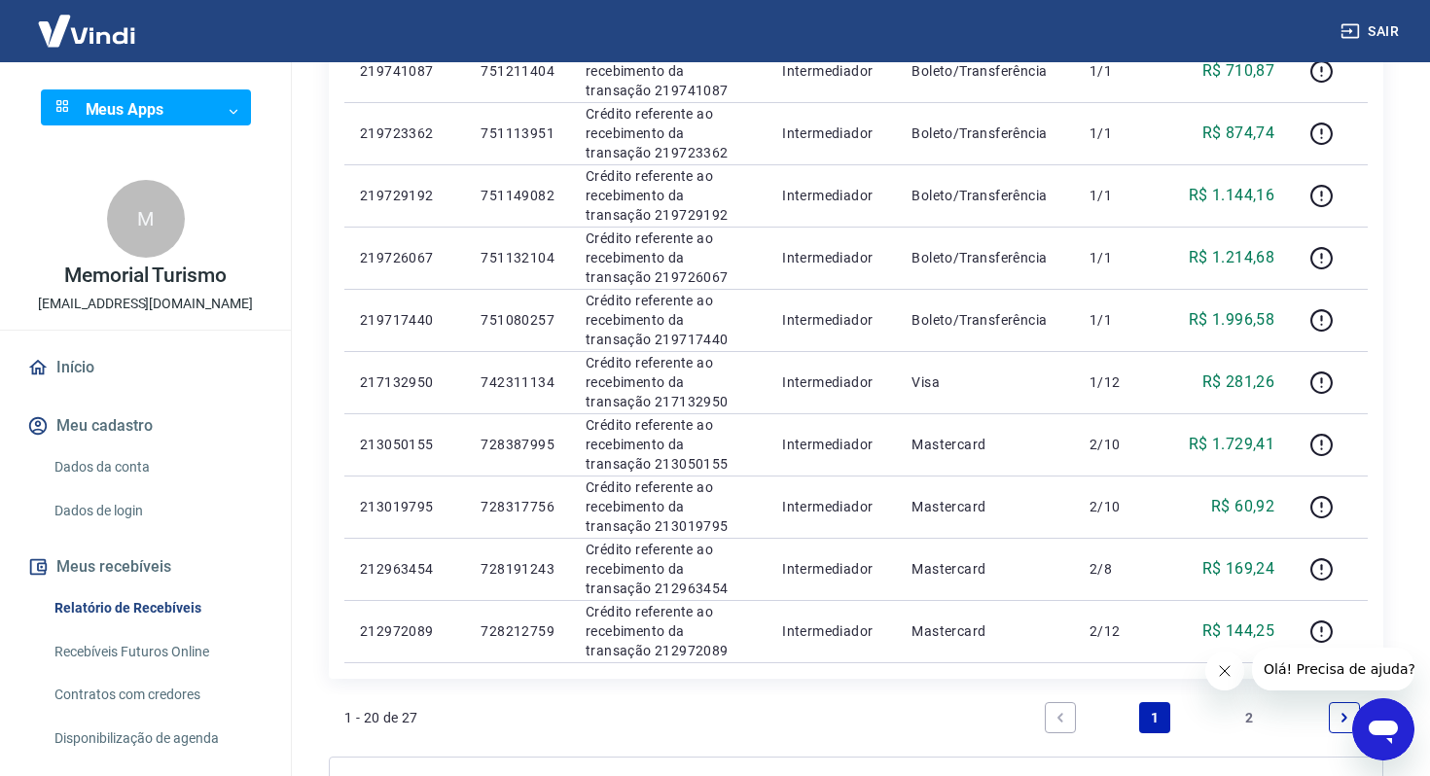
scroll to position [1050, 0]
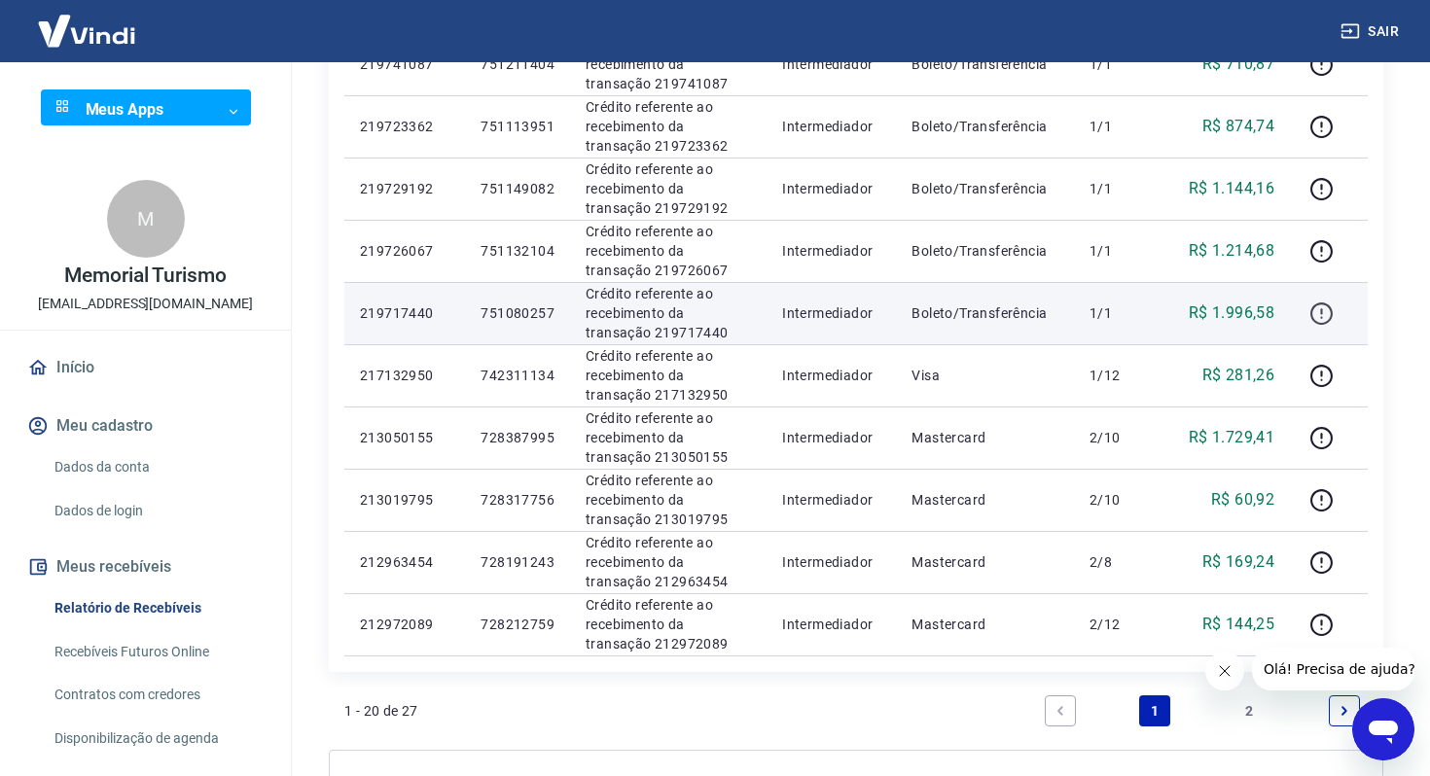
click at [1322, 308] on icon "button" at bounding box center [1321, 311] width 2 height 6
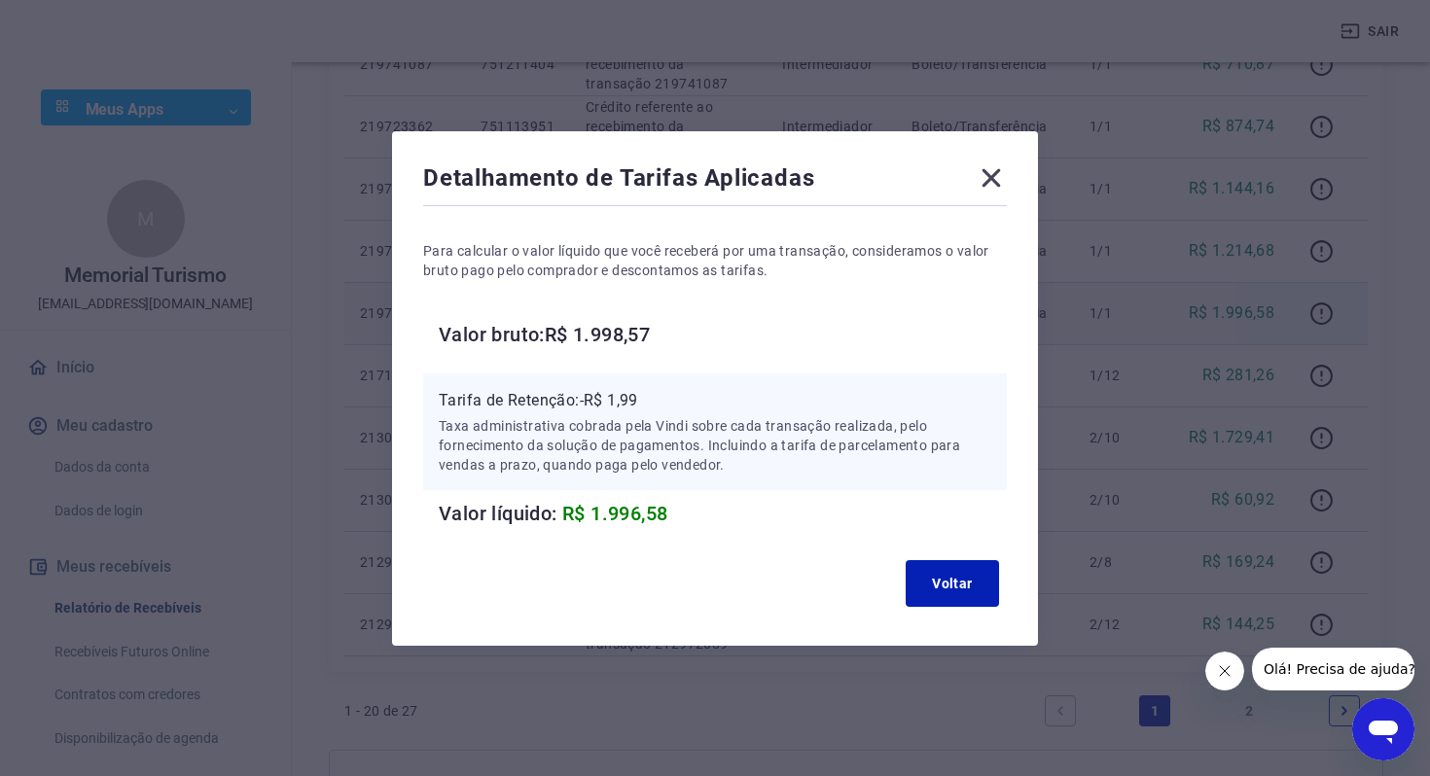
click at [990, 178] on icon at bounding box center [992, 177] width 18 height 18
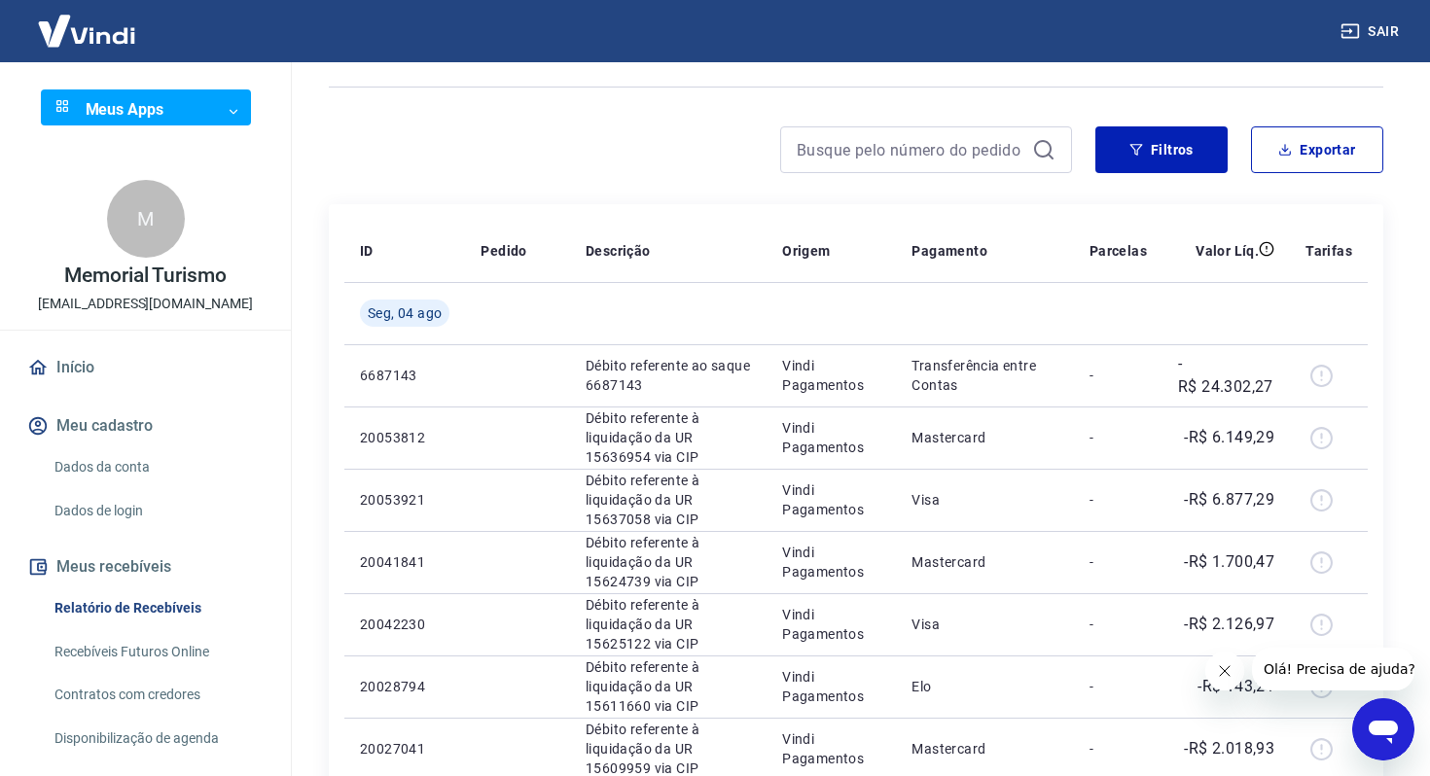
scroll to position [0, 0]
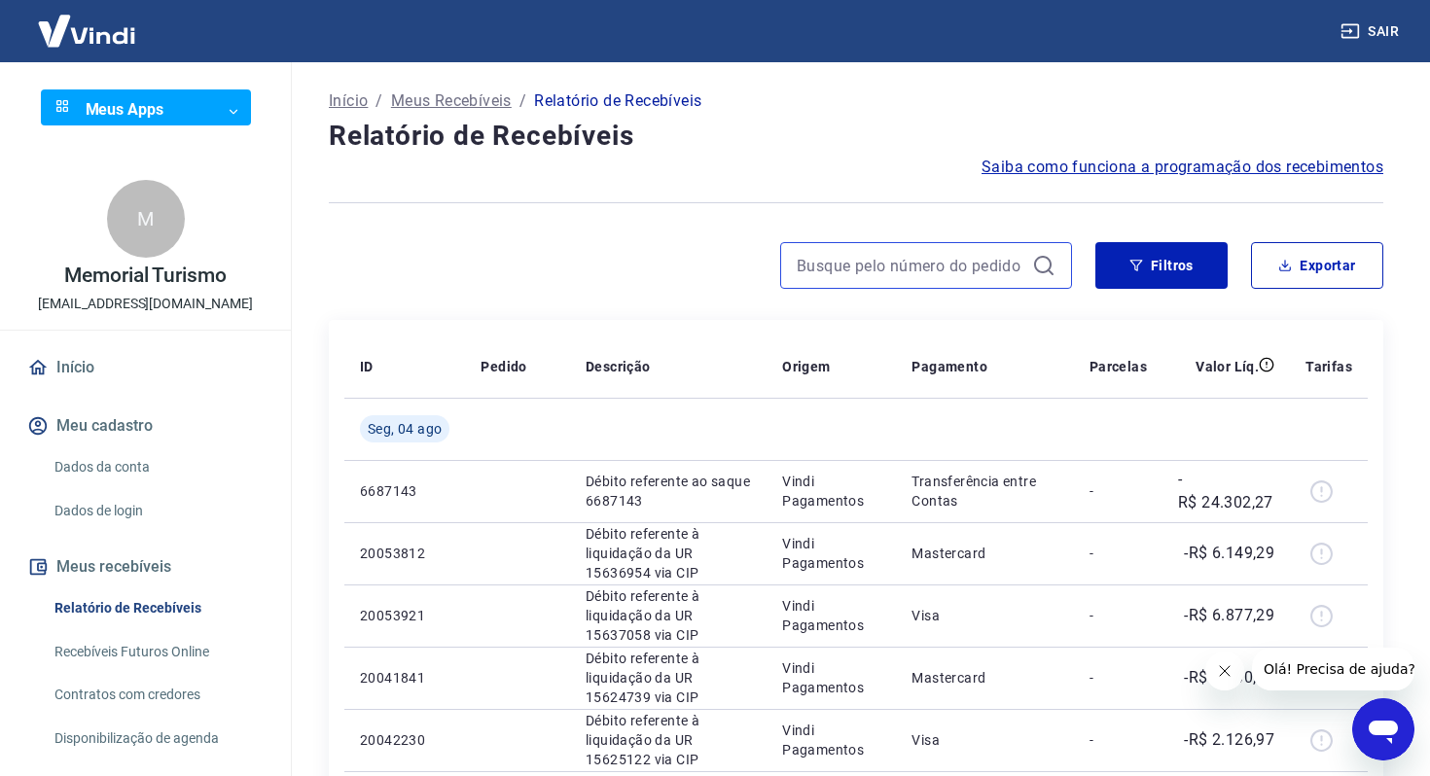
click at [877, 279] on input at bounding box center [911, 265] width 228 height 29
click at [1181, 267] on button "Filtros" at bounding box center [1162, 265] width 132 height 47
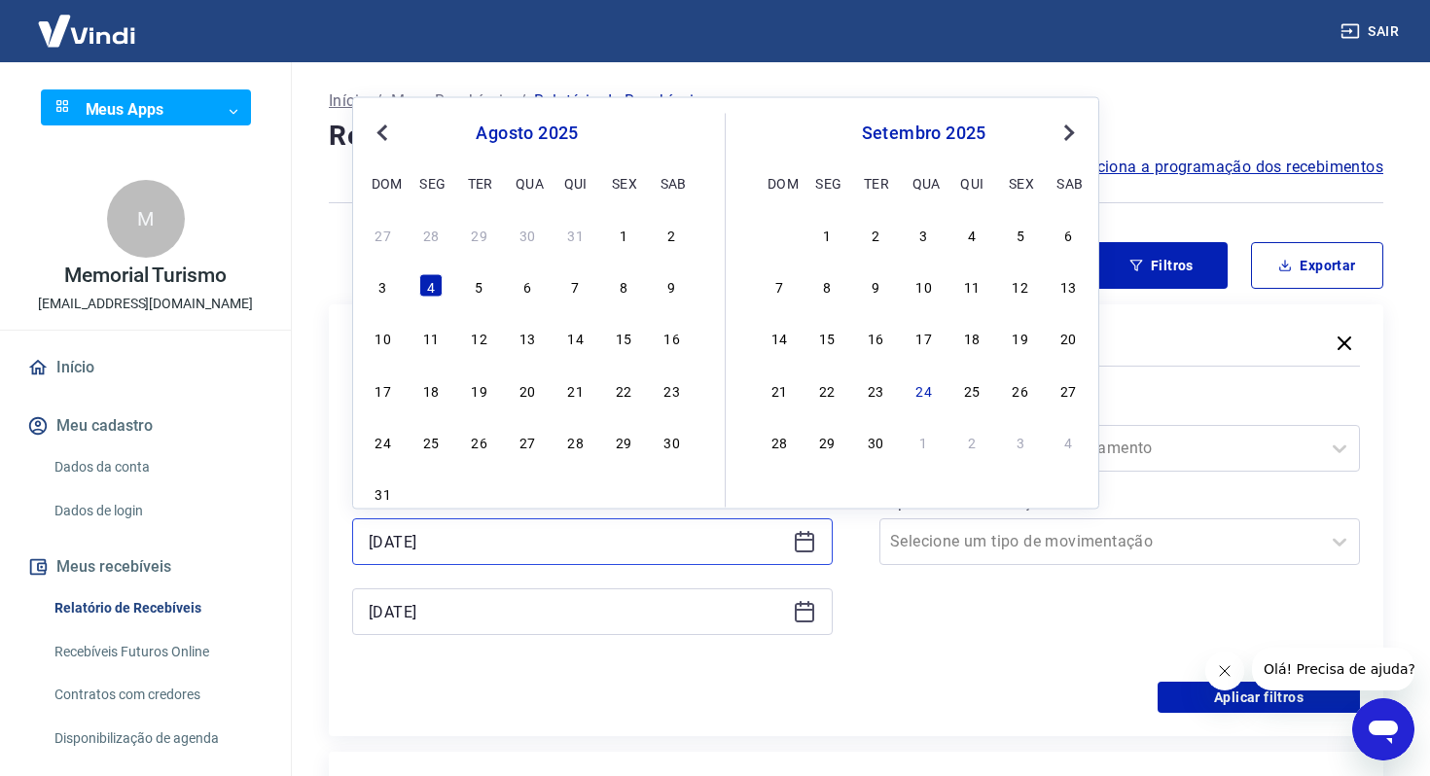
click at [626, 548] on input "[DATE]" at bounding box center [577, 541] width 416 height 29
click at [626, 234] on div "1" at bounding box center [623, 233] width 23 height 23
type input "[DATE]"
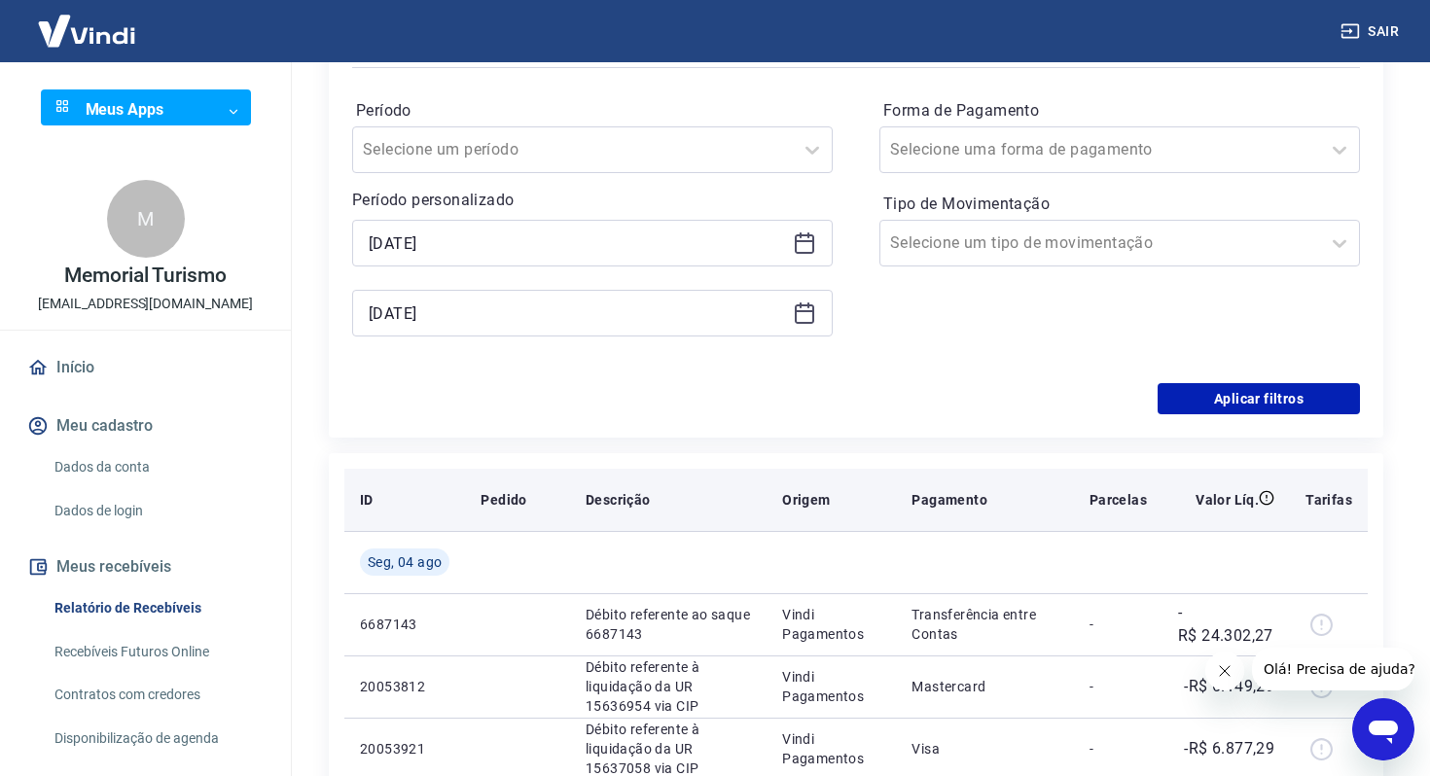
scroll to position [354, 0]
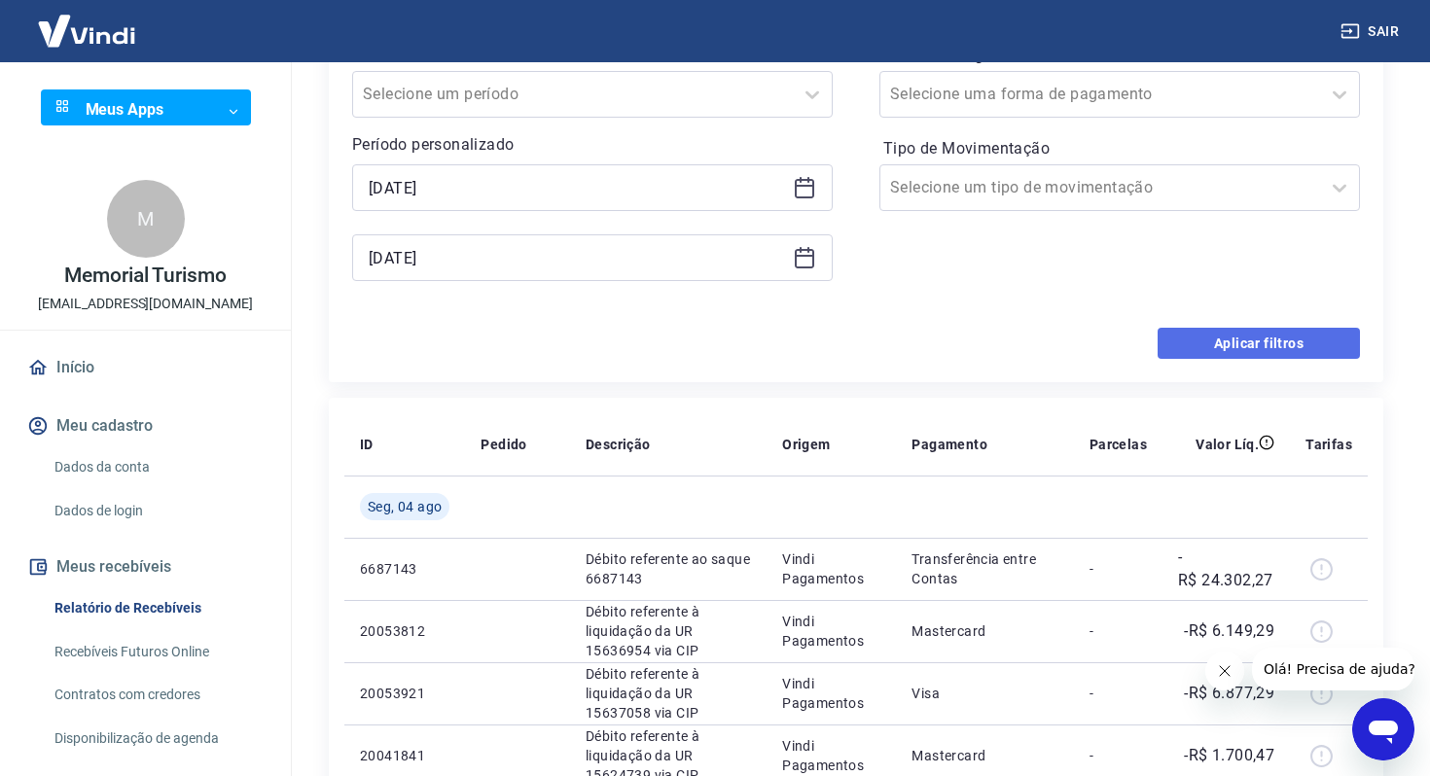
click at [1294, 346] on button "Aplicar filtros" at bounding box center [1259, 343] width 202 height 31
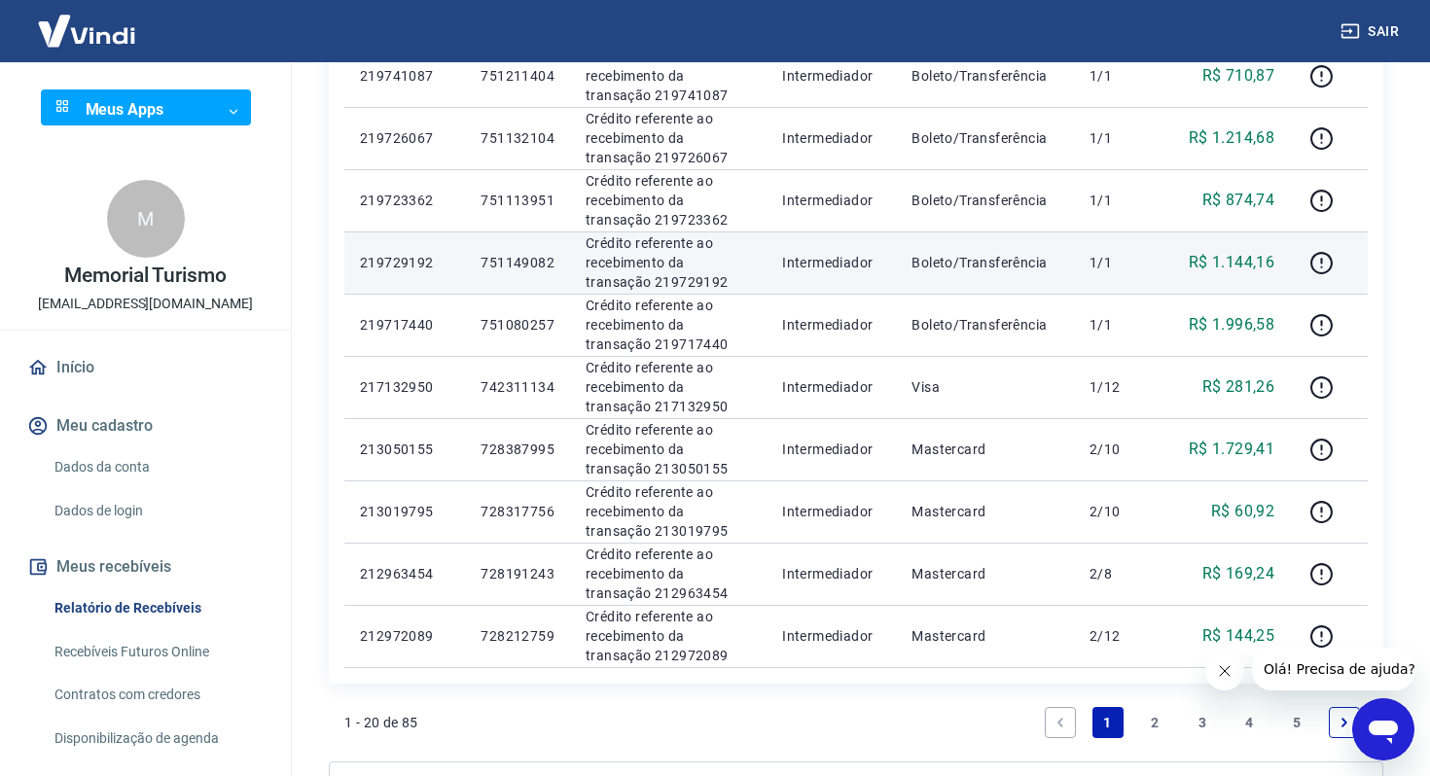
scroll to position [1248, 0]
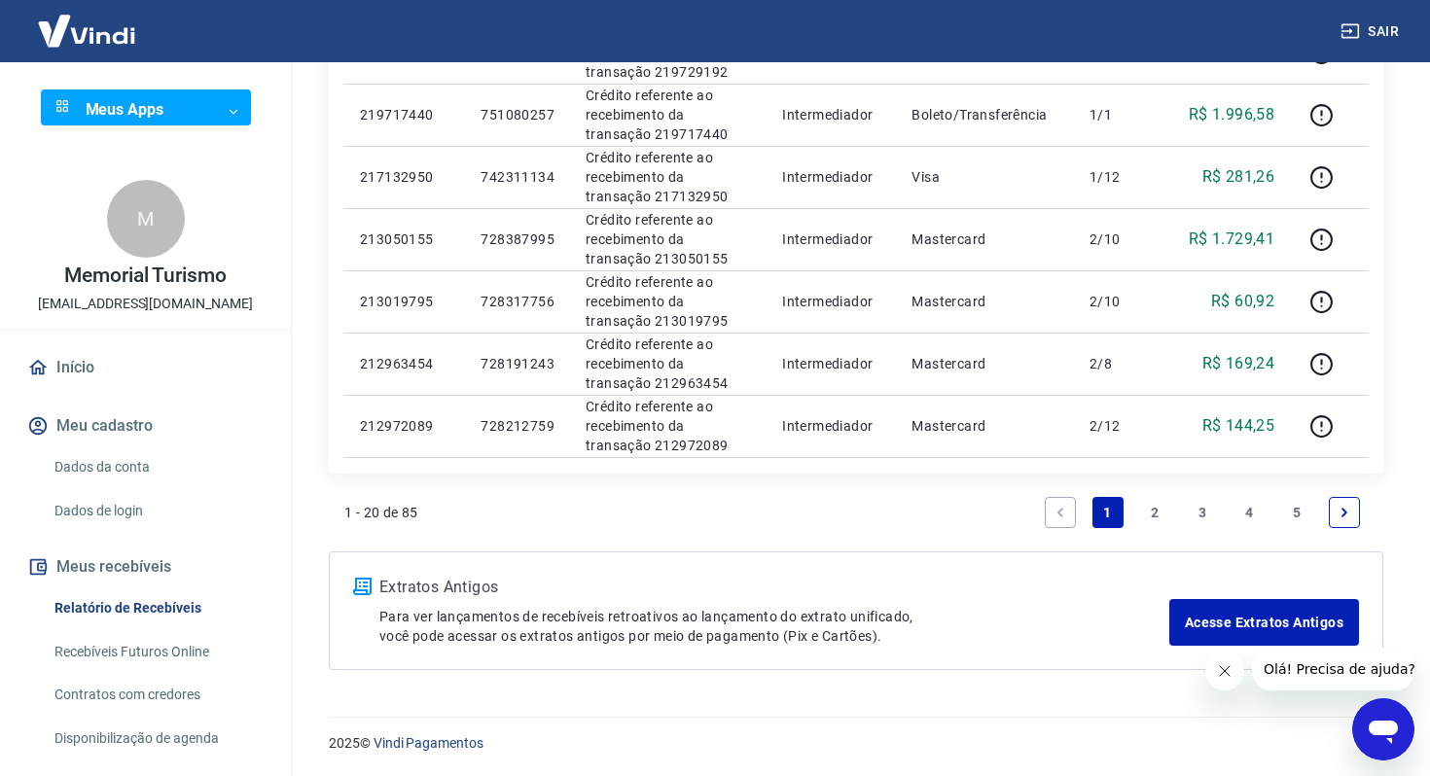
click at [1298, 507] on link "5" at bounding box center [1296, 512] width 31 height 31
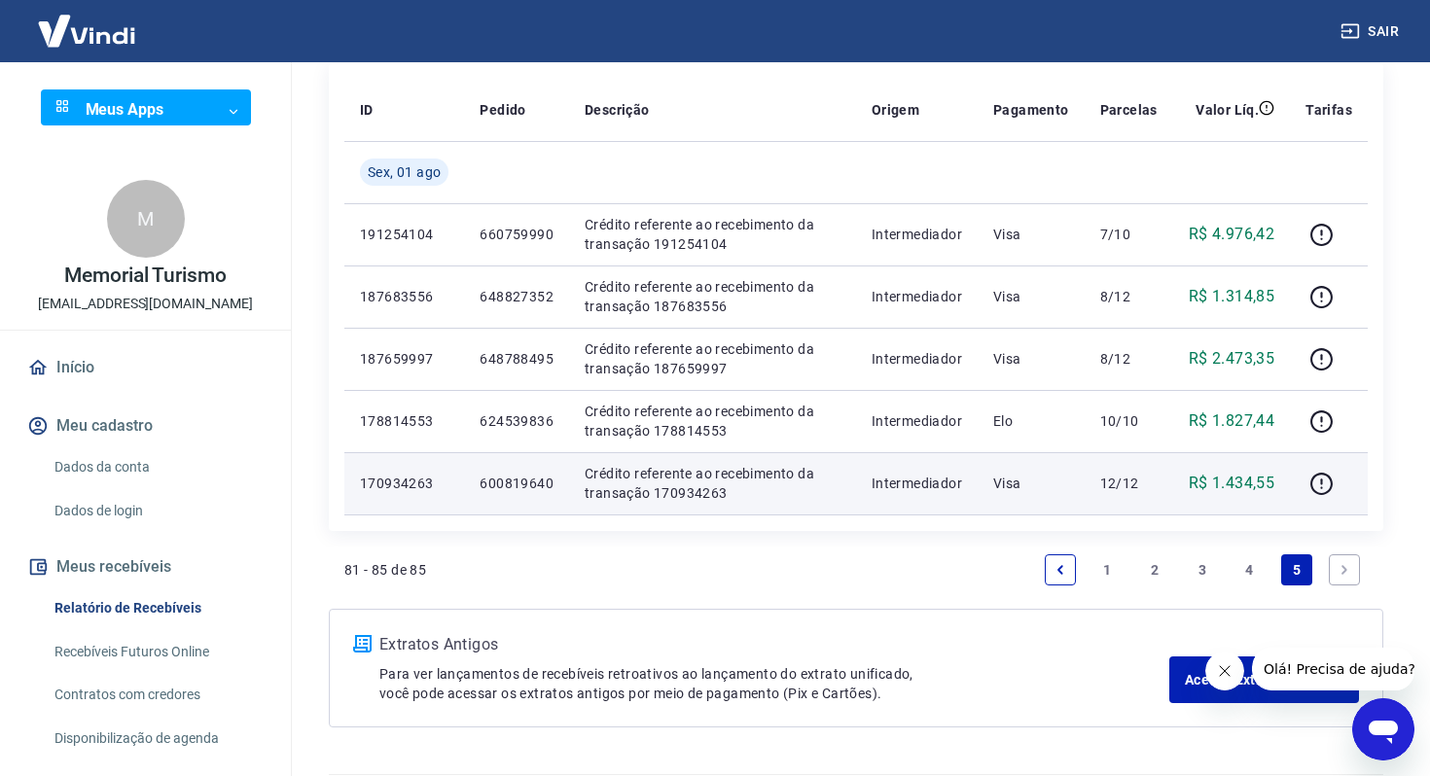
scroll to position [261, 0]
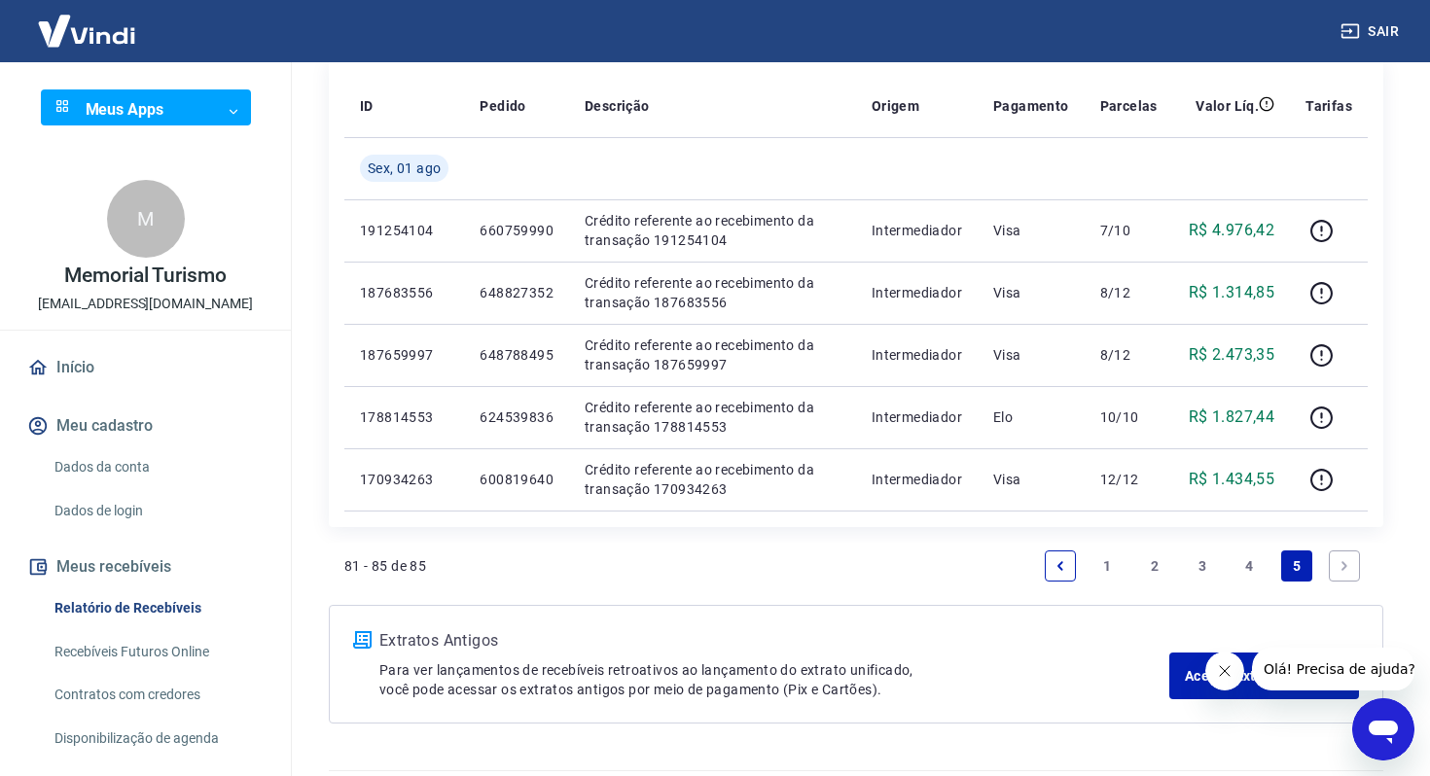
click at [1243, 564] on link "4" at bounding box center [1250, 566] width 31 height 31
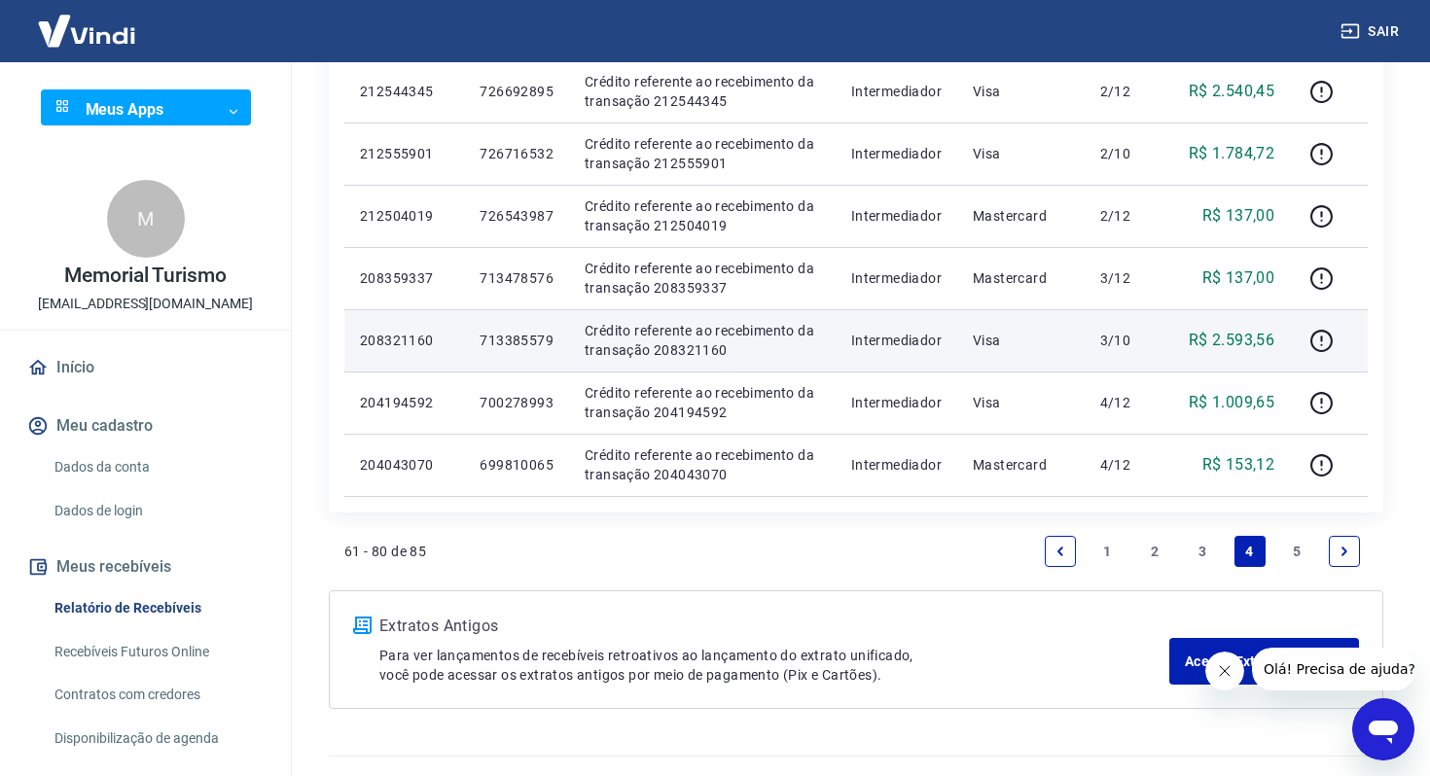
scroll to position [1248, 0]
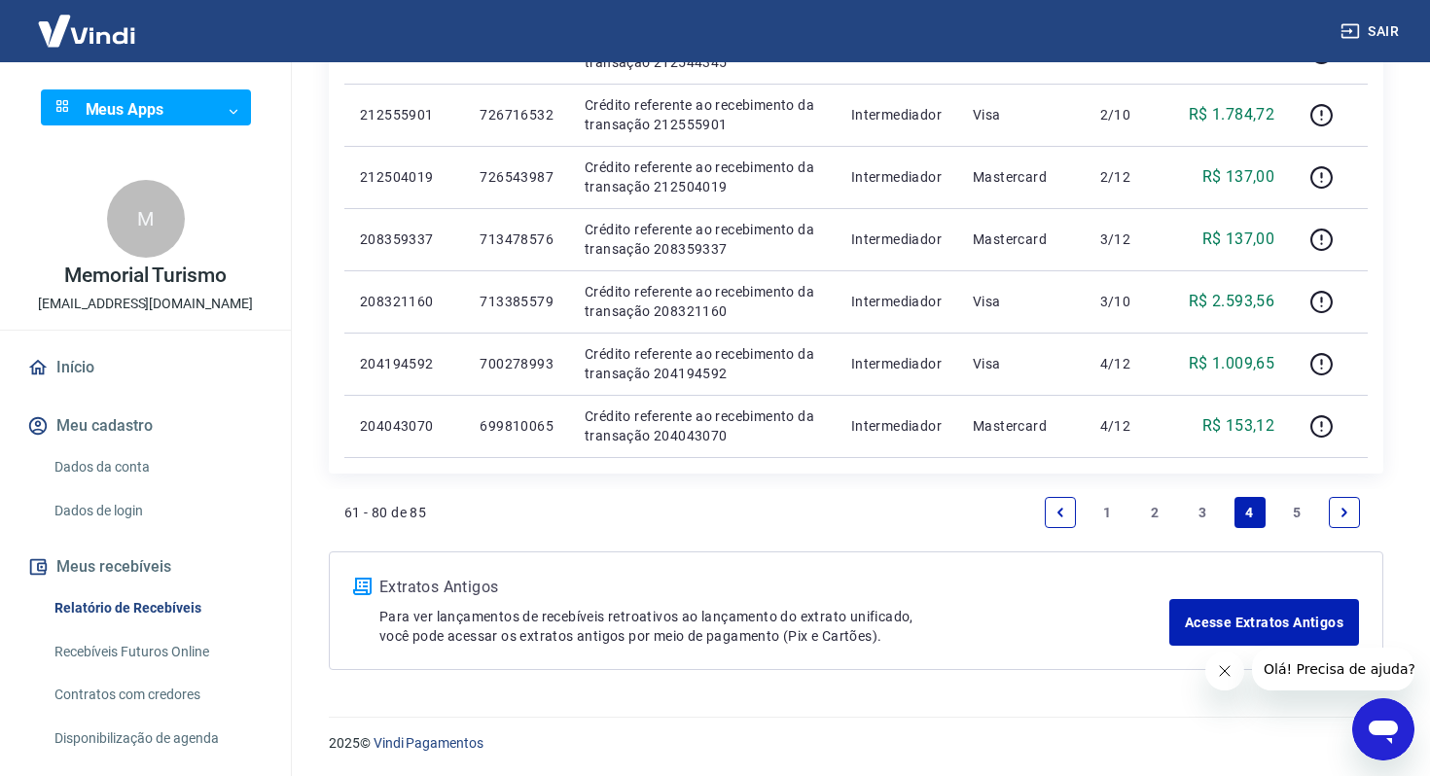
click at [1192, 506] on link "3" at bounding box center [1202, 512] width 31 height 31
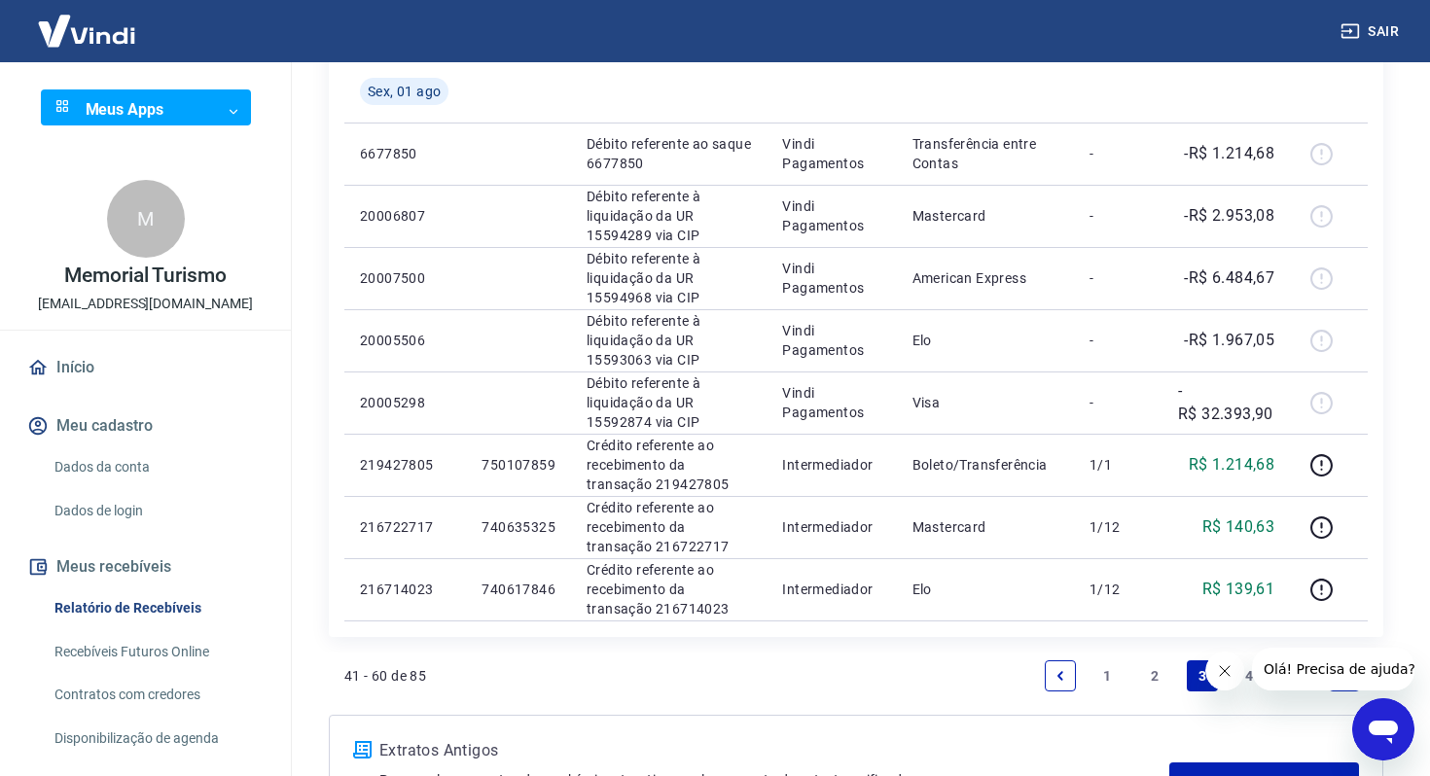
scroll to position [1151, 0]
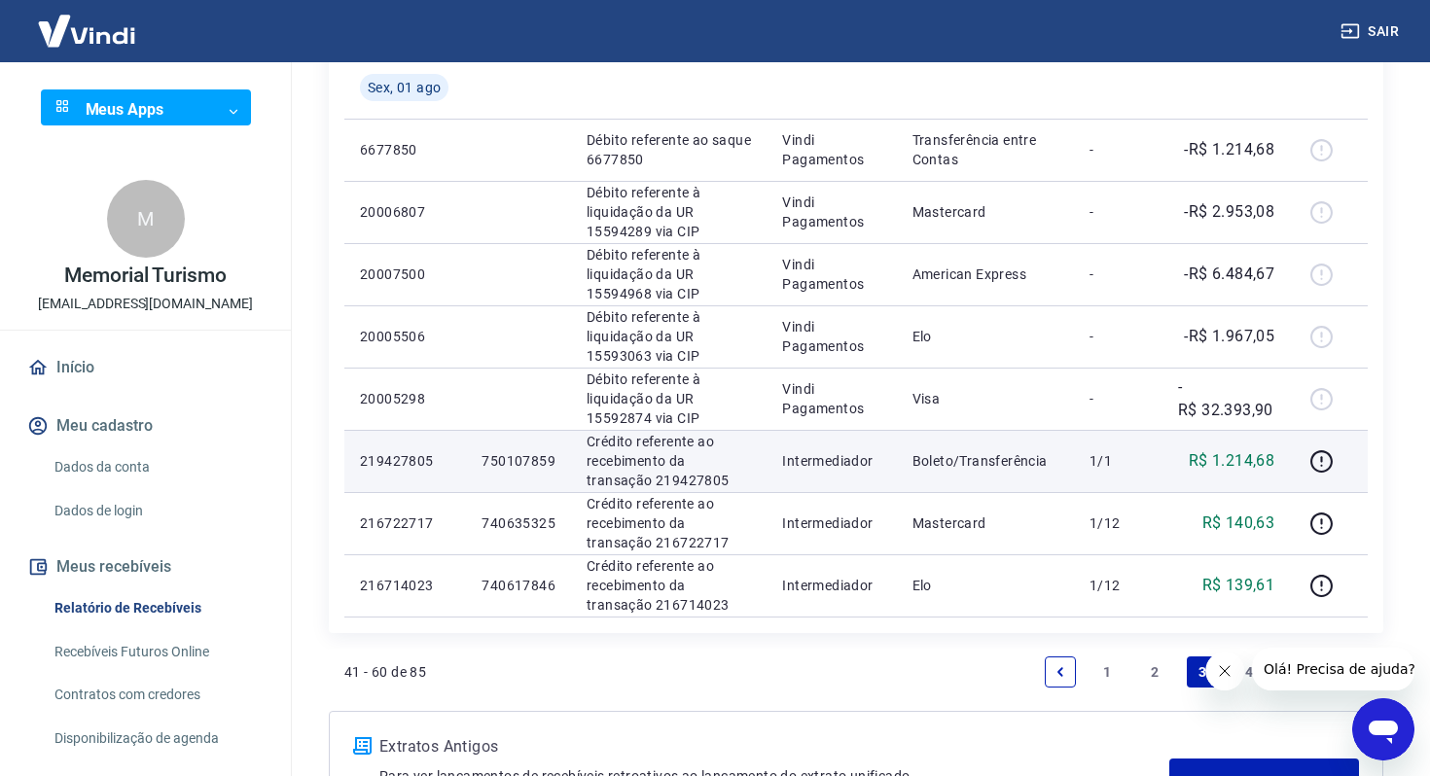
click at [1297, 464] on td at bounding box center [1329, 461] width 78 height 62
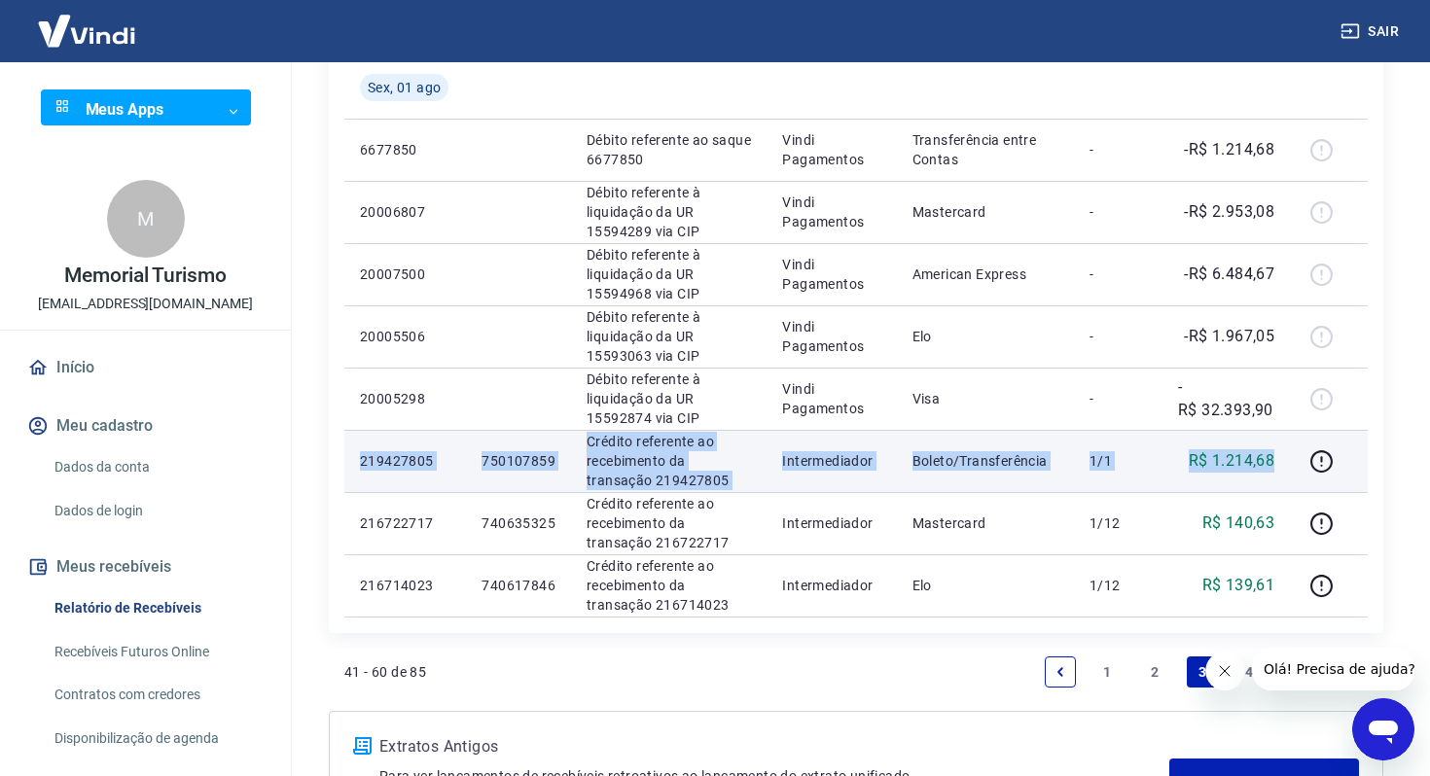
drag, startPoint x: 1281, startPoint y: 464, endPoint x: 360, endPoint y: 461, distance: 921.4
click at [360, 461] on tr "219427805 750107859 Crédito referente ao recebimento da transação 219427805 Int…" at bounding box center [856, 461] width 1024 height 62
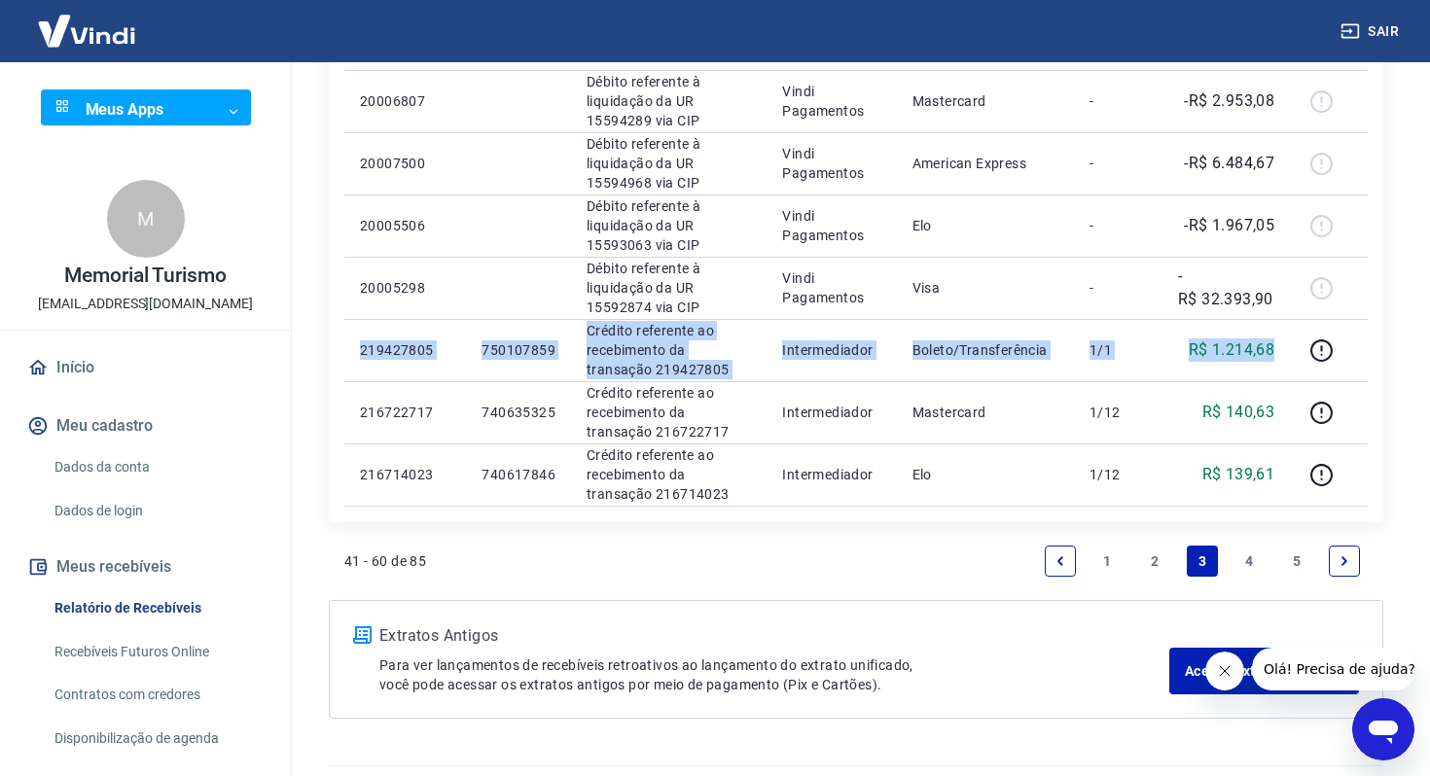
scroll to position [1265, 0]
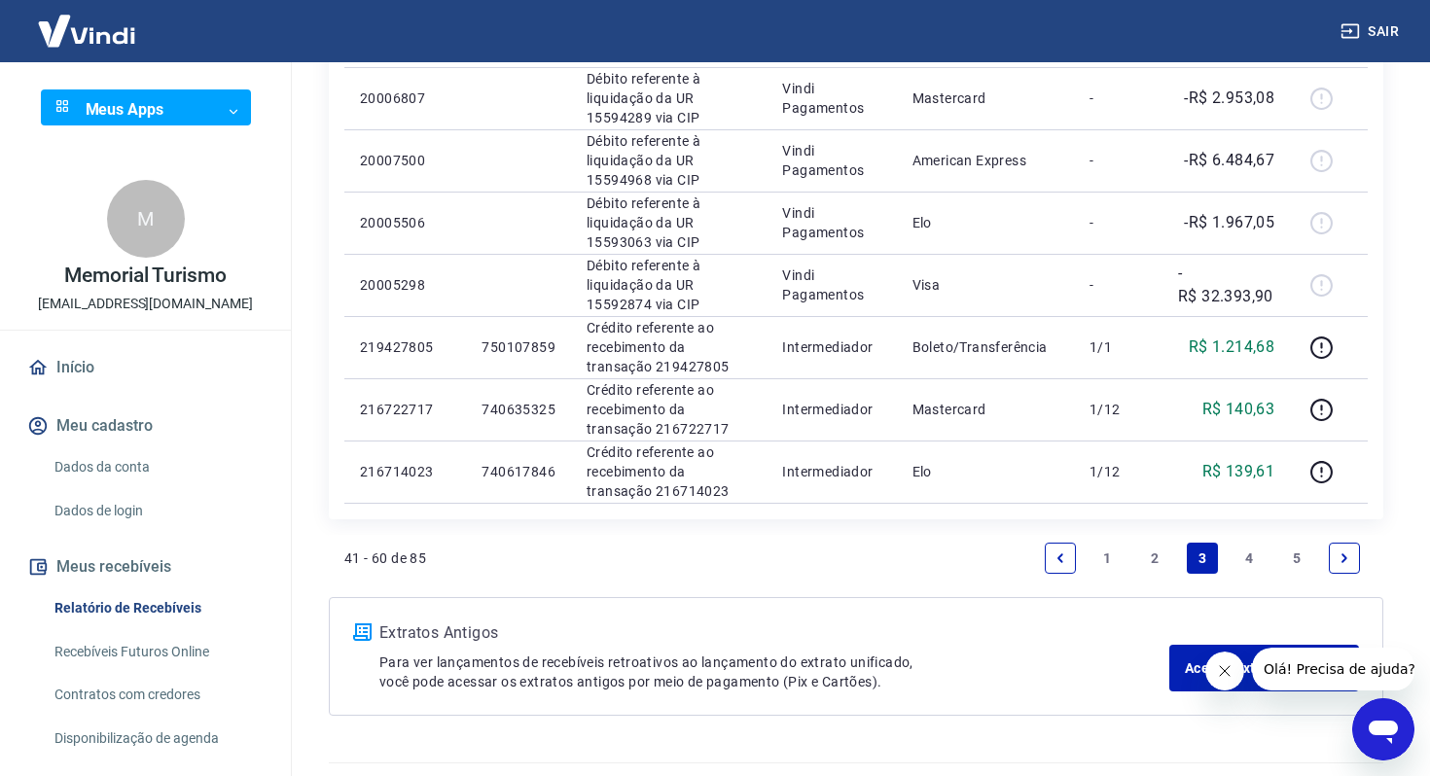
click at [1250, 557] on link "4" at bounding box center [1250, 558] width 31 height 31
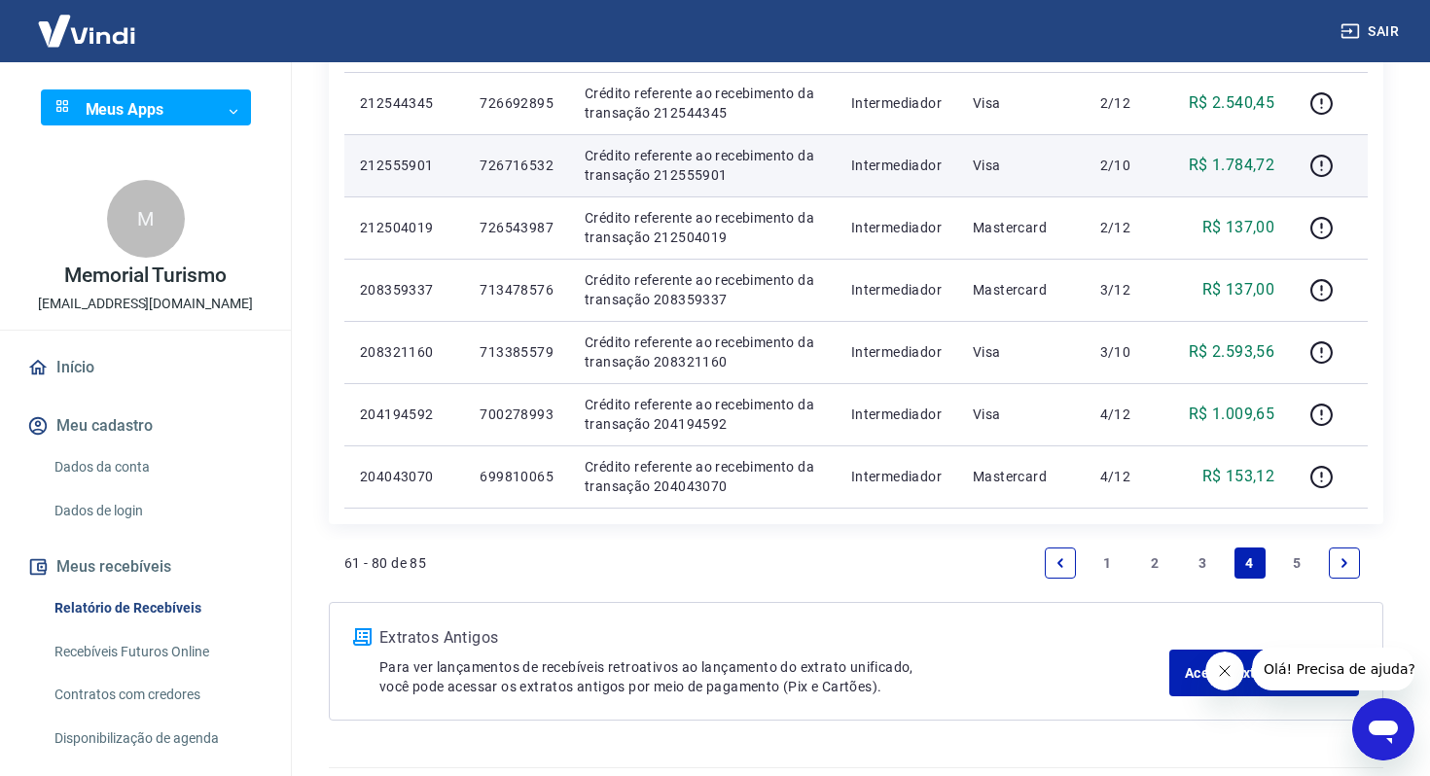
scroll to position [1243, 0]
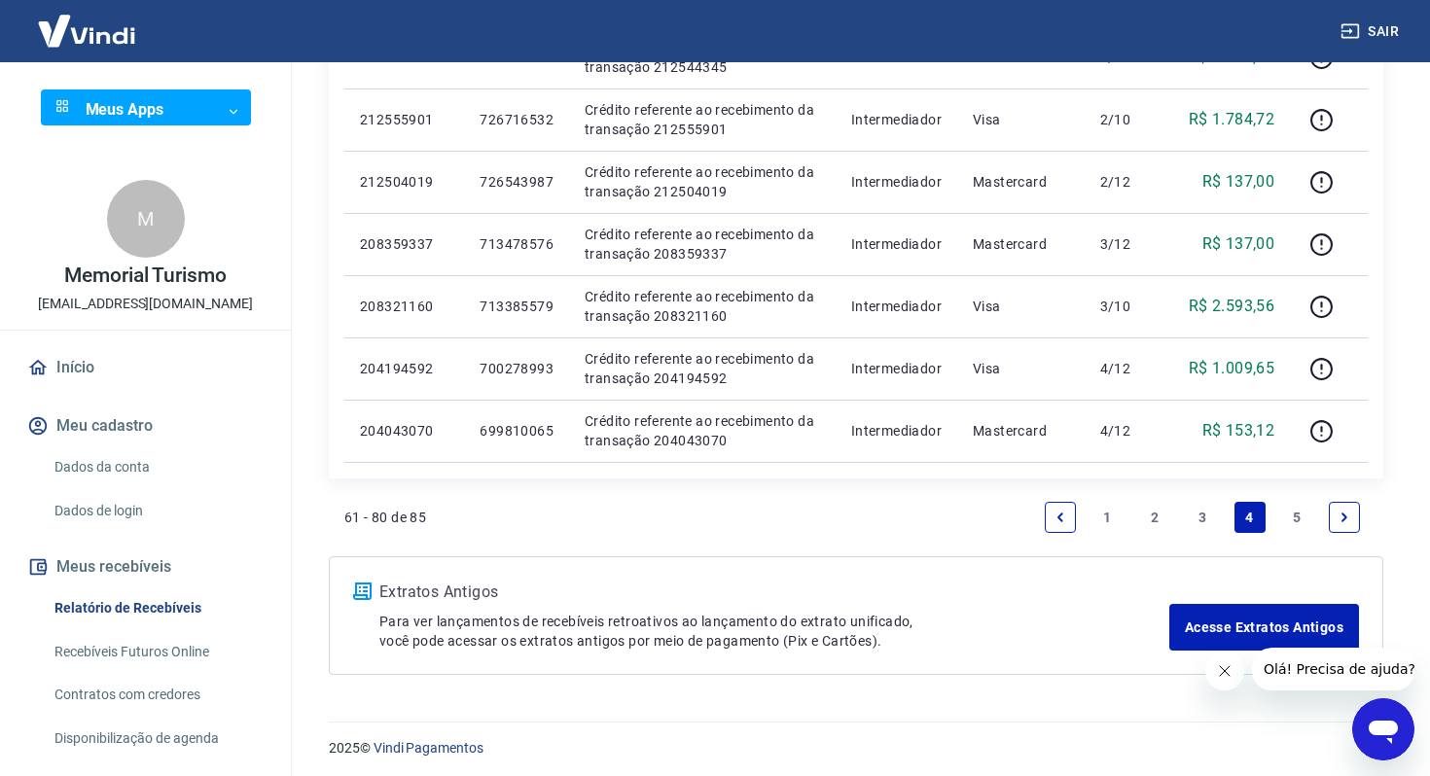
click at [1306, 526] on link "5" at bounding box center [1296, 517] width 31 height 31
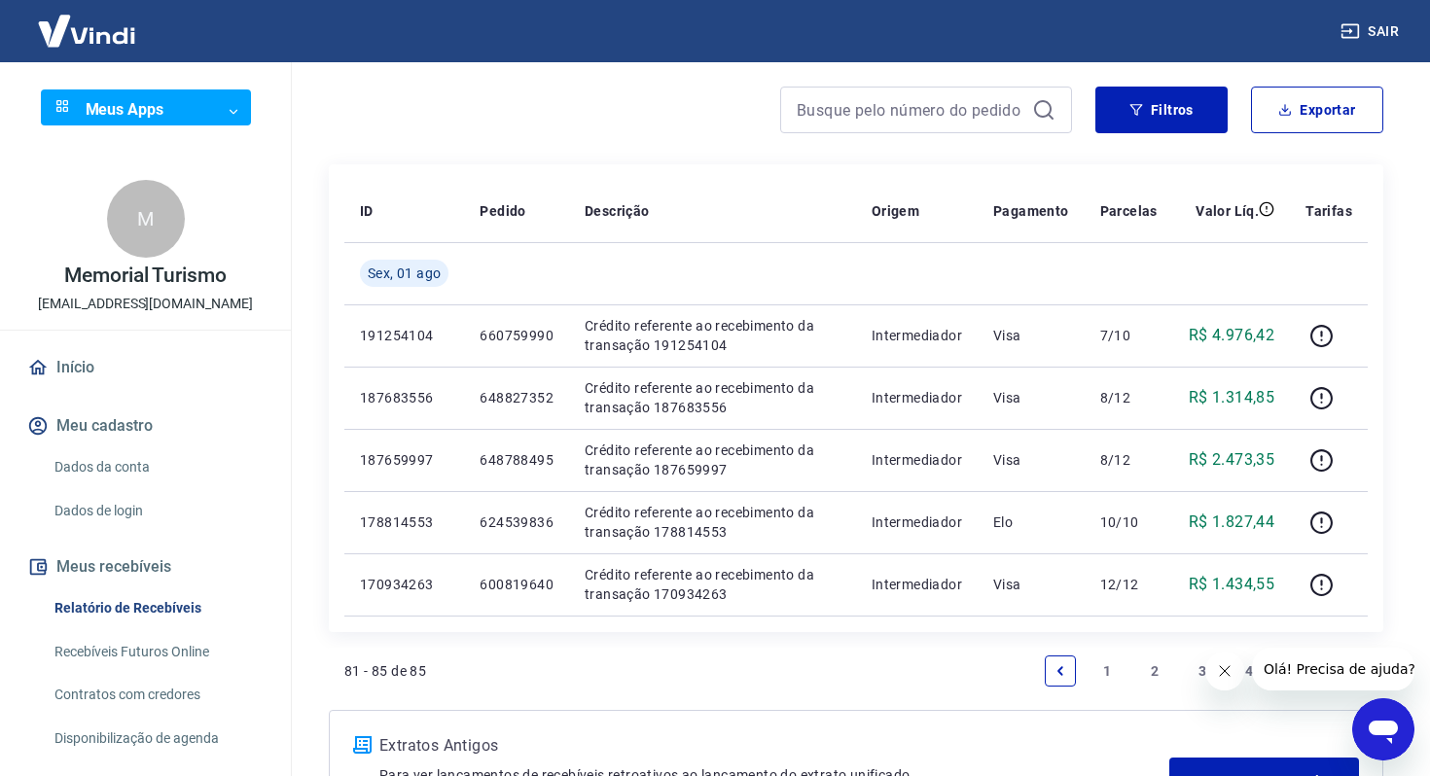
scroll to position [314, 0]
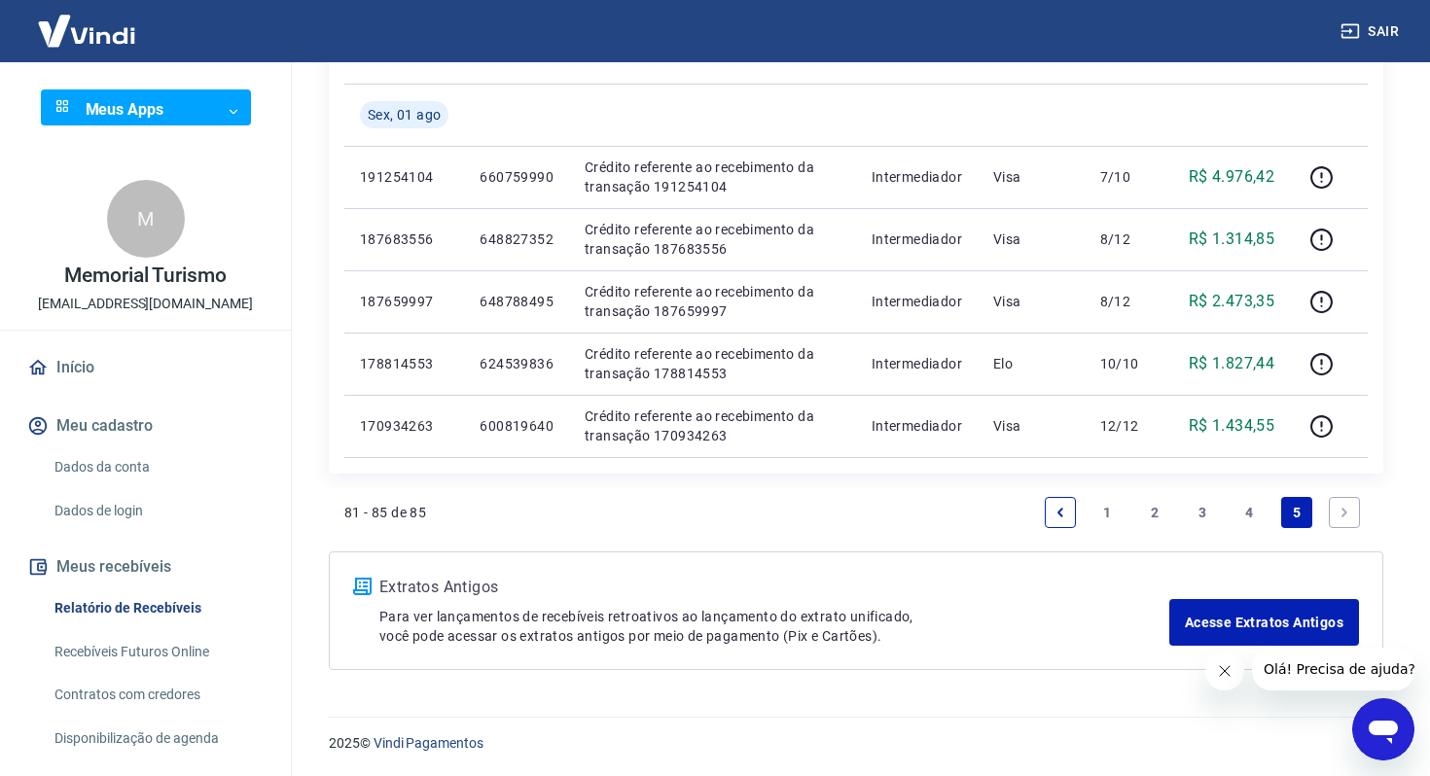
click at [1201, 517] on link "3" at bounding box center [1202, 512] width 31 height 31
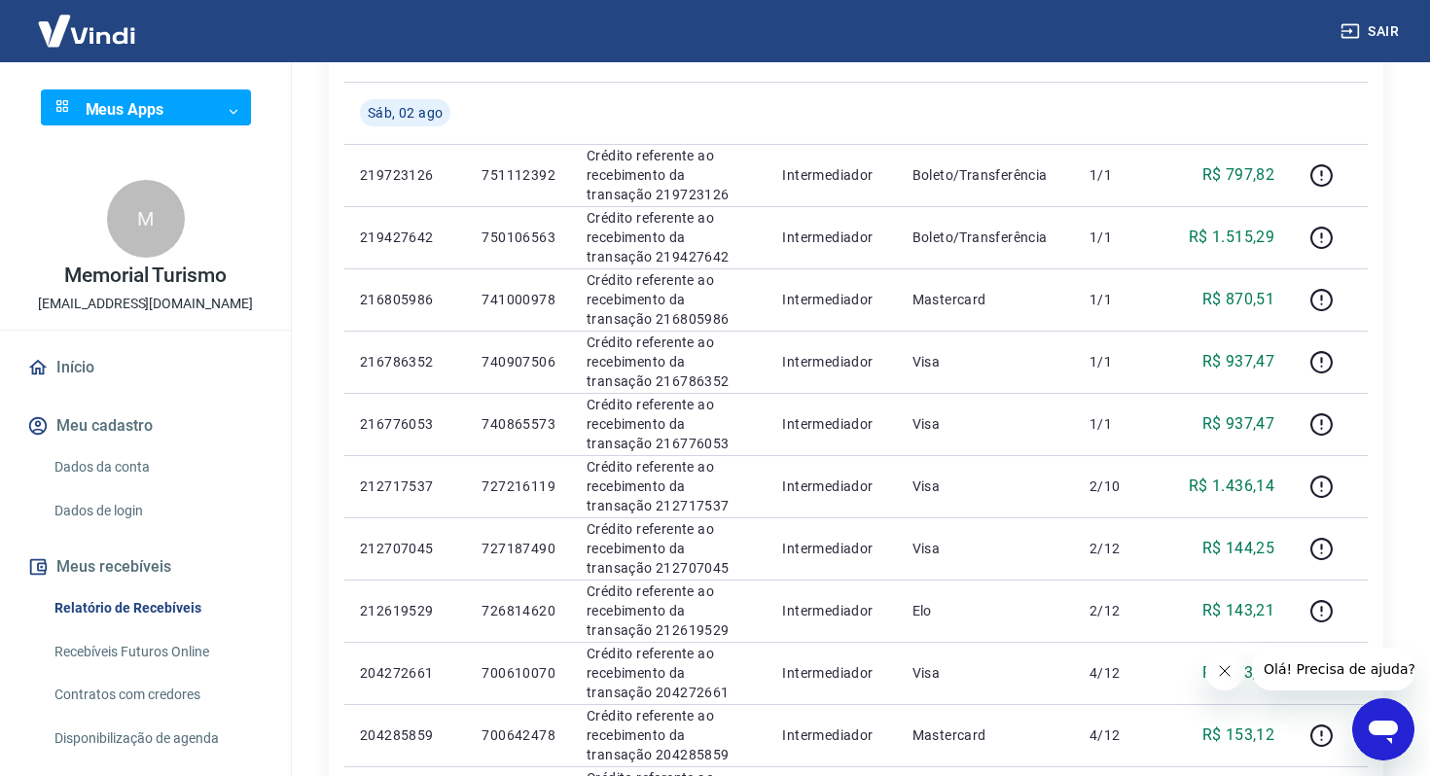
scroll to position [202, 0]
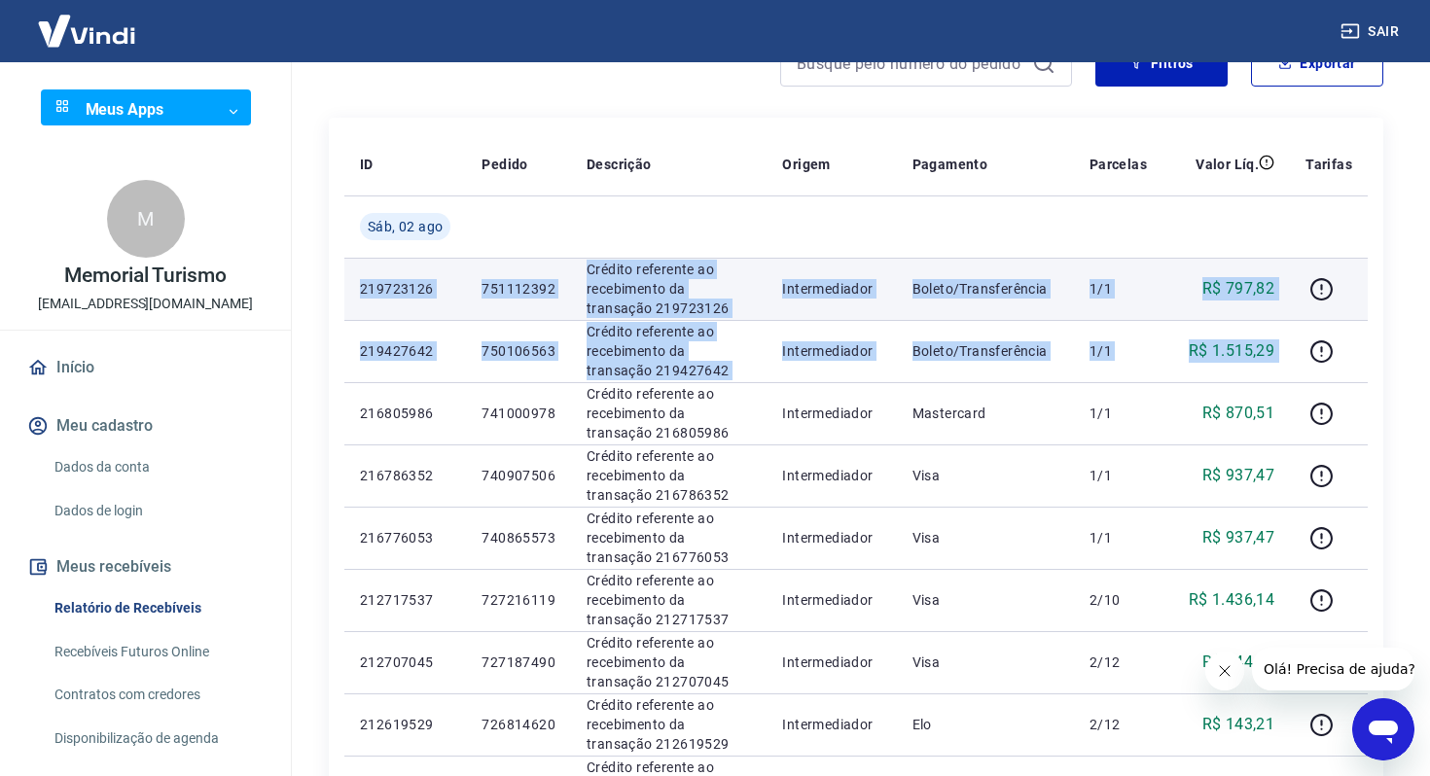
drag, startPoint x: 1296, startPoint y: 360, endPoint x: 355, endPoint y: 283, distance: 944.0
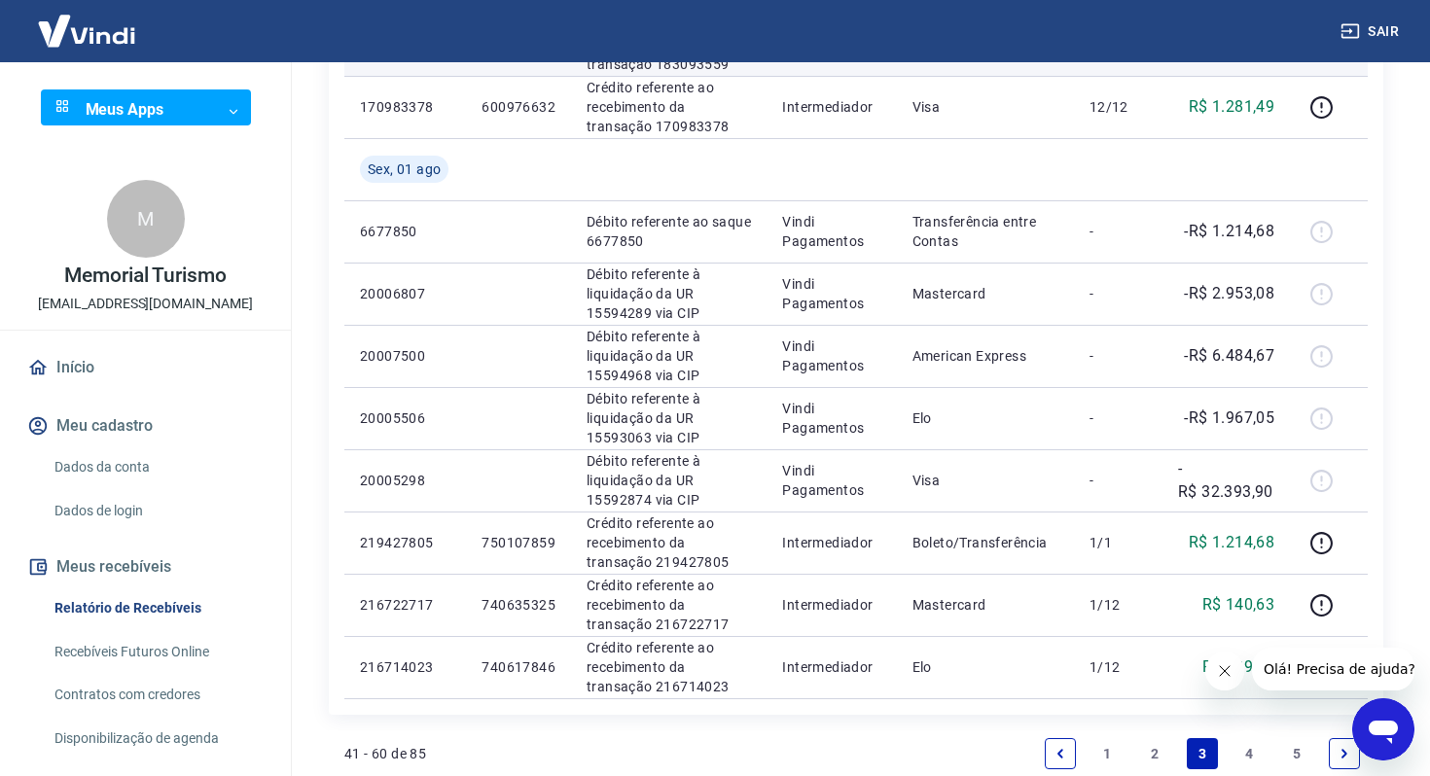
scroll to position [1121, 0]
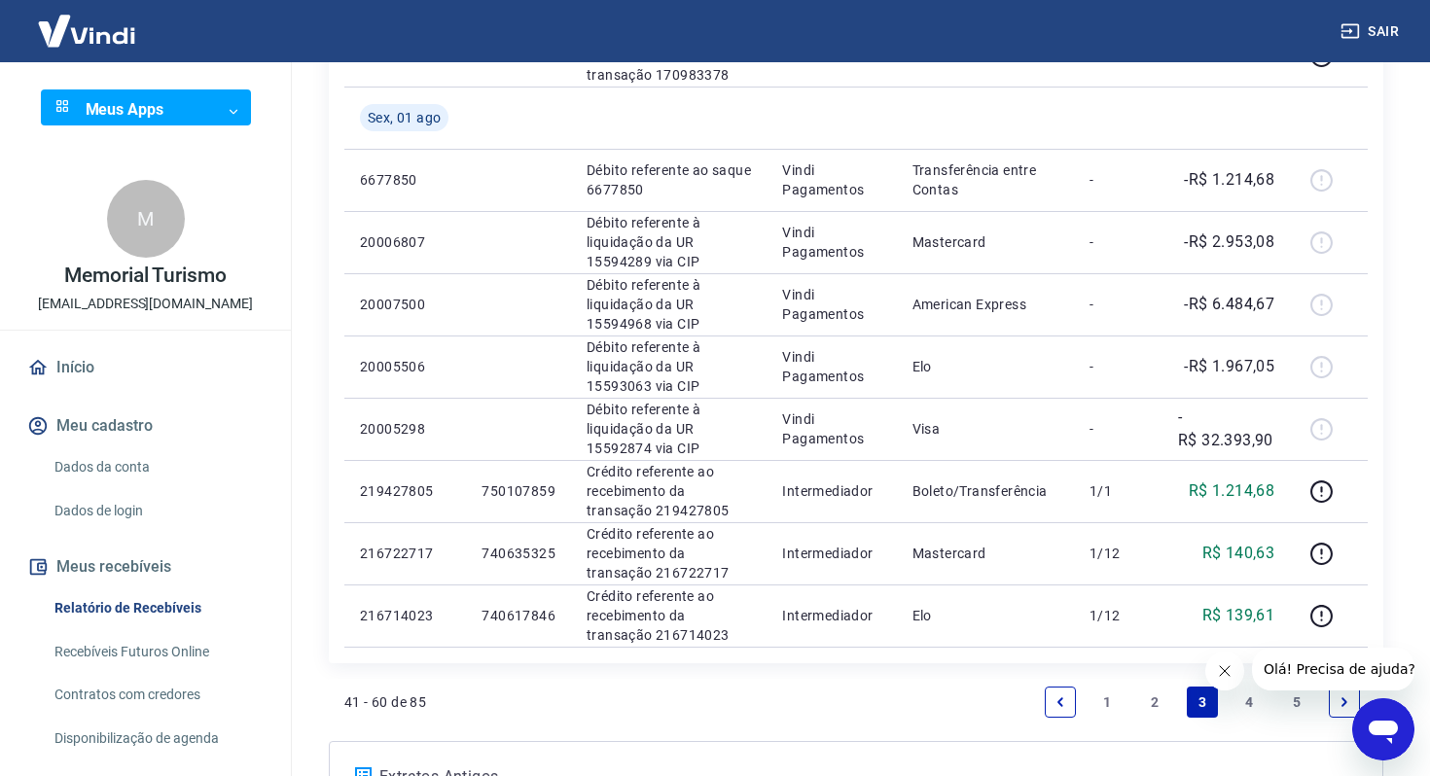
click at [1161, 704] on link "2" at bounding box center [1154, 702] width 31 height 31
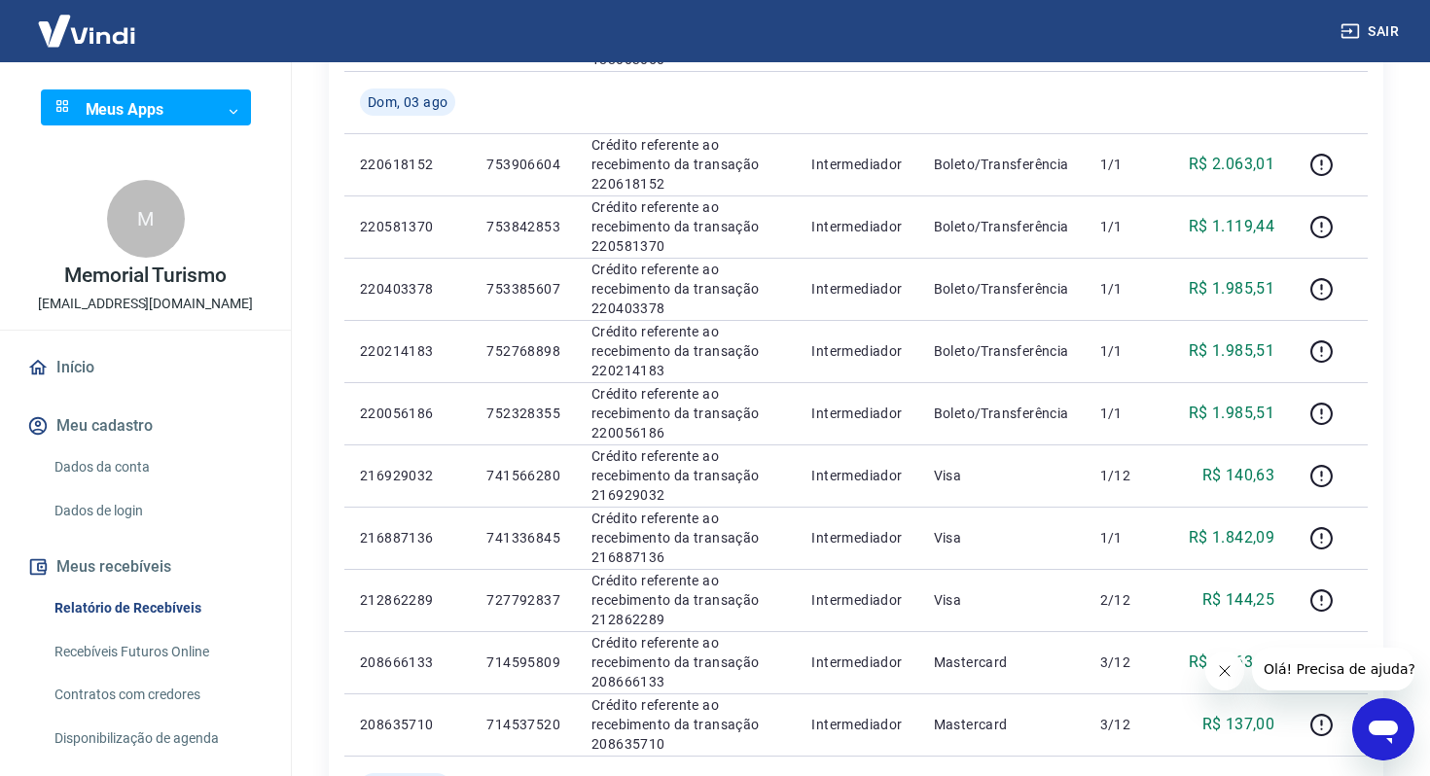
scroll to position [863, 0]
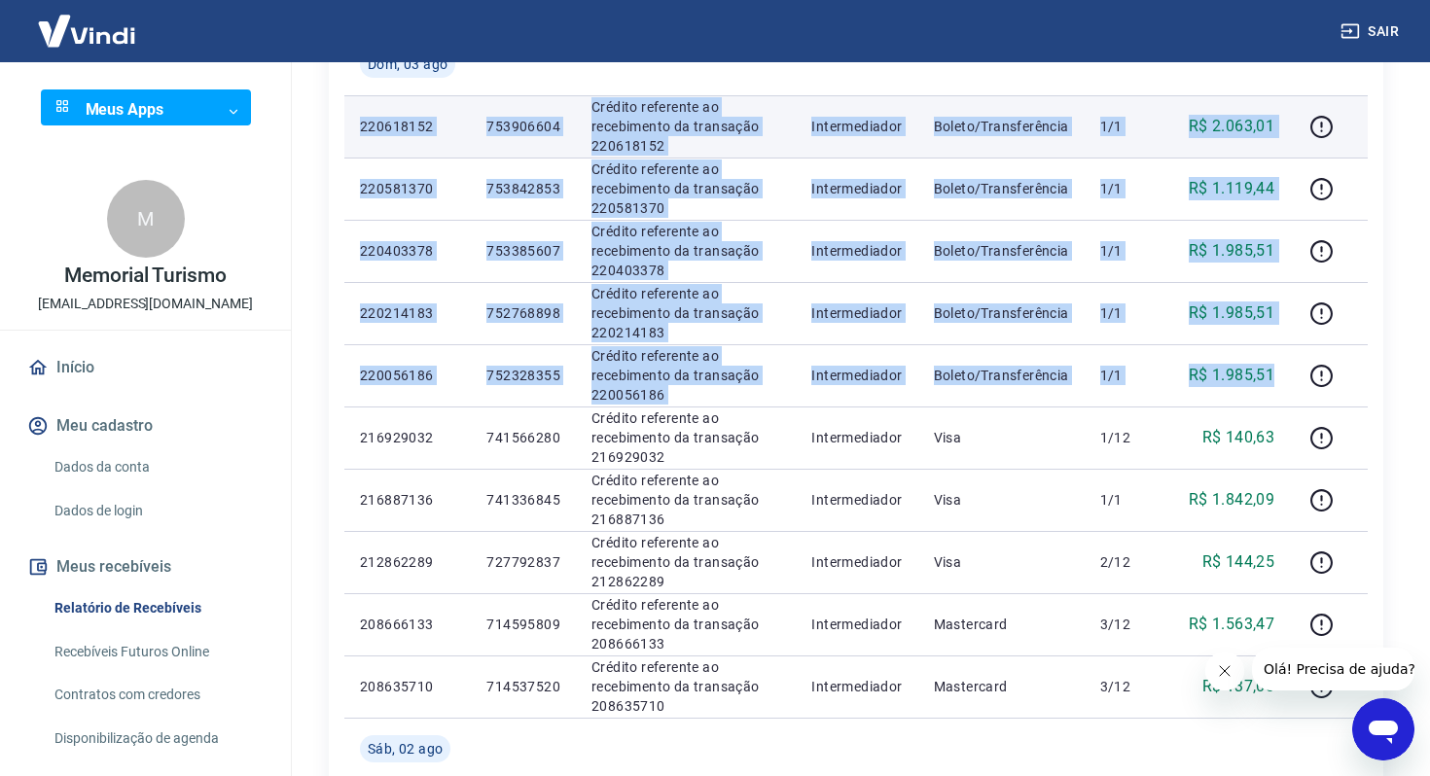
drag, startPoint x: 1276, startPoint y: 375, endPoint x: 356, endPoint y: 129, distance: 951.6
click at [356, 129] on tbody "Seg, 04 ago 212893332 727943590 Crédito referente ao recebimento da transação 2…" at bounding box center [856, 251] width 1024 height 1432
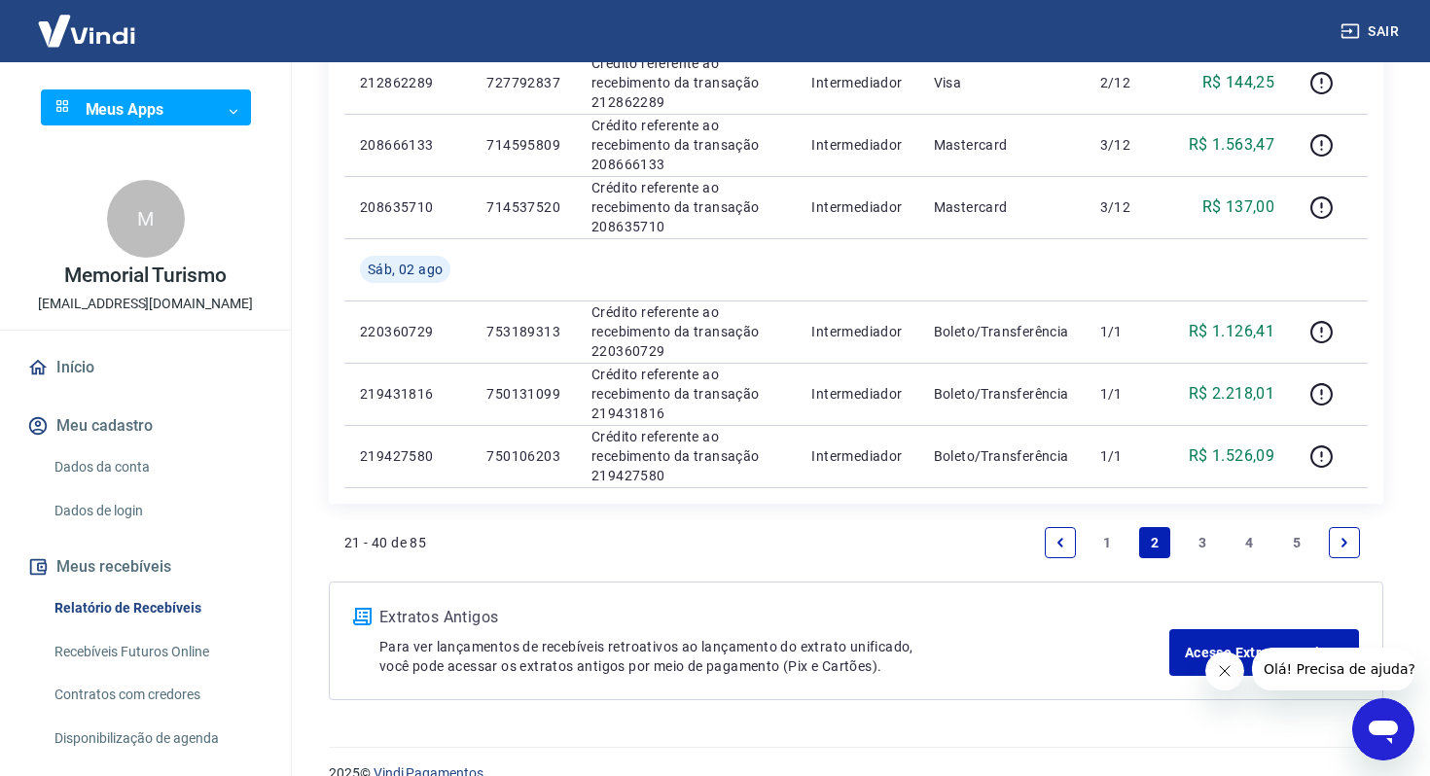
scroll to position [1373, 0]
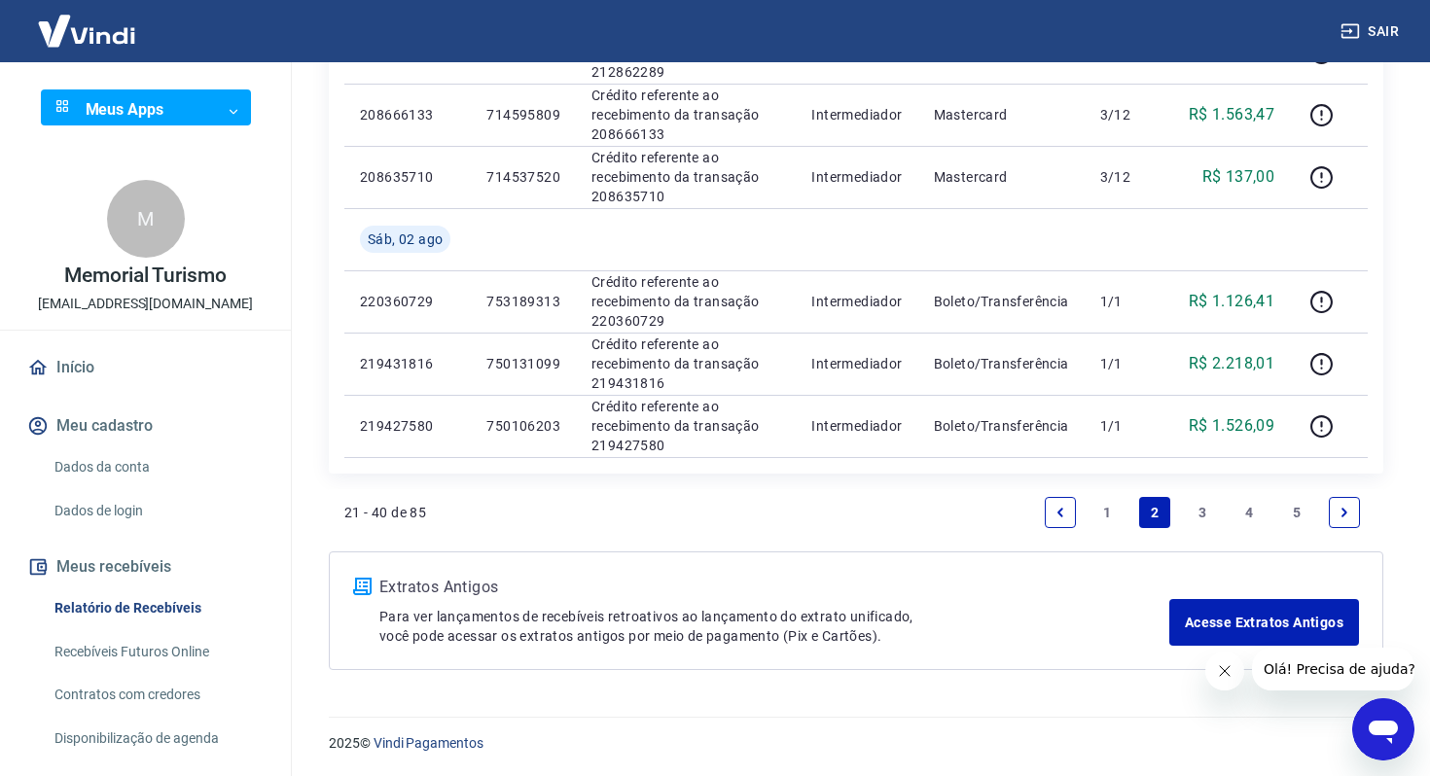
click at [1121, 517] on link "1" at bounding box center [1108, 512] width 31 height 31
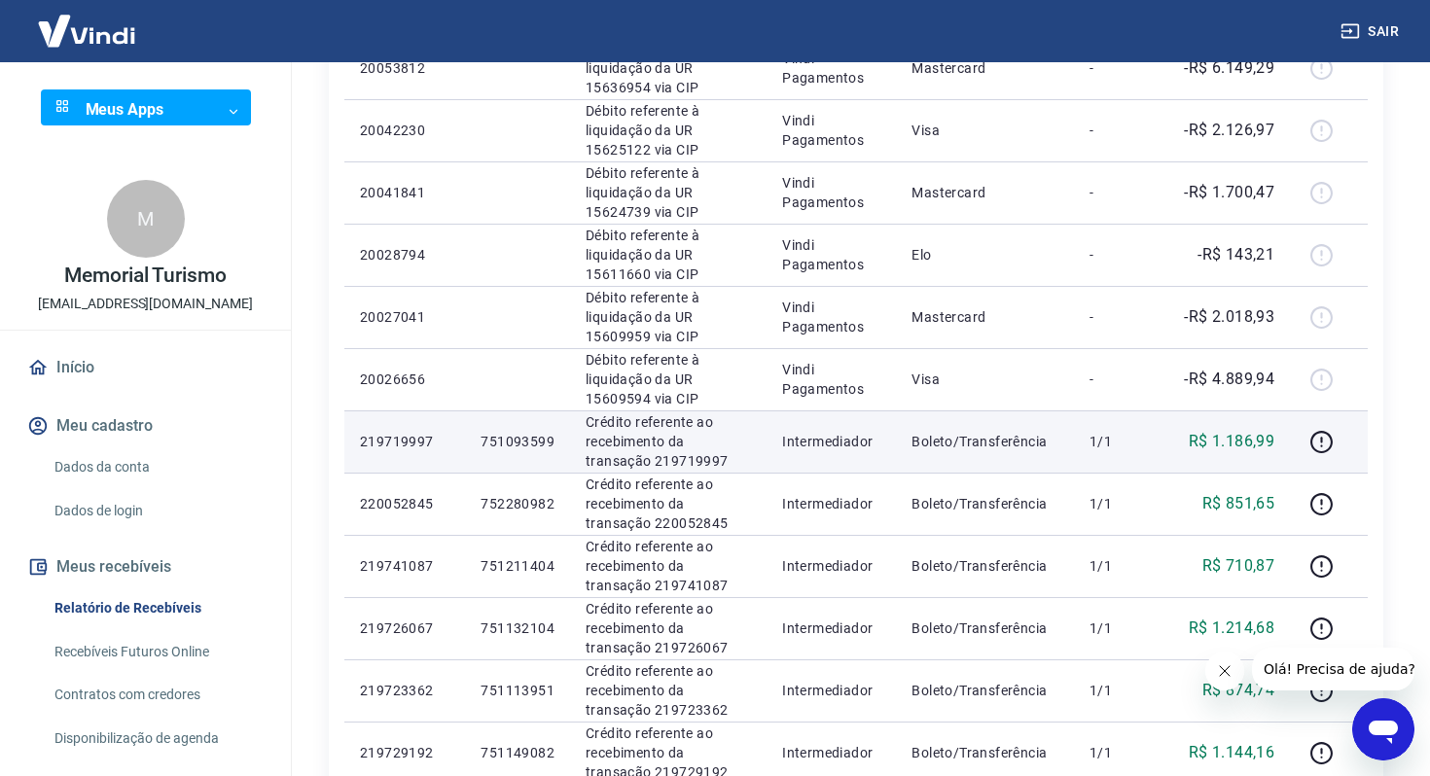
scroll to position [669, 0]
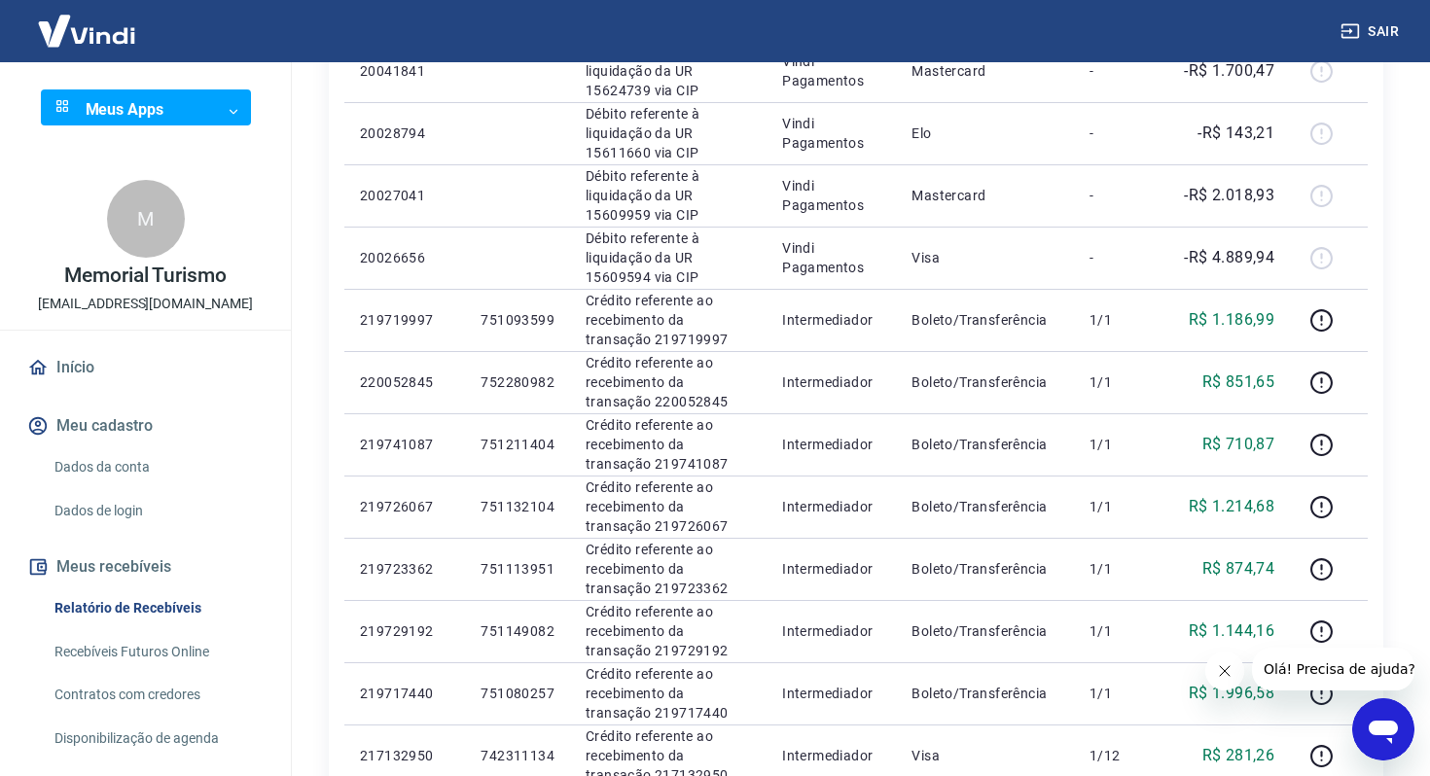
click at [342, 306] on div "ID Pedido Descrição Origem Pagamento Parcelas Valor Líq. Tarifas Seg, 04 ago 66…" at bounding box center [856, 352] width 1055 height 1402
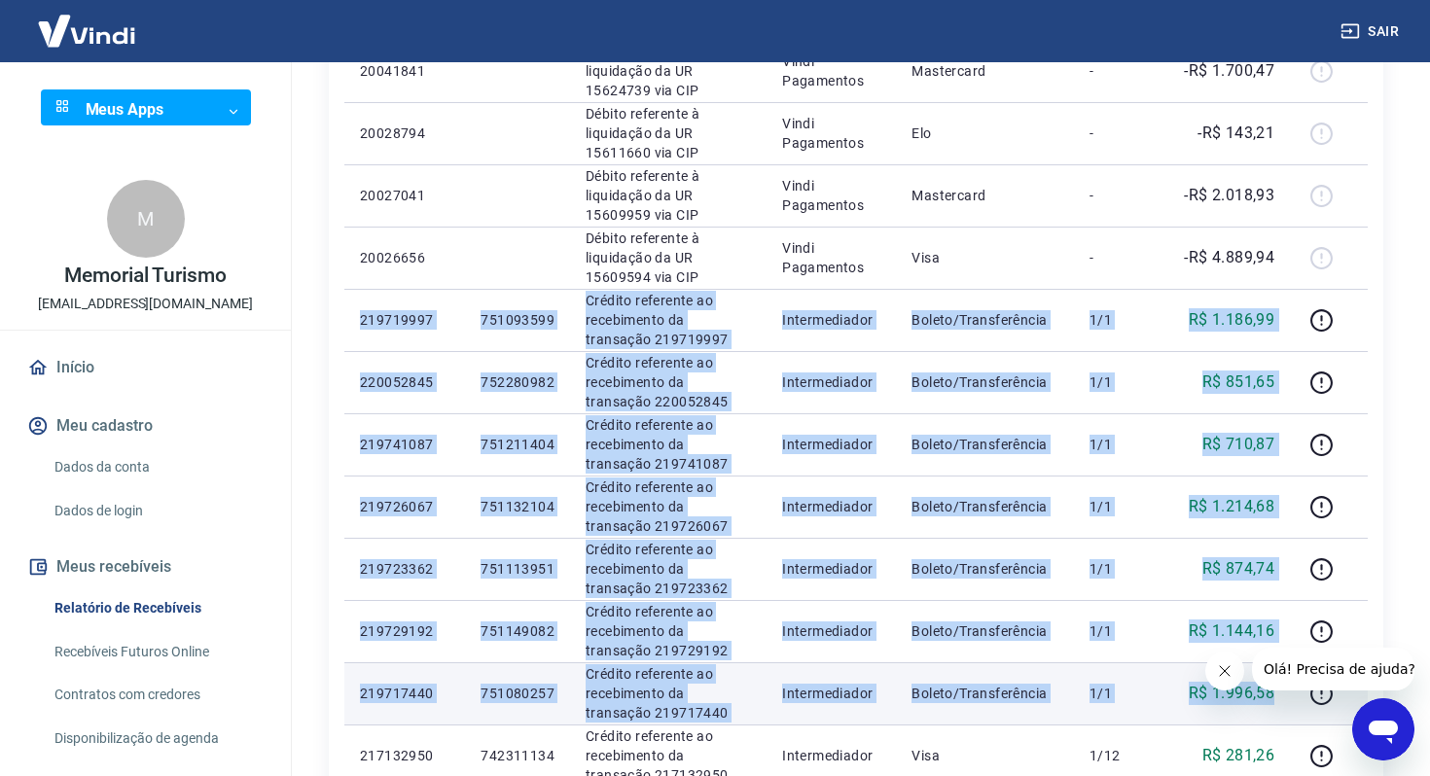
drag, startPoint x: 345, startPoint y: 314, endPoint x: 1272, endPoint y: 698, distance: 1002.5
click at [1272, 698] on tbody "Seg, 04 ago 6687143 Débito referente ao saque 6687143 Vindi Pagamentos Transfer…" at bounding box center [856, 383] width 1024 height 1308
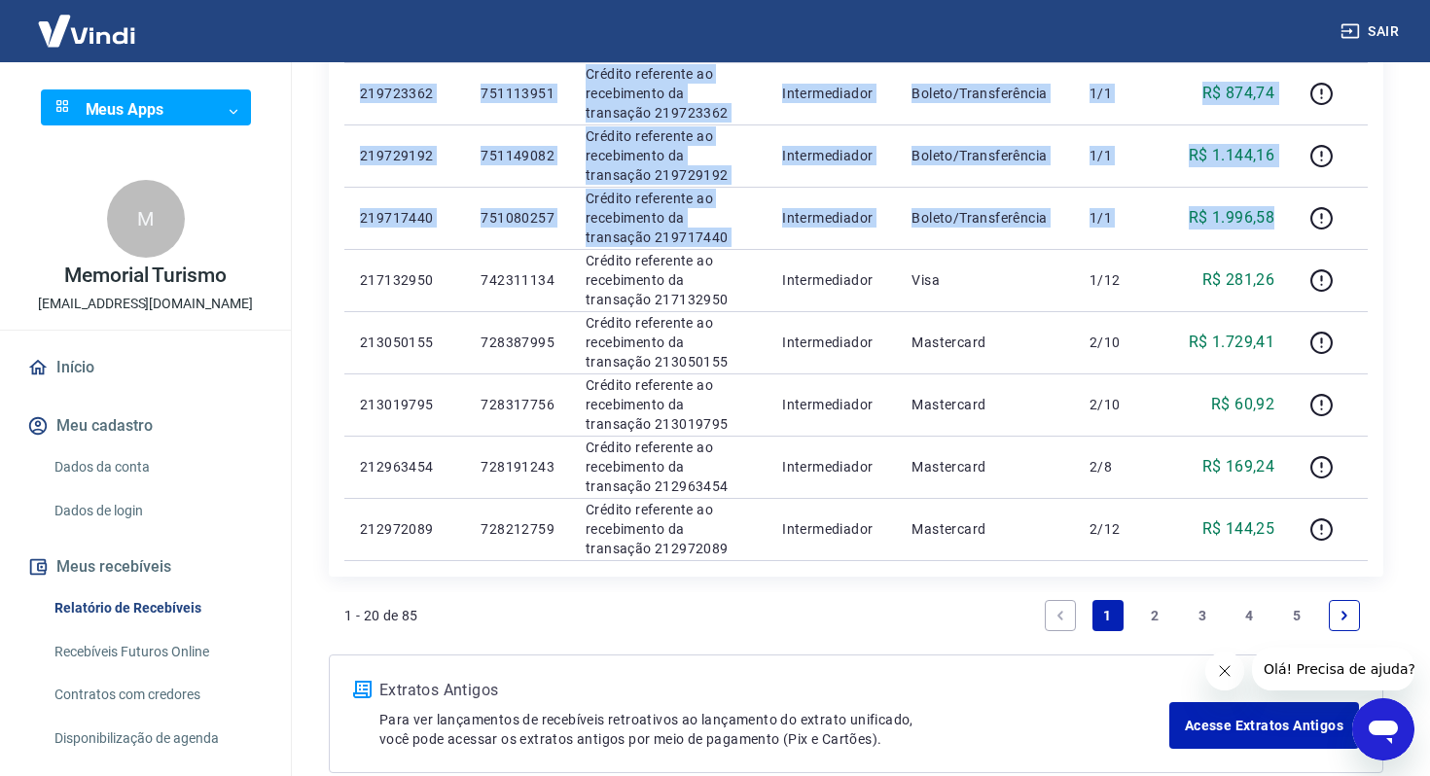
scroll to position [1175, 0]
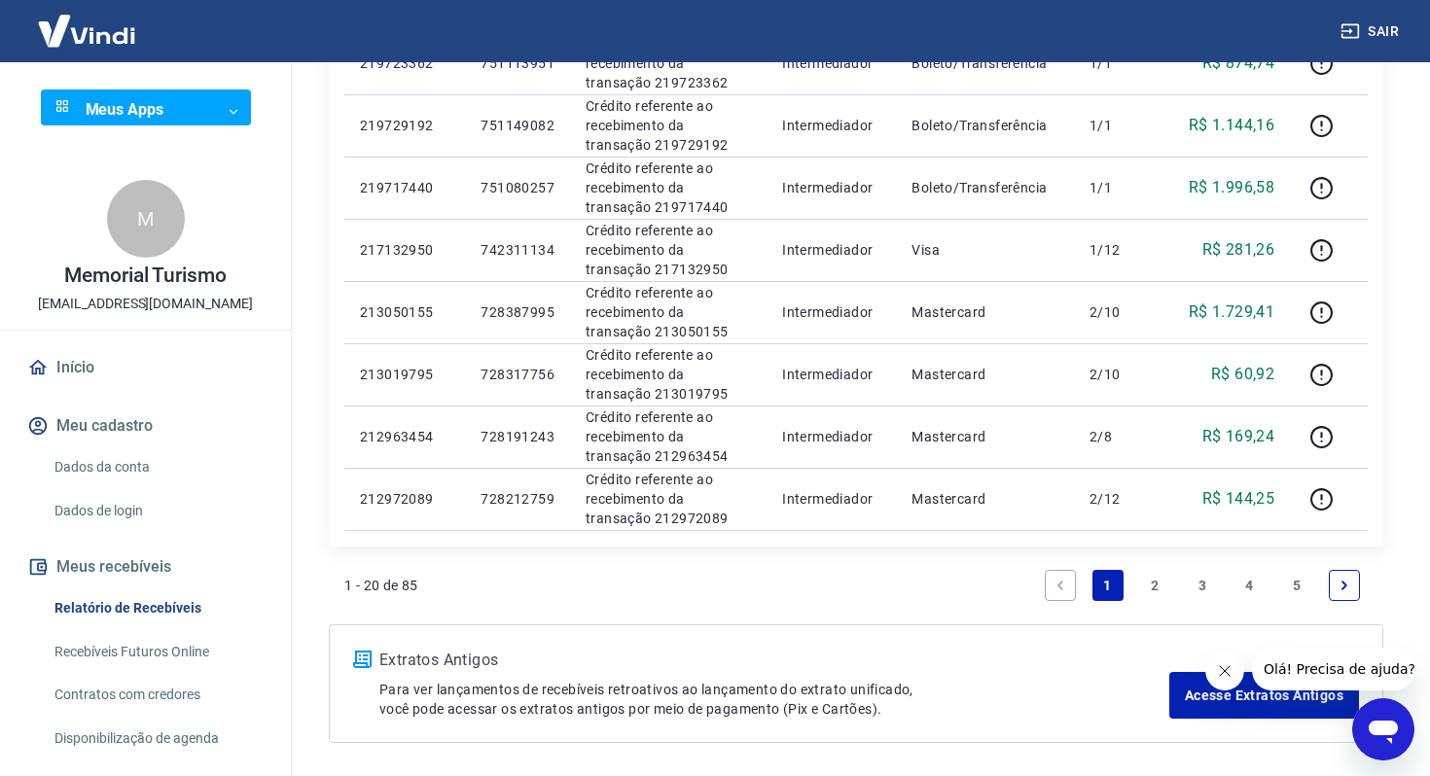
click at [1152, 581] on link "2" at bounding box center [1154, 585] width 31 height 31
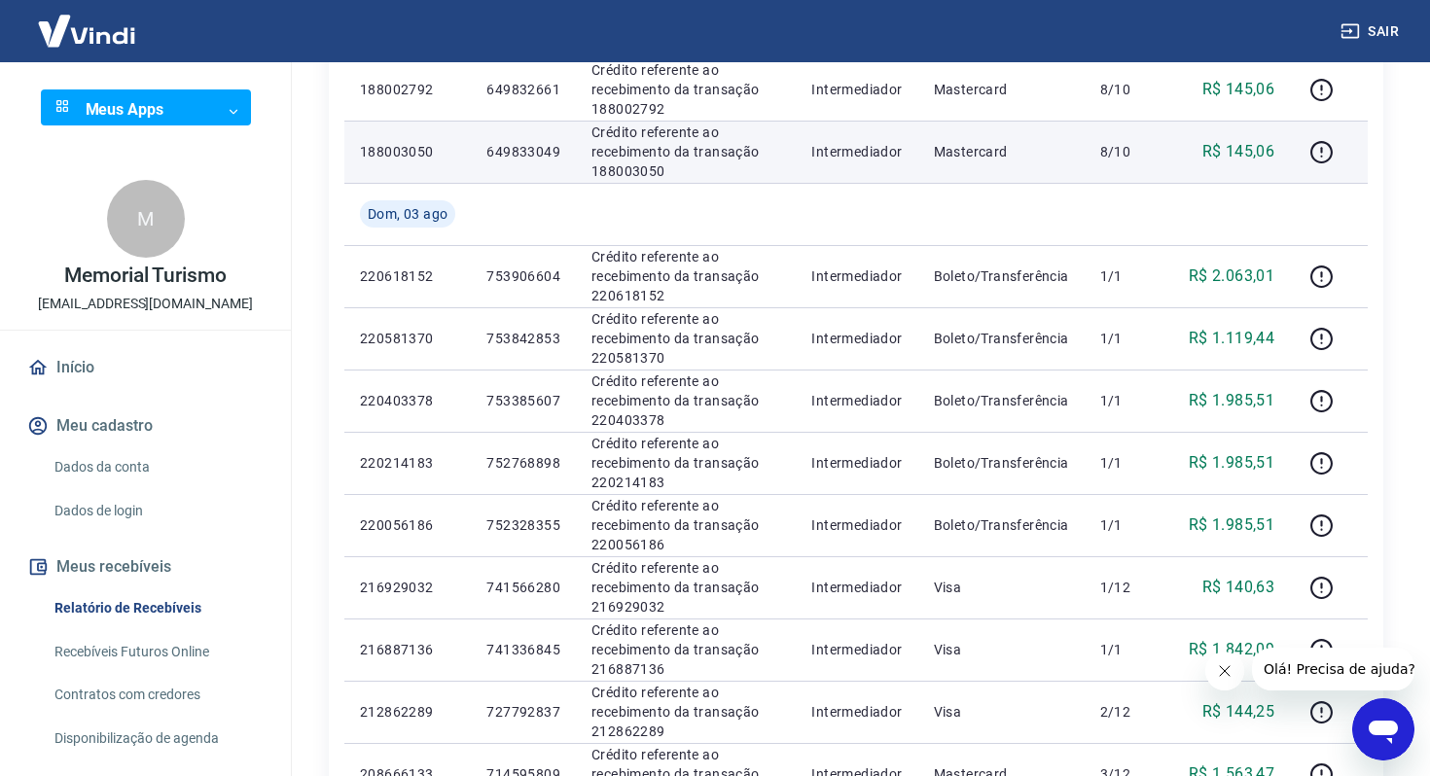
scroll to position [733, 0]
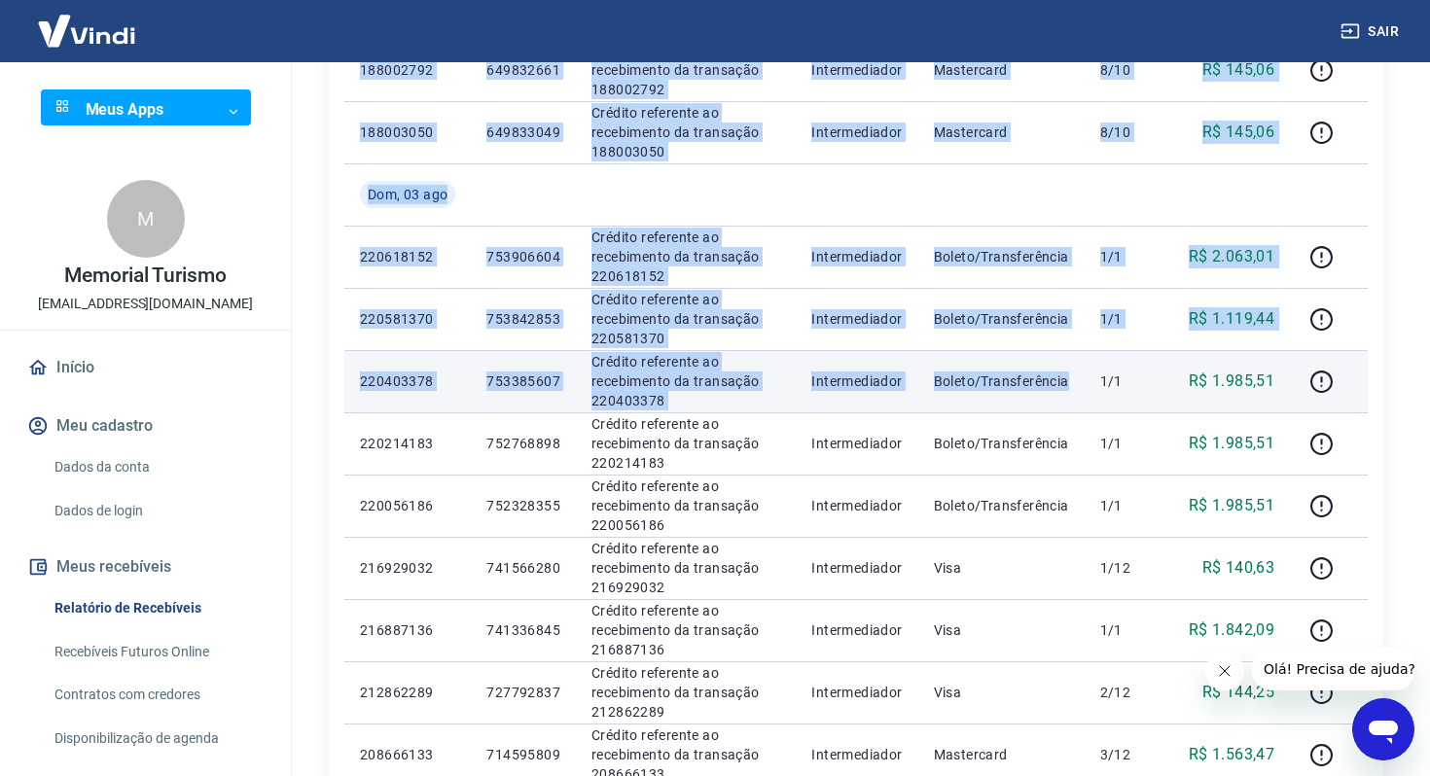
drag, startPoint x: 327, startPoint y: 260, endPoint x: 973, endPoint y: 409, distance: 663.0
click at [973, 409] on div "Início / Meus Recebíveis / Relatório de Recebíveis Relatório de Recebíveis Saib…" at bounding box center [856, 332] width 1101 height 2004
click at [973, 409] on td "Boleto/Transferência" at bounding box center [1001, 381] width 166 height 62
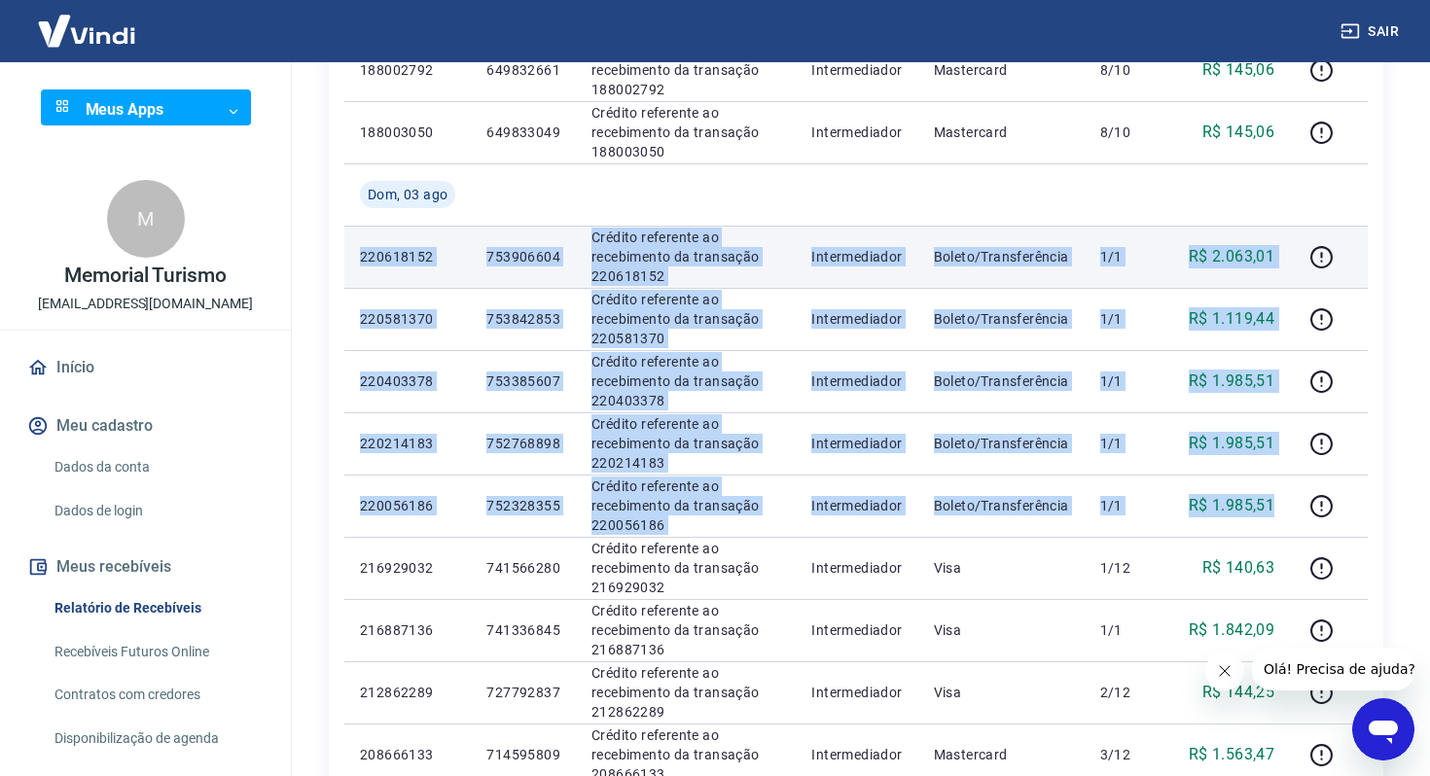
drag, startPoint x: 1276, startPoint y: 516, endPoint x: 351, endPoint y: 254, distance: 960.7
click at [351, 254] on tbody "Seg, 04 ago 212893332 727943590 Crédito referente ao recebimento da transação 2…" at bounding box center [856, 381] width 1024 height 1432
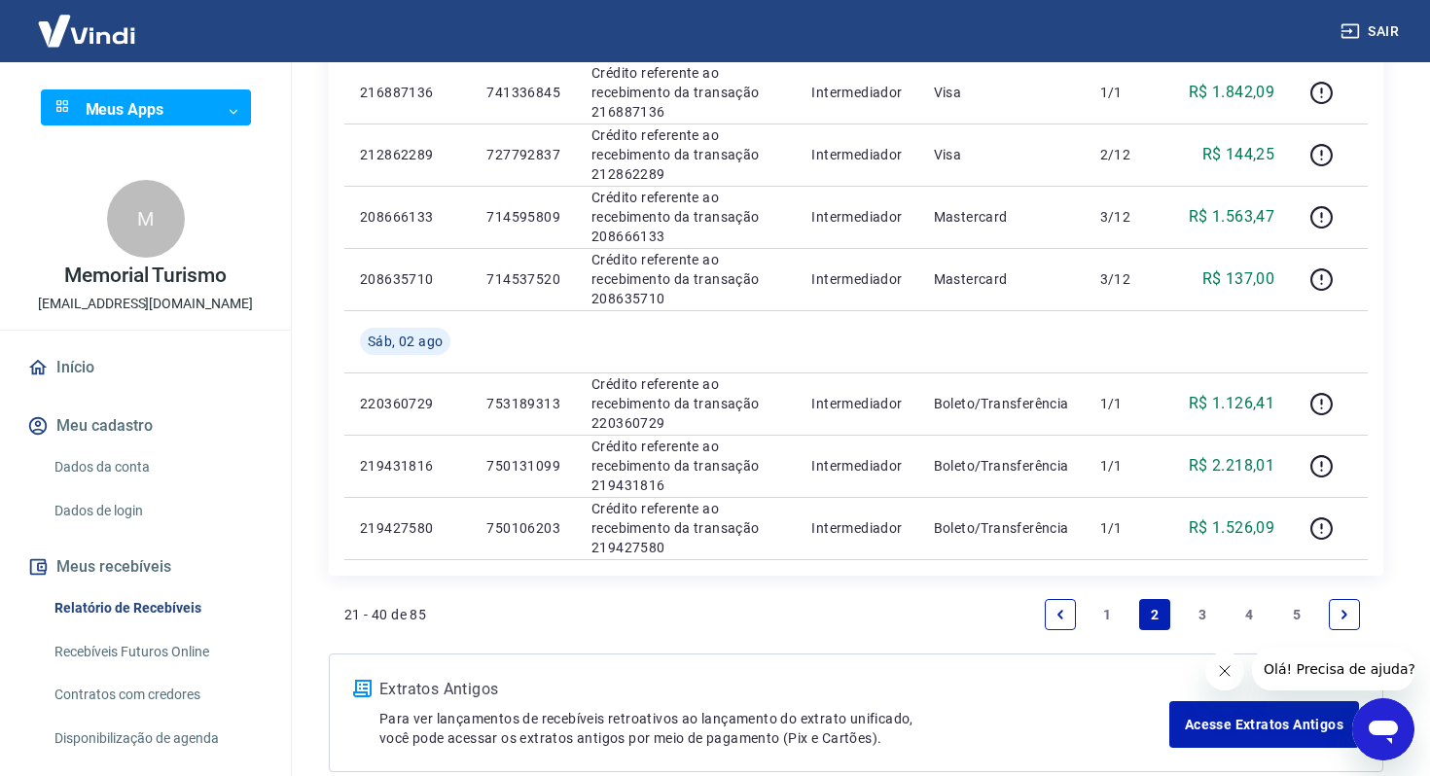
scroll to position [1278, 0]
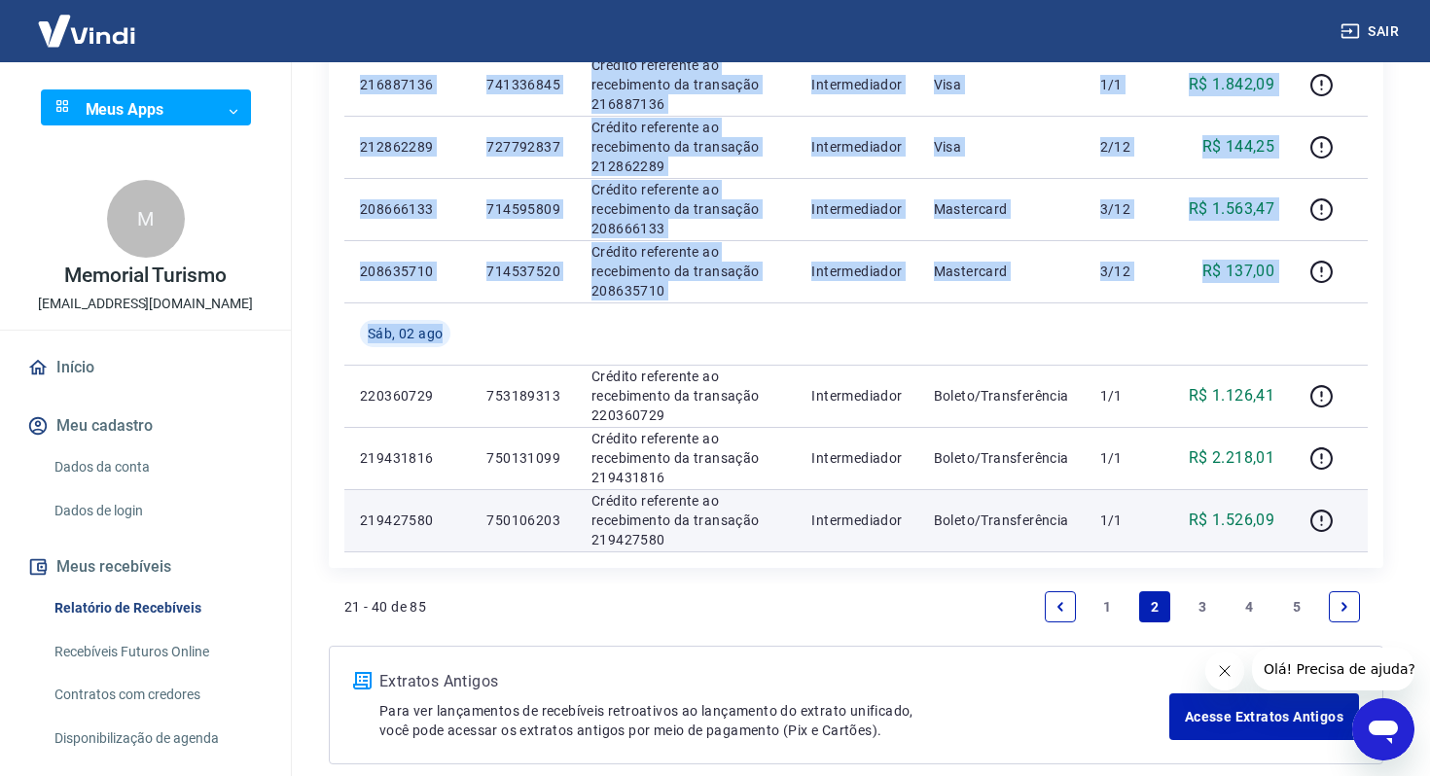
drag, startPoint x: 348, startPoint y: 396, endPoint x: 1291, endPoint y: 542, distance: 954.0
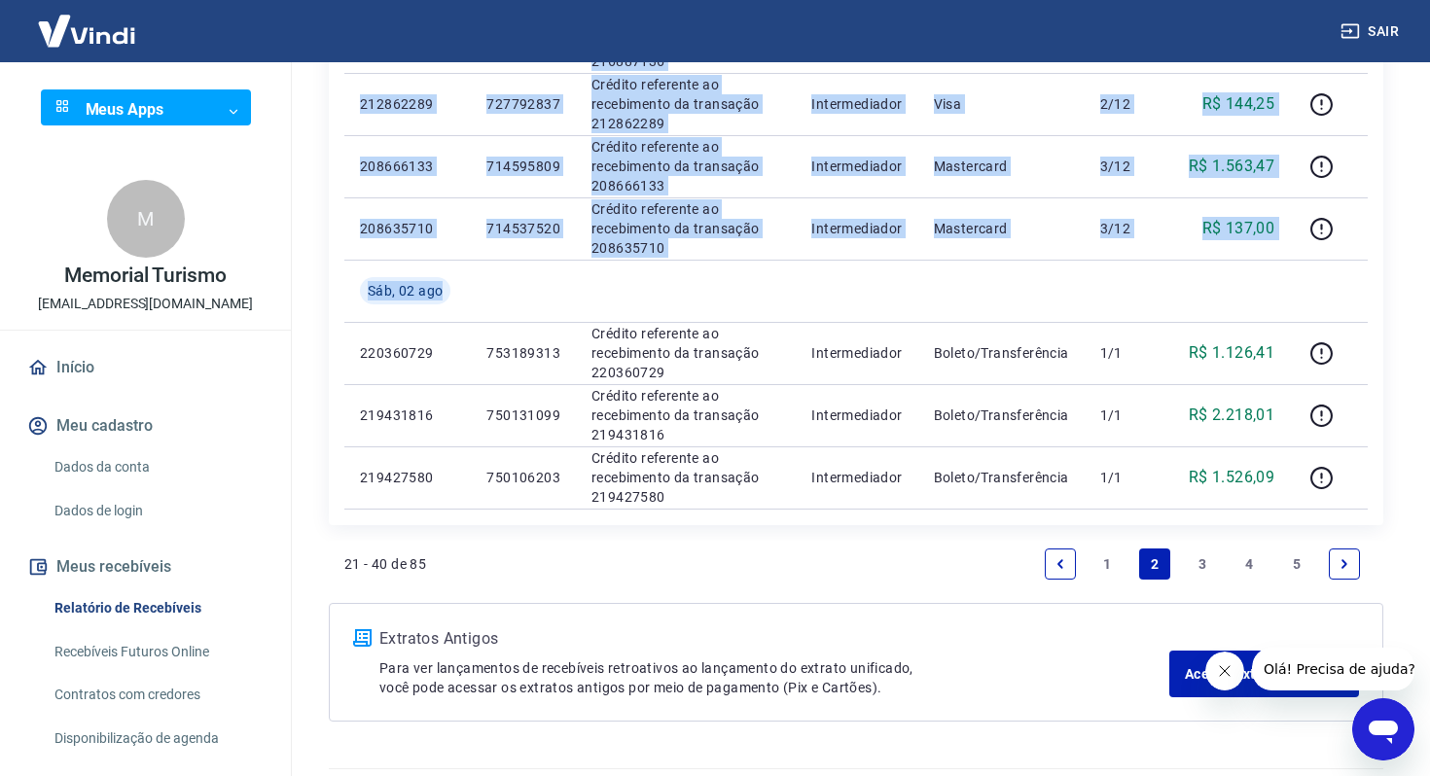
scroll to position [1325, 0]
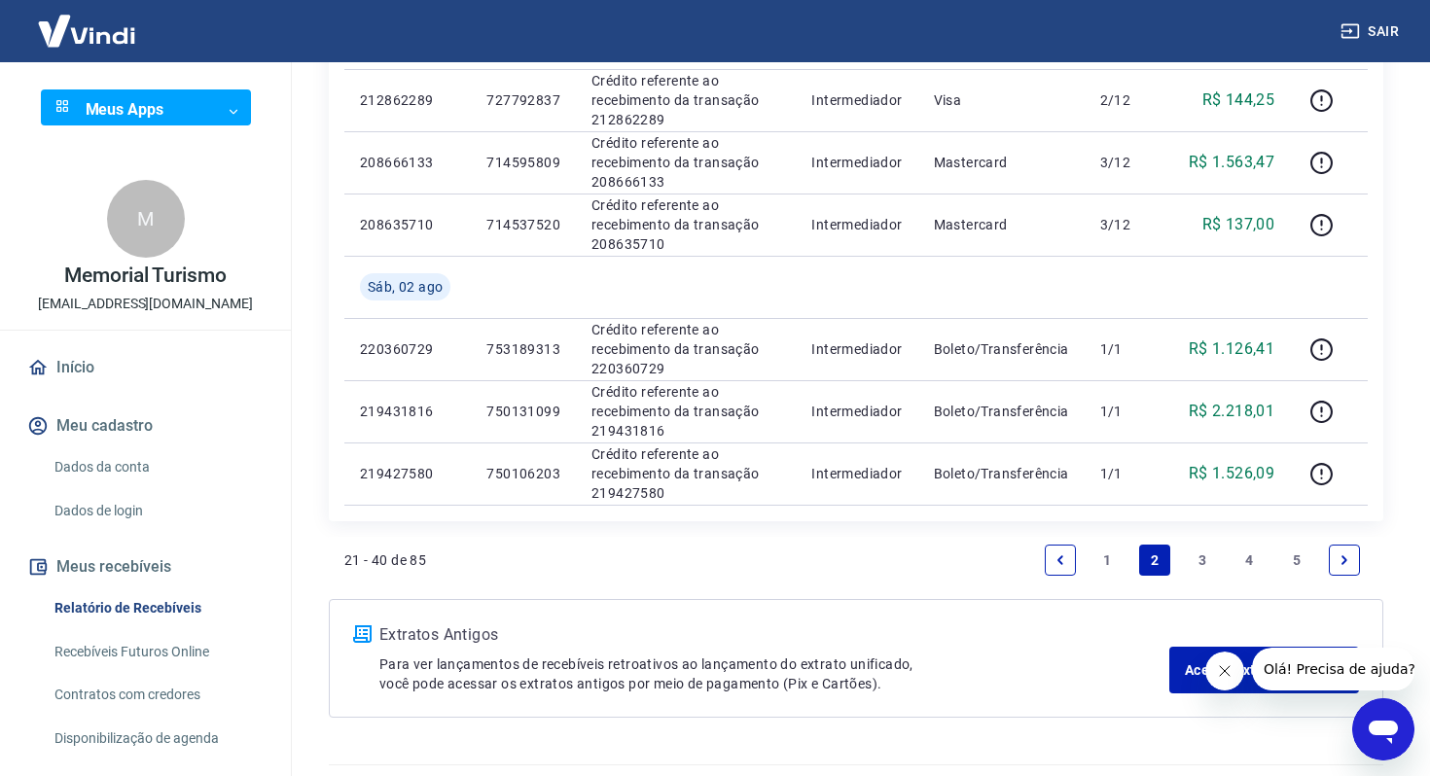
click at [1218, 556] on li "3" at bounding box center [1202, 560] width 47 height 47
click at [1204, 560] on link "3" at bounding box center [1202, 560] width 31 height 31
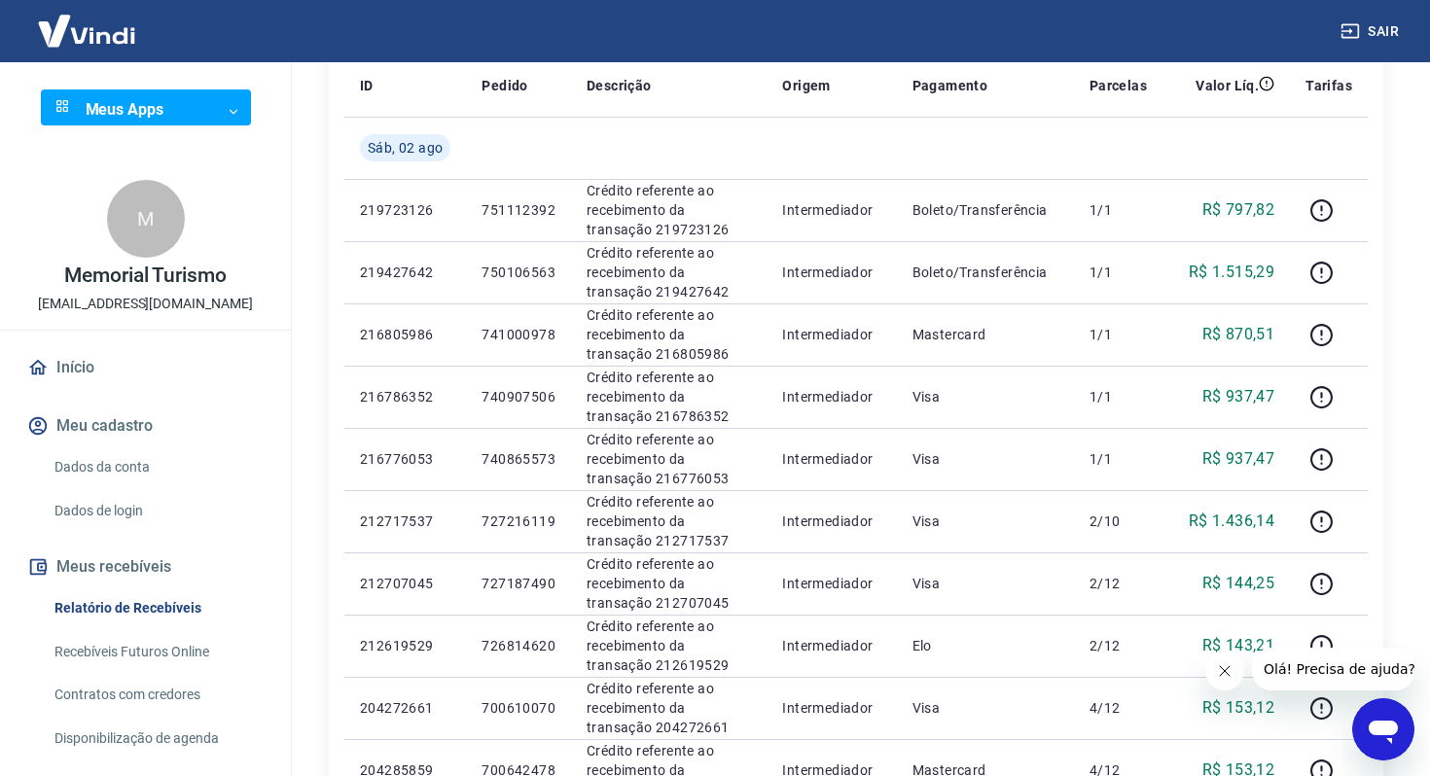
scroll to position [278, 0]
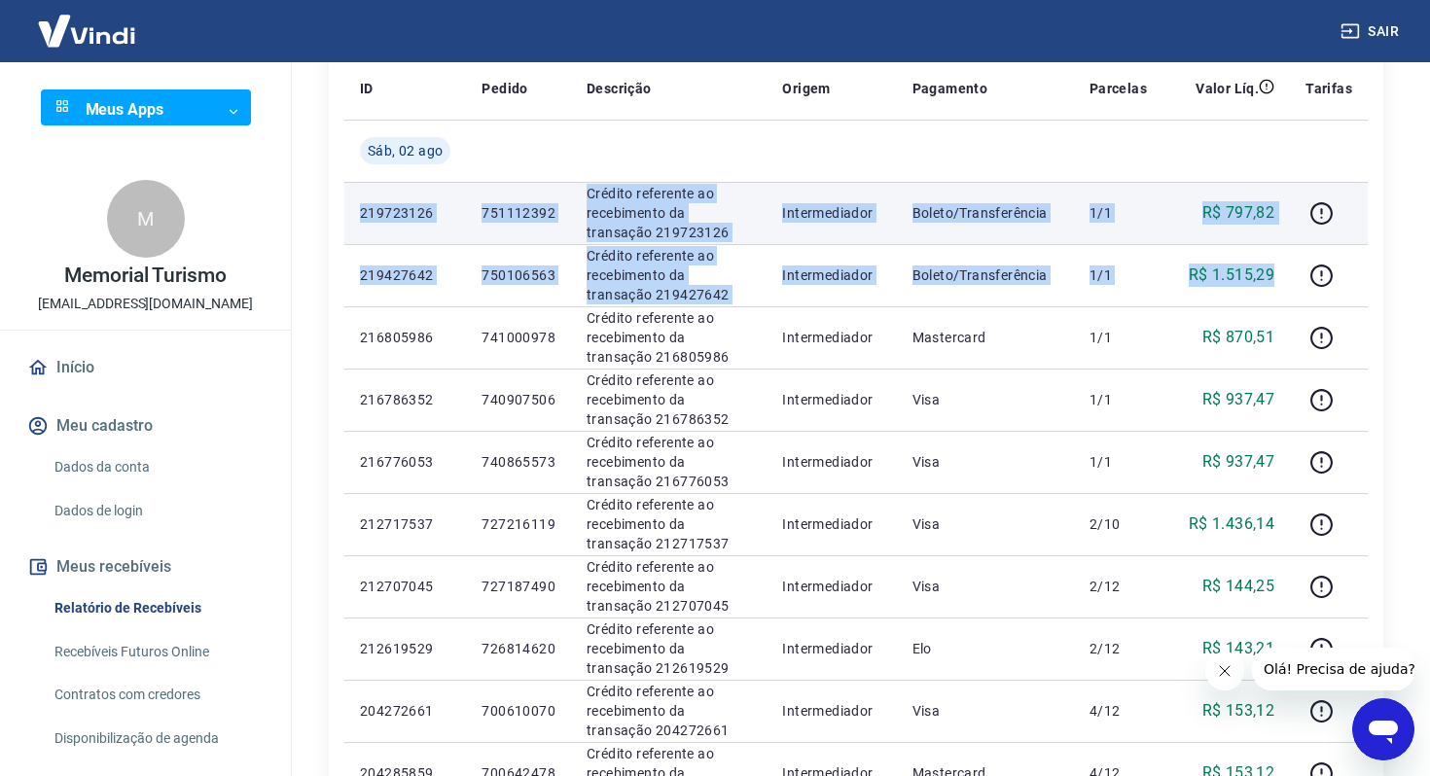
drag, startPoint x: 1284, startPoint y: 274, endPoint x: 356, endPoint y: 185, distance: 932.5
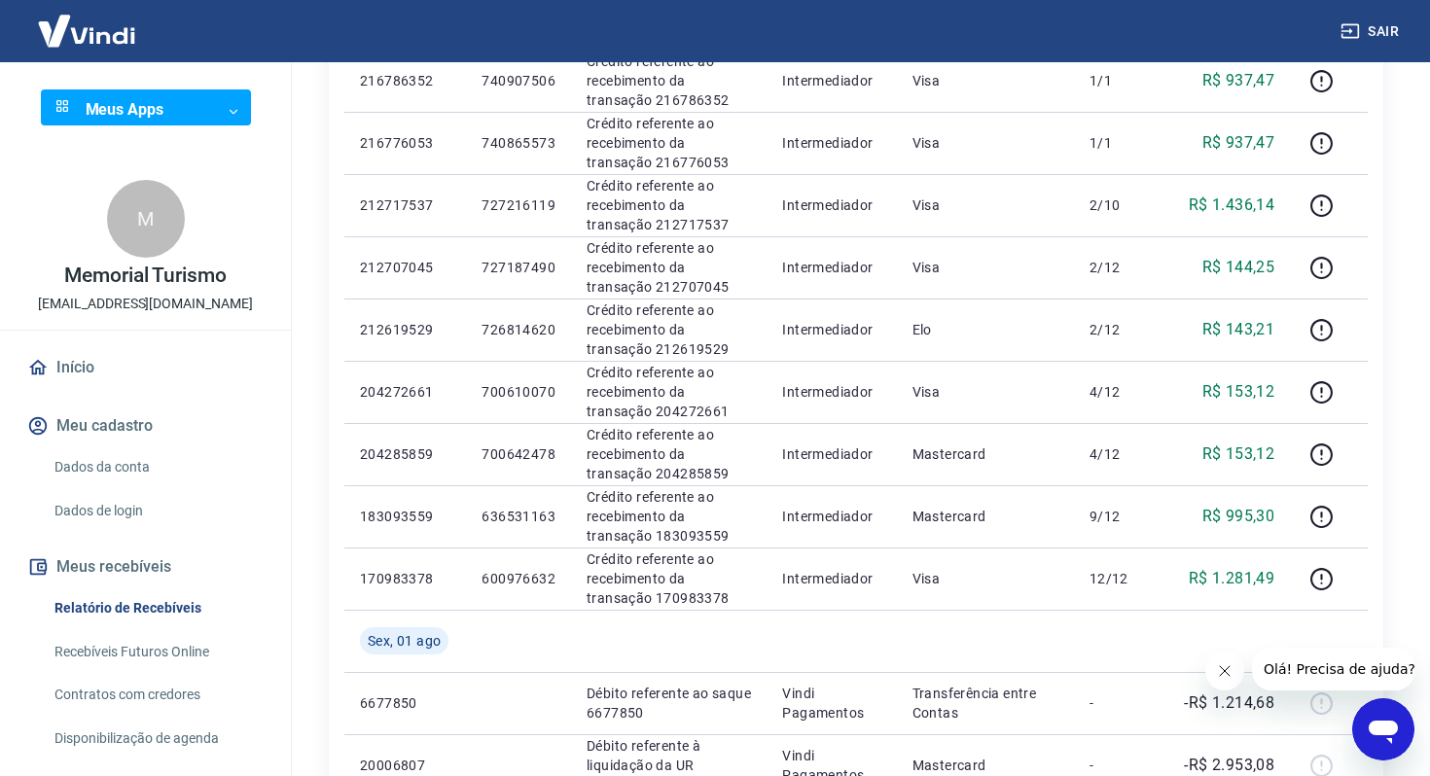
scroll to position [717, 0]
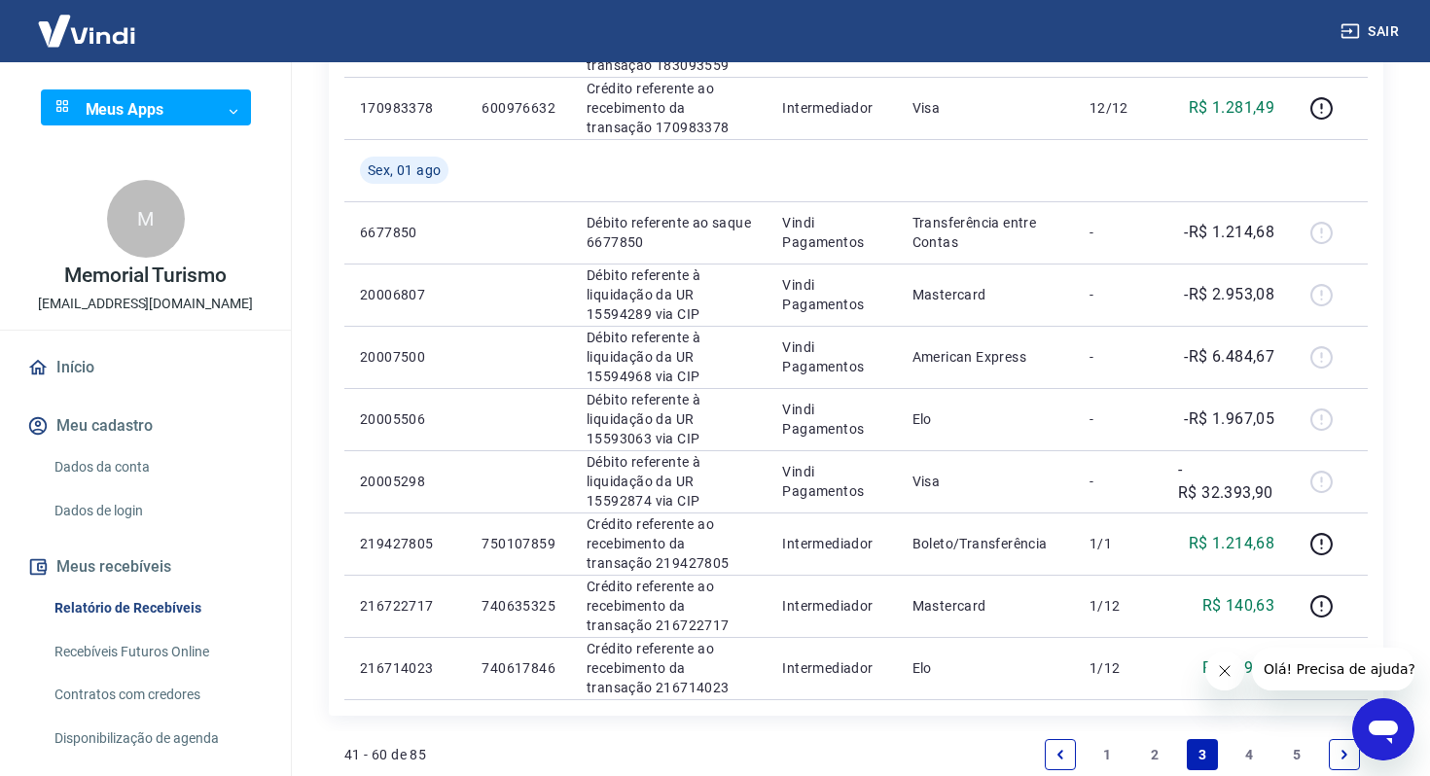
scroll to position [1062, 0]
